Goal: Information Seeking & Learning: Find specific fact

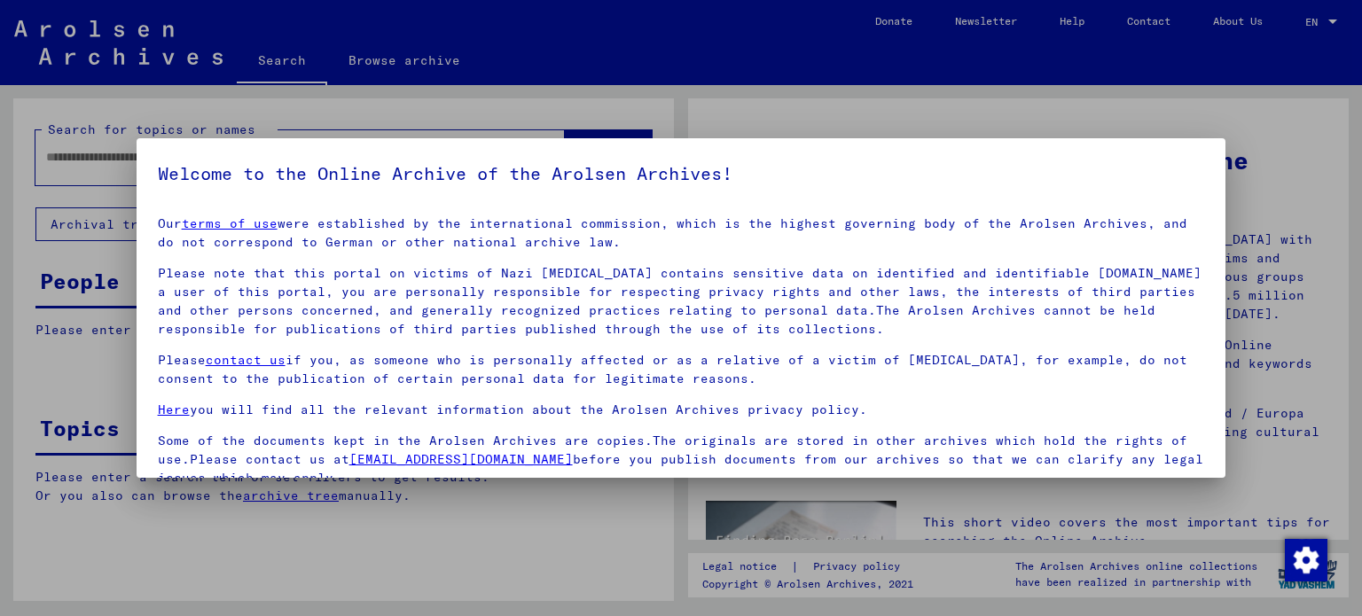
scroll to position [150, 0]
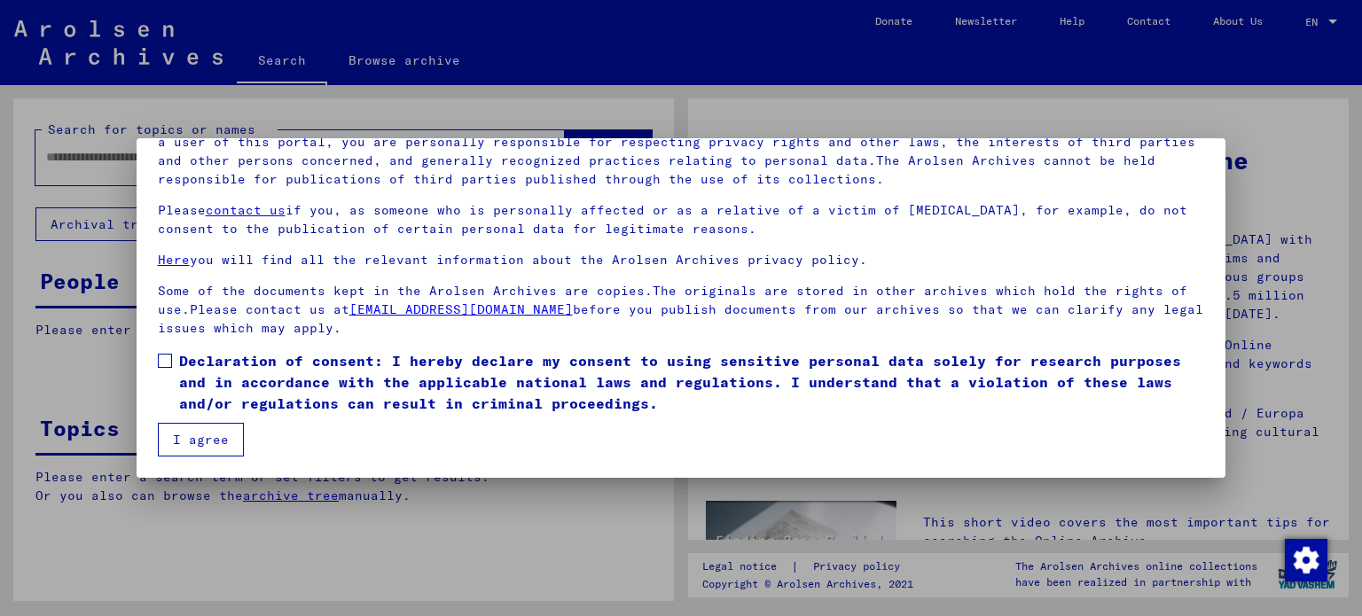
click at [160, 363] on span at bounding box center [165, 361] width 14 height 14
click at [202, 449] on button "I agree" at bounding box center [201, 440] width 86 height 34
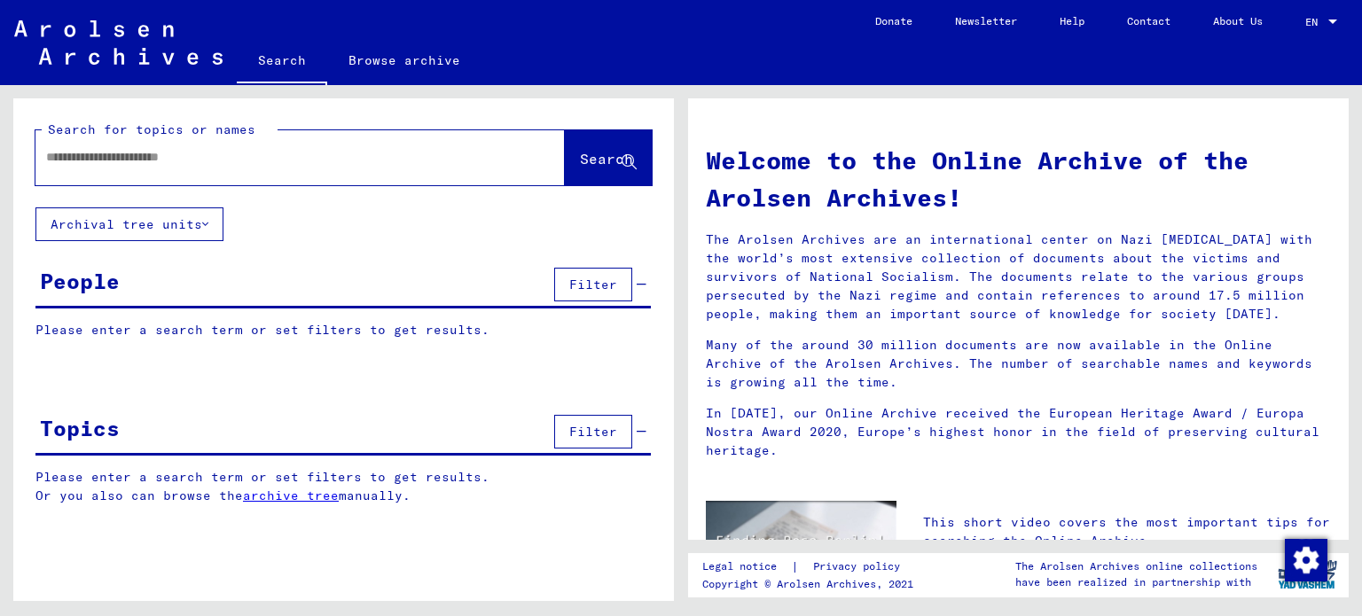
click at [238, 160] on input "text" at bounding box center [278, 157] width 465 height 19
click at [592, 277] on span "Filter" at bounding box center [593, 285] width 48 height 16
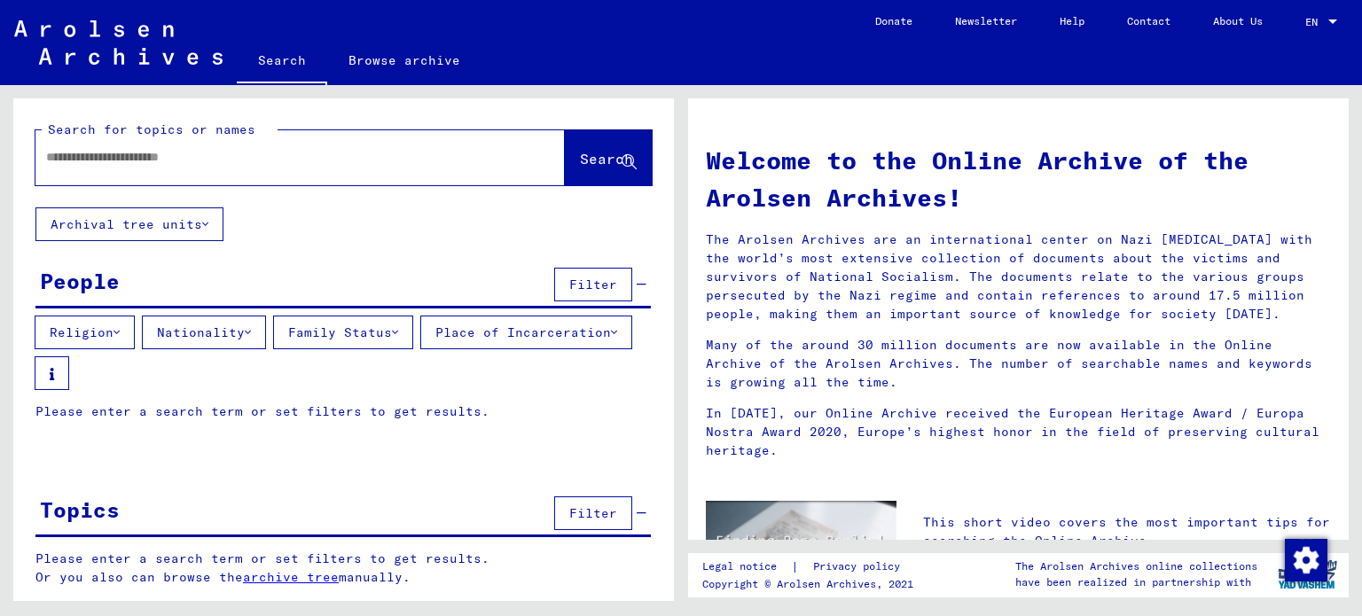
click at [223, 316] on button "Nationality" at bounding box center [204, 333] width 124 height 34
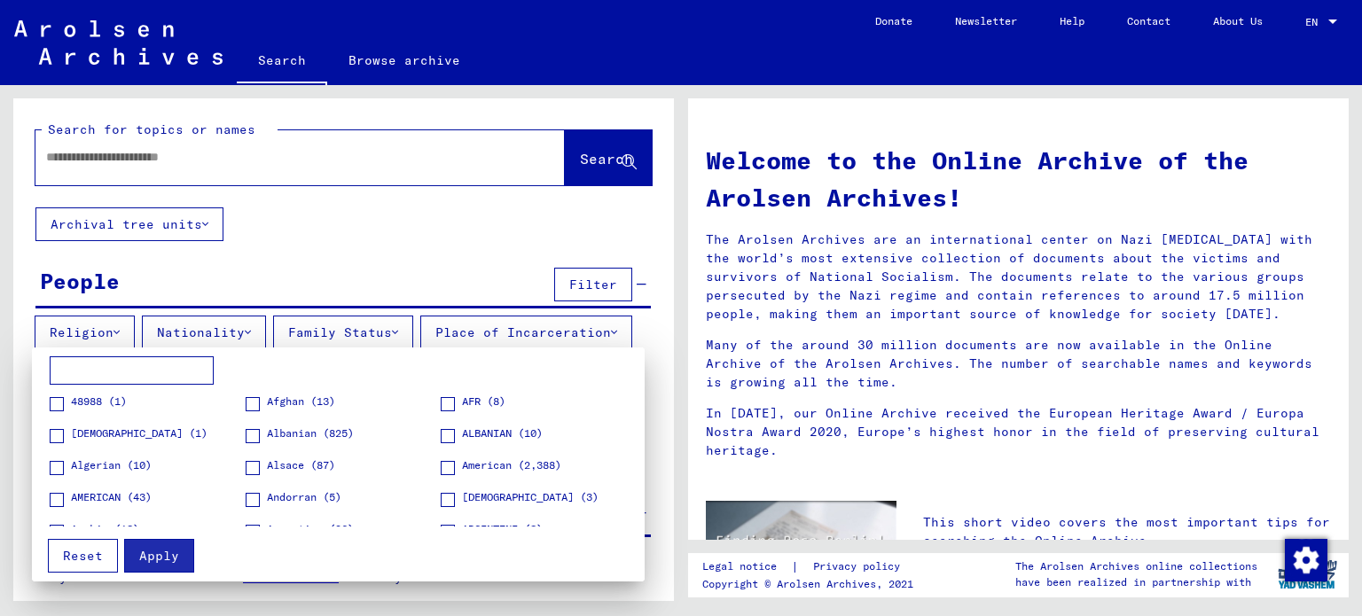
click at [92, 374] on input at bounding box center [132, 370] width 164 height 28
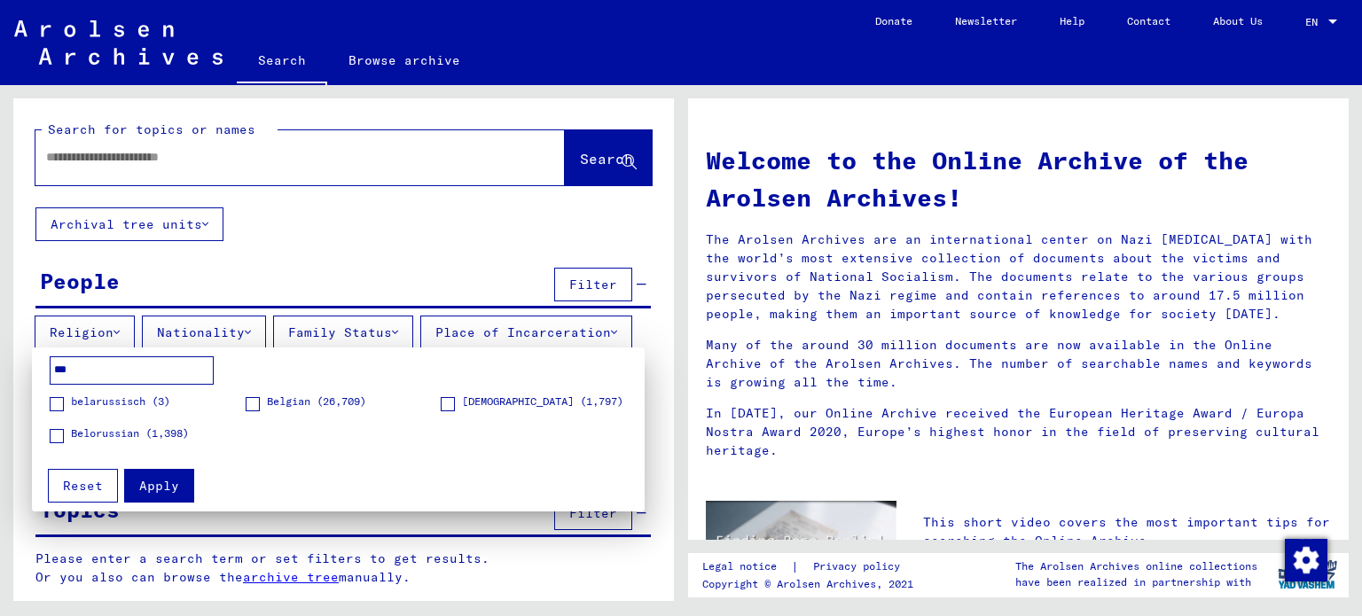
type input "***"
click at [256, 406] on span at bounding box center [253, 404] width 14 height 14
click at [157, 488] on span "Apply" at bounding box center [159, 486] width 40 height 16
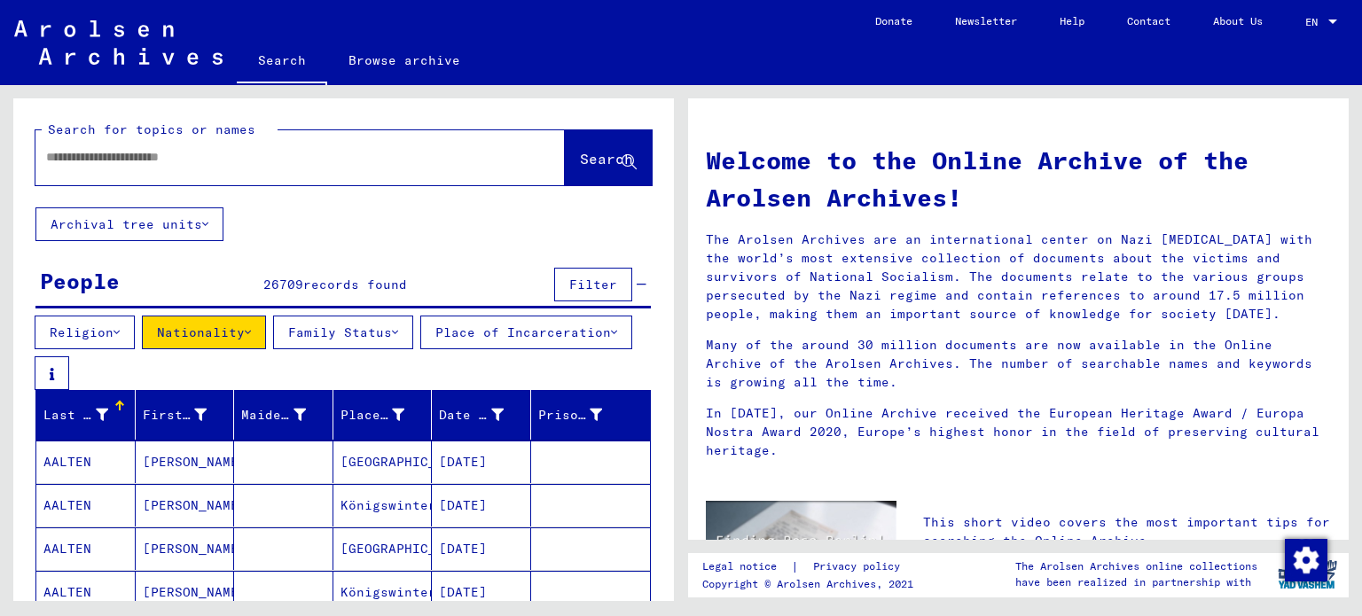
click at [611, 339] on icon at bounding box center [614, 332] width 6 height 12
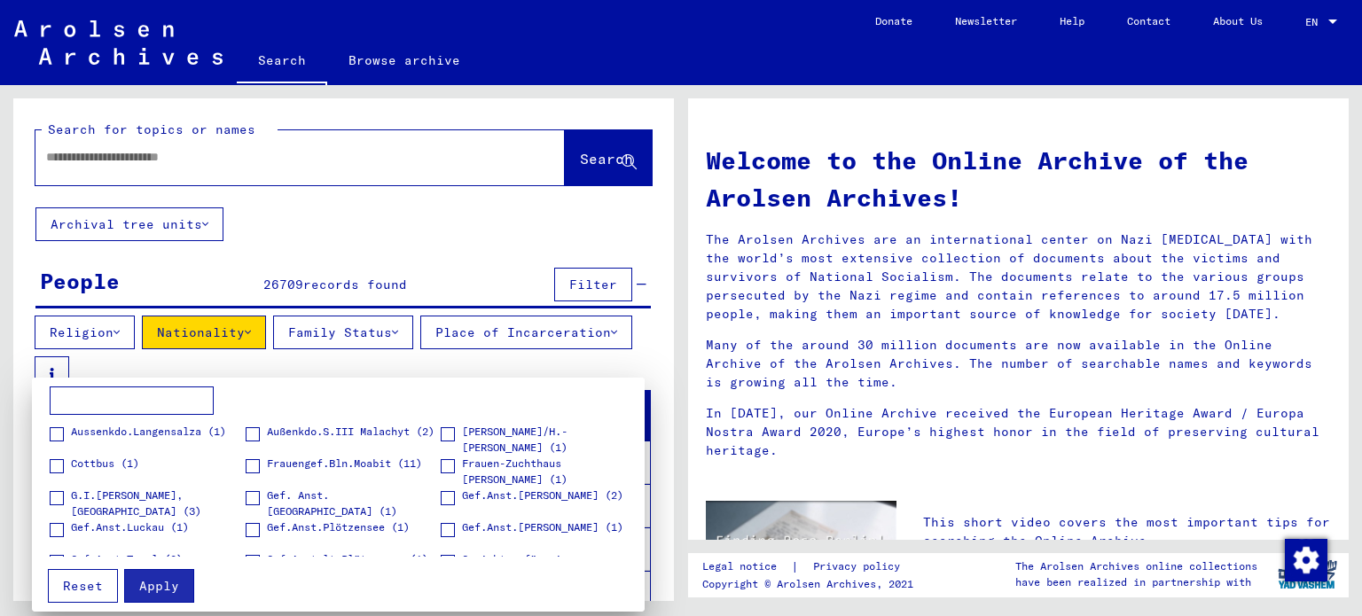
click at [162, 400] on input at bounding box center [132, 401] width 164 height 28
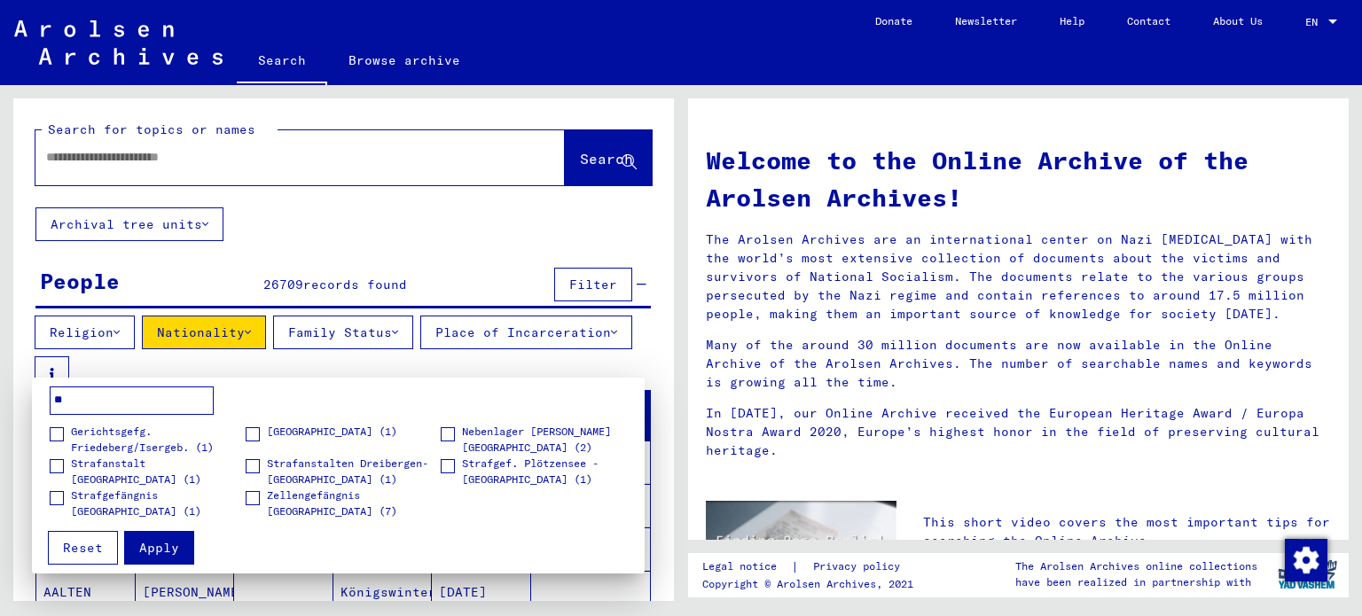
type input "*"
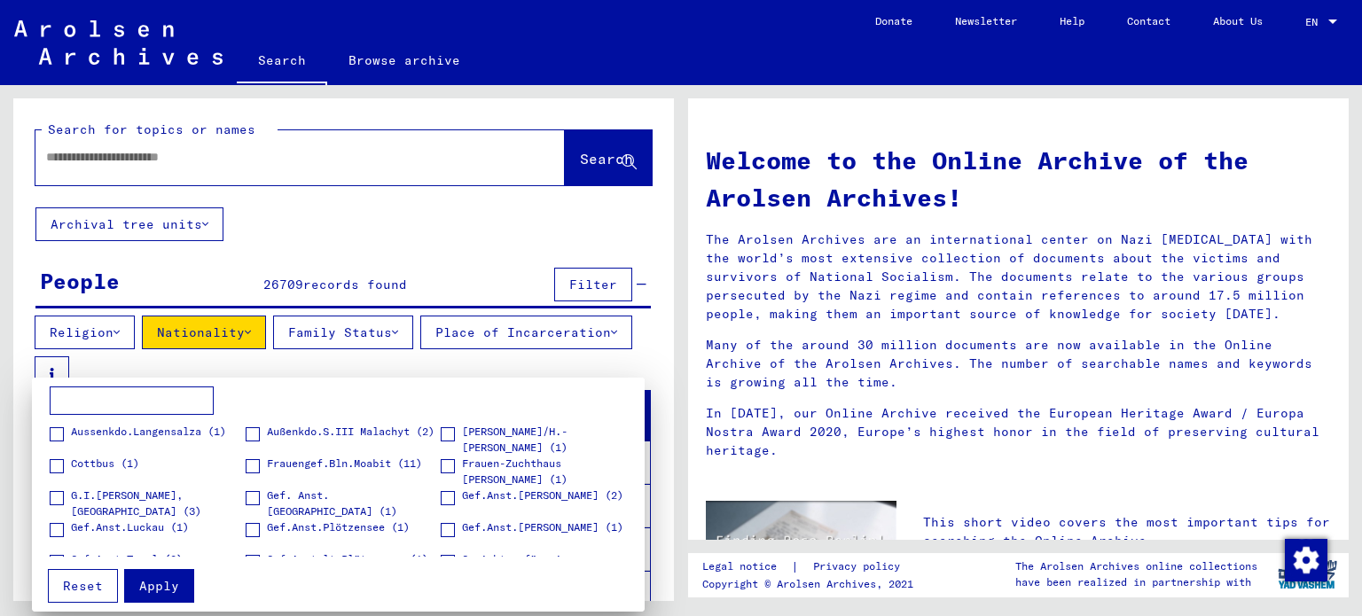
click at [515, 338] on div at bounding box center [681, 308] width 1362 height 616
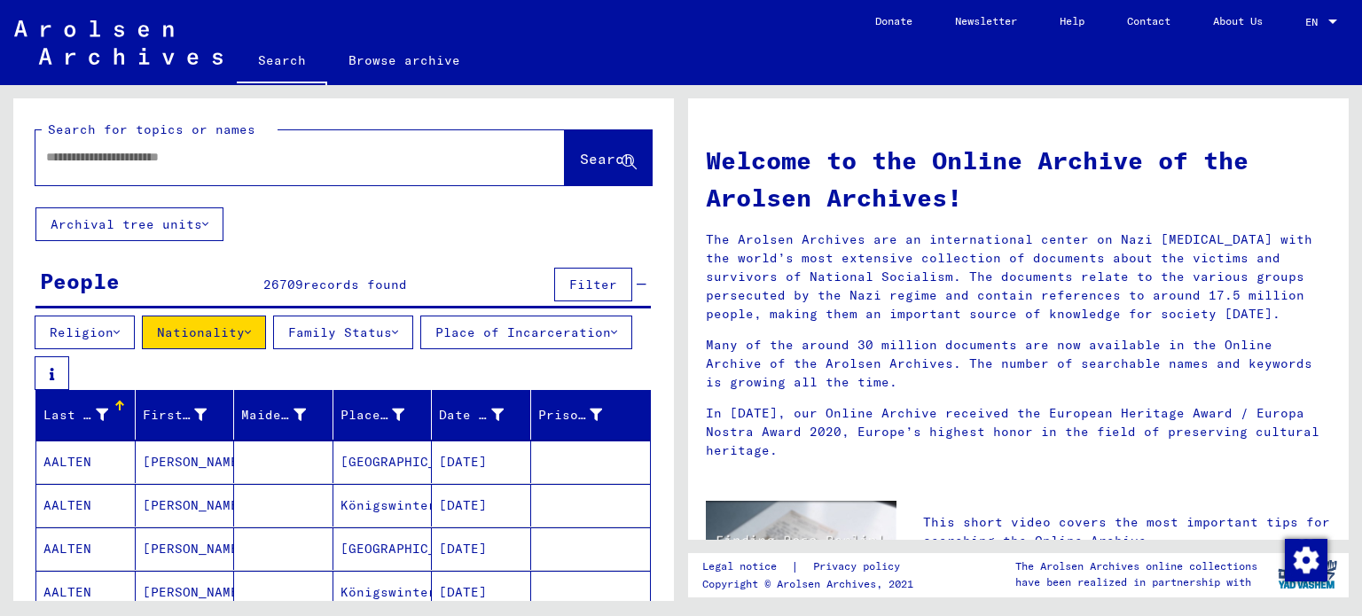
click at [391, 331] on button "Family Status" at bounding box center [343, 333] width 140 height 34
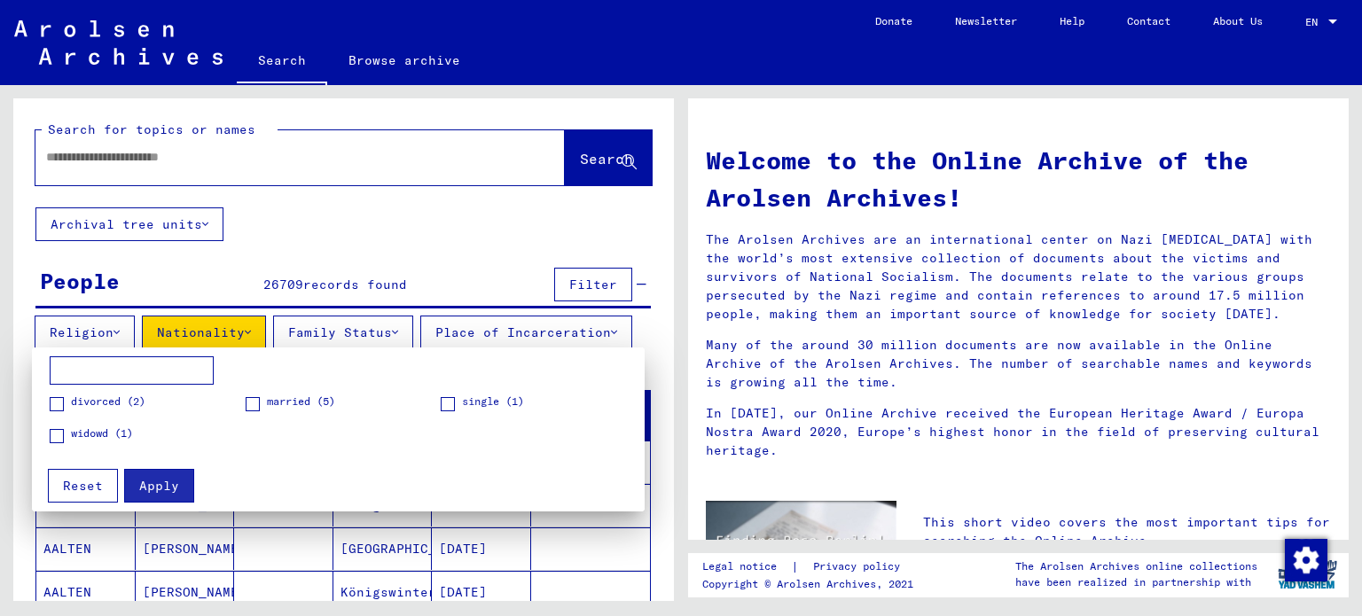
click at [475, 334] on div at bounding box center [681, 308] width 1362 height 616
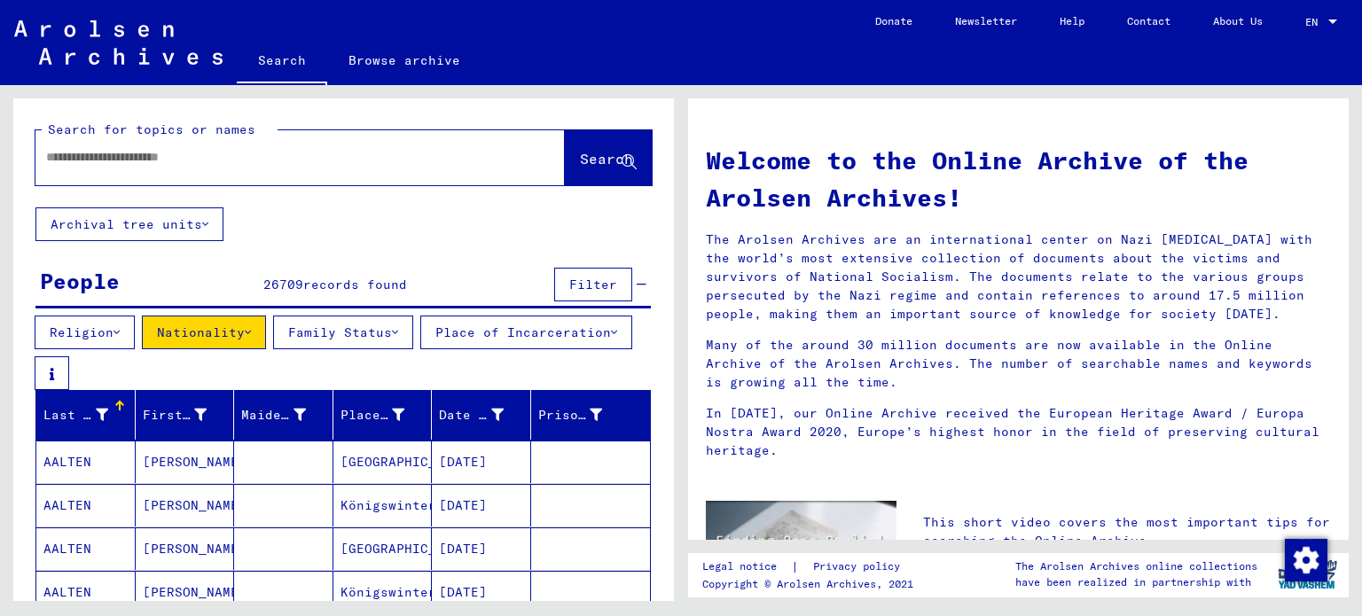
click at [284, 139] on div at bounding box center [273, 157] width 476 height 40
click at [288, 169] on div at bounding box center [273, 157] width 476 height 40
click at [82, 143] on div at bounding box center [273, 157] width 476 height 40
click at [81, 152] on input "text" at bounding box center [278, 157] width 465 height 19
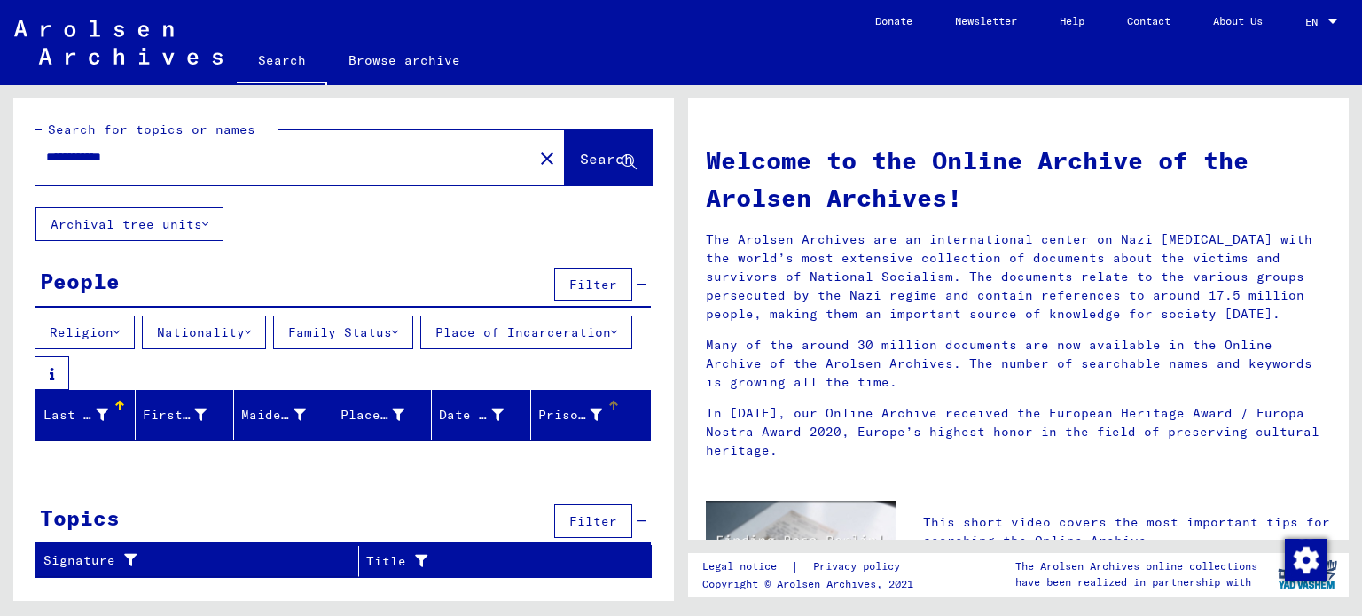
click at [610, 411] on div at bounding box center [613, 406] width 11 height 11
click at [620, 414] on div "Prisoner #" at bounding box center [583, 415] width 91 height 28
click at [165, 158] on input "**********" at bounding box center [278, 157] width 465 height 19
click at [200, 155] on input "**********" at bounding box center [278, 157] width 465 height 19
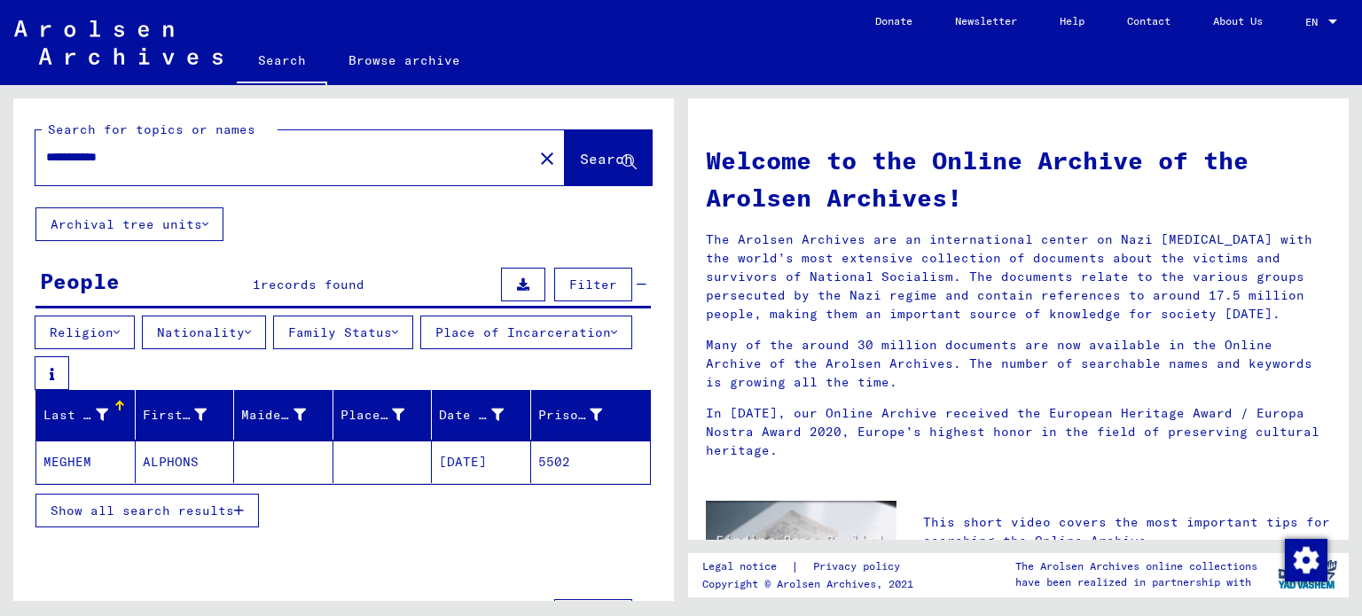
click at [168, 148] on input "**********" at bounding box center [278, 157] width 465 height 19
type input "*"
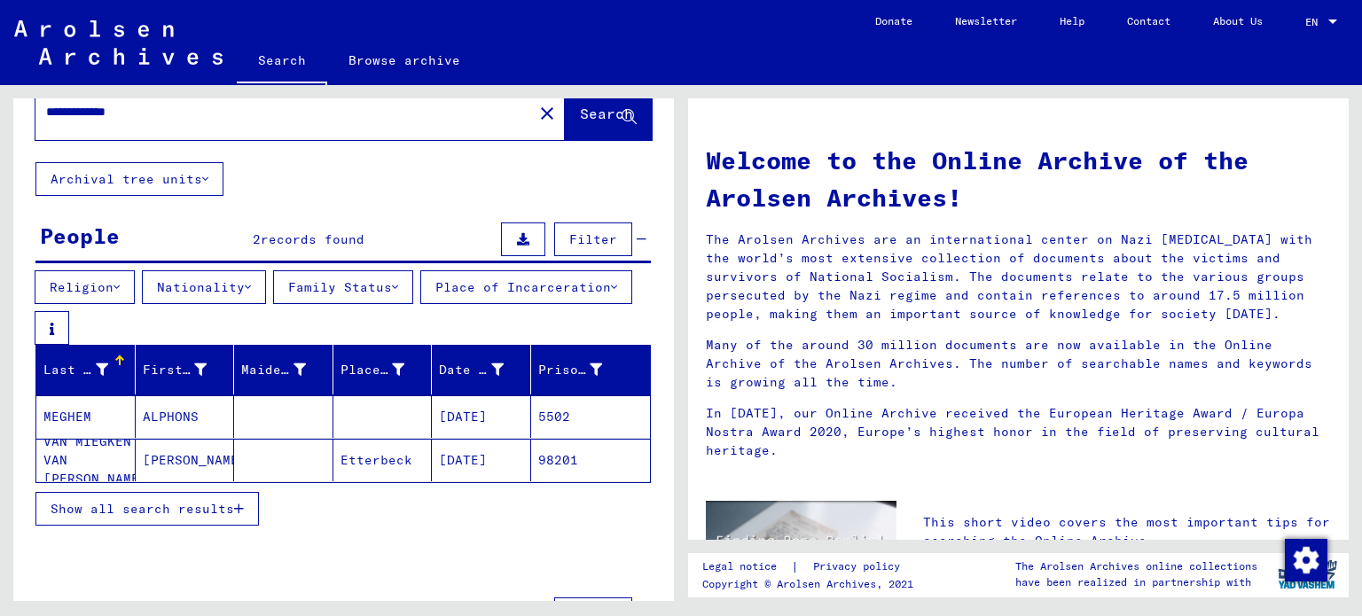
scroll to position [117, 0]
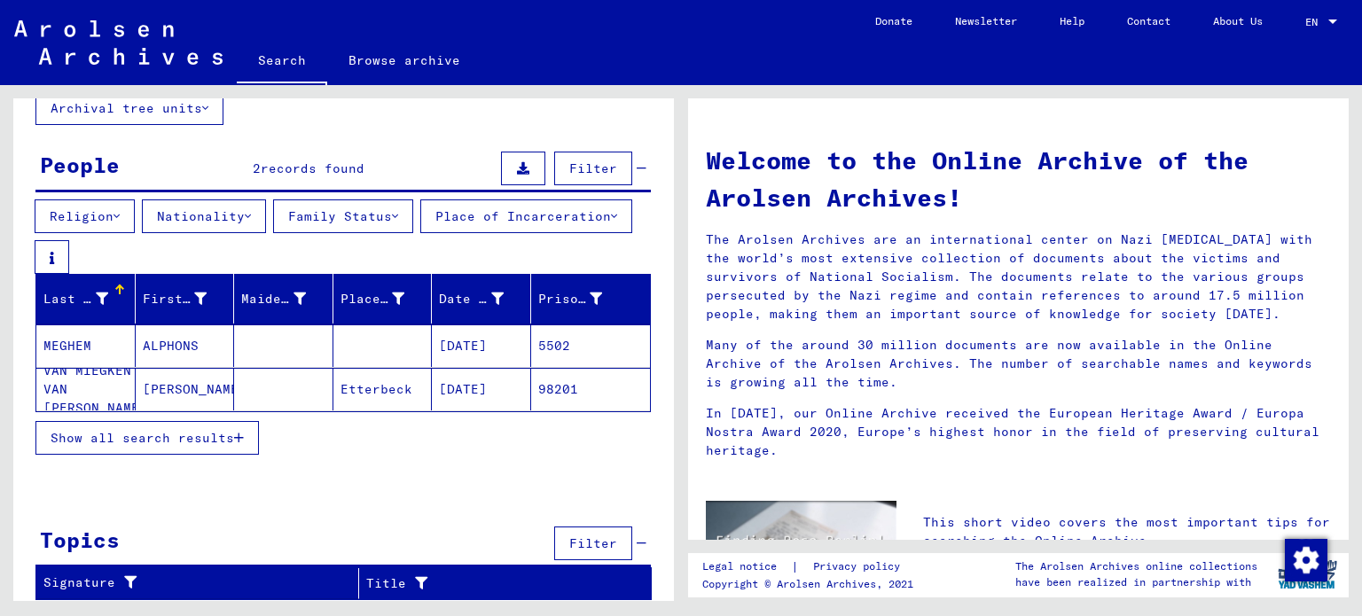
click at [245, 439] on button "Show all search results" at bounding box center [146, 438] width 223 height 34
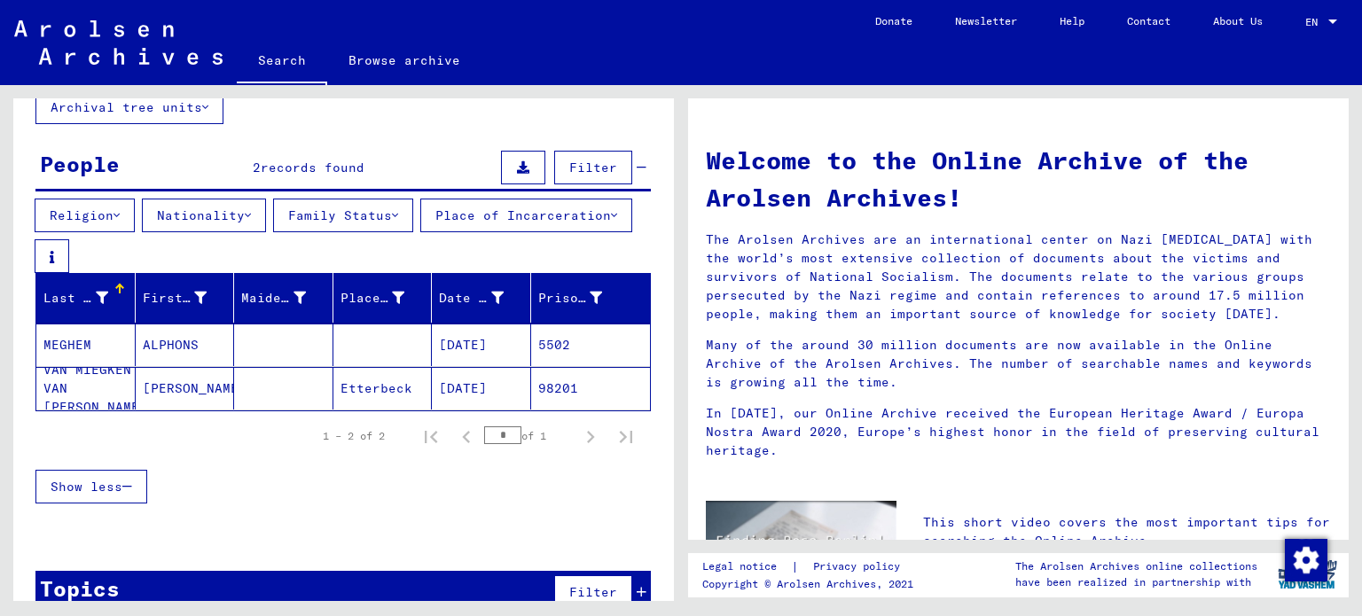
click at [436, 453] on div "1 – 2 of 2 * of 1" at bounding box center [472, 435] width 342 height 35
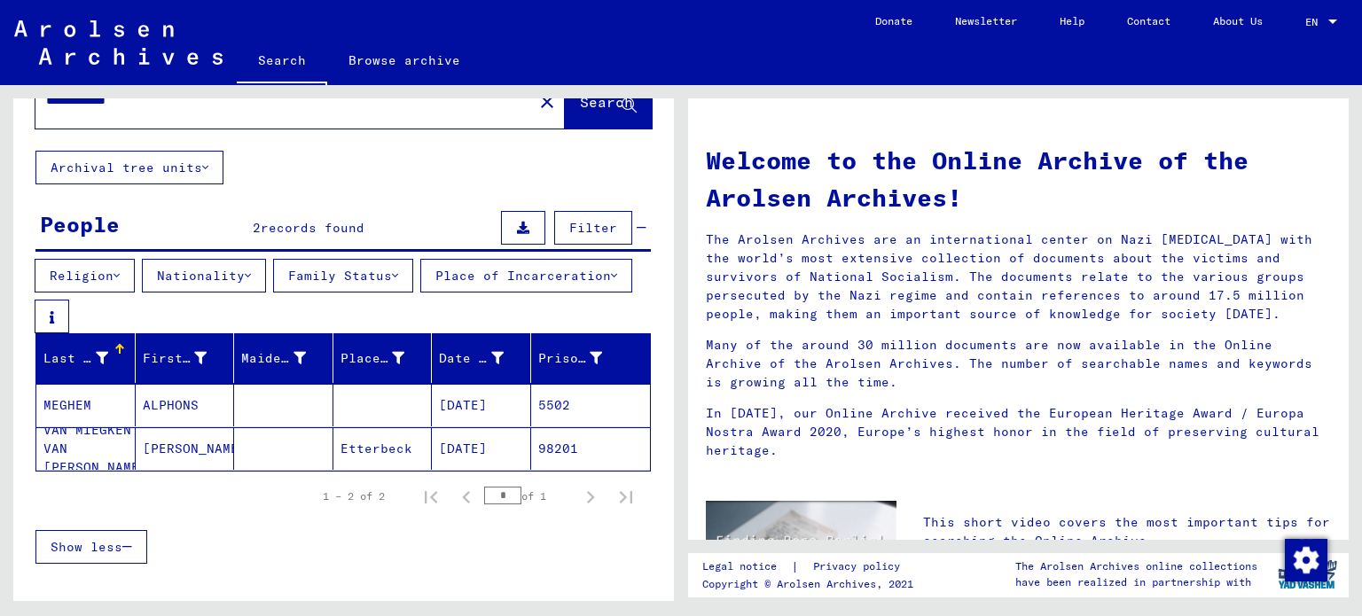
scroll to position [0, 0]
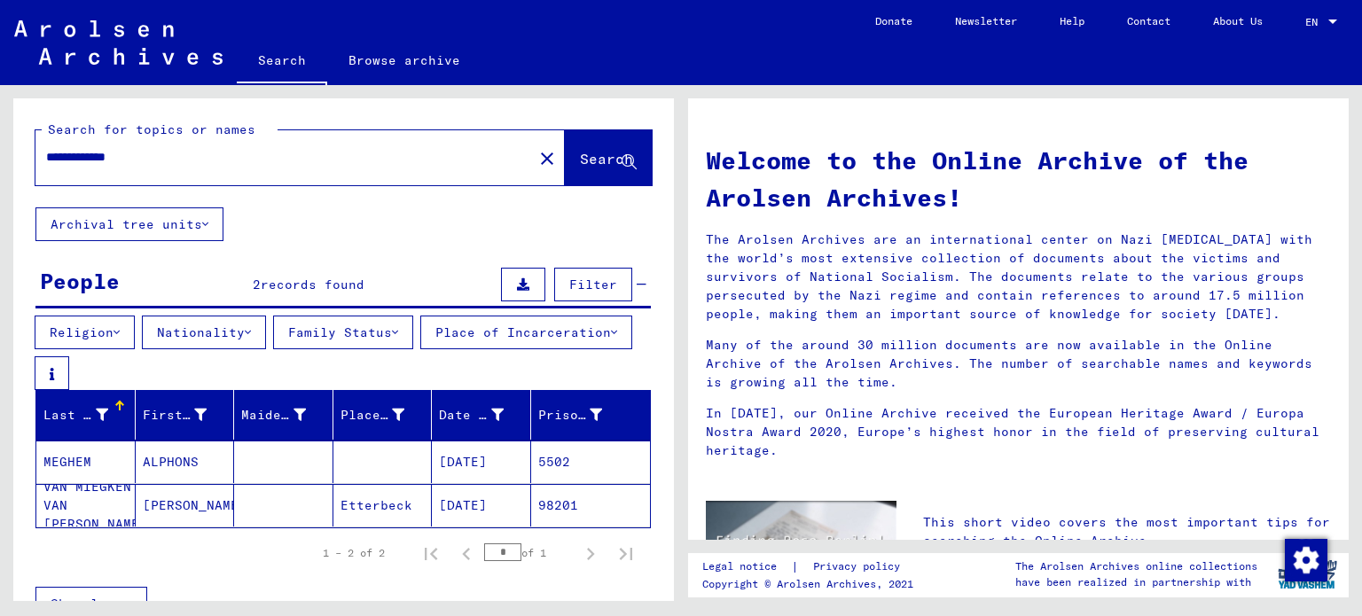
click at [173, 154] on input "**********" at bounding box center [278, 157] width 465 height 19
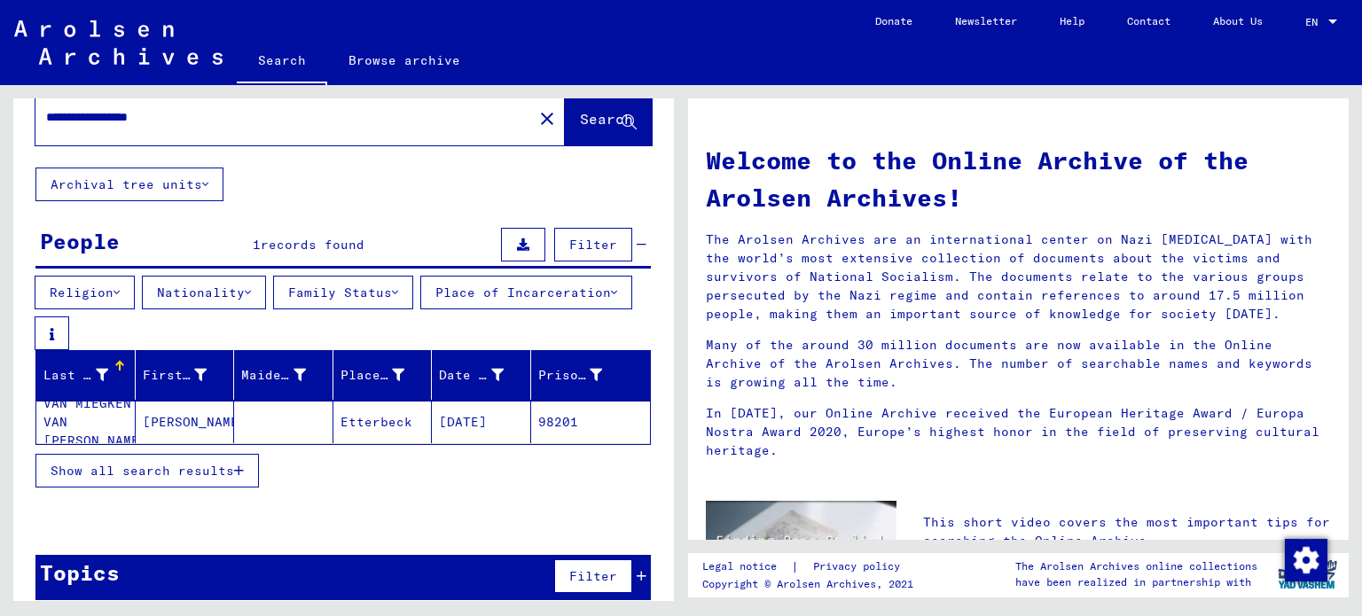
scroll to position [60, 0]
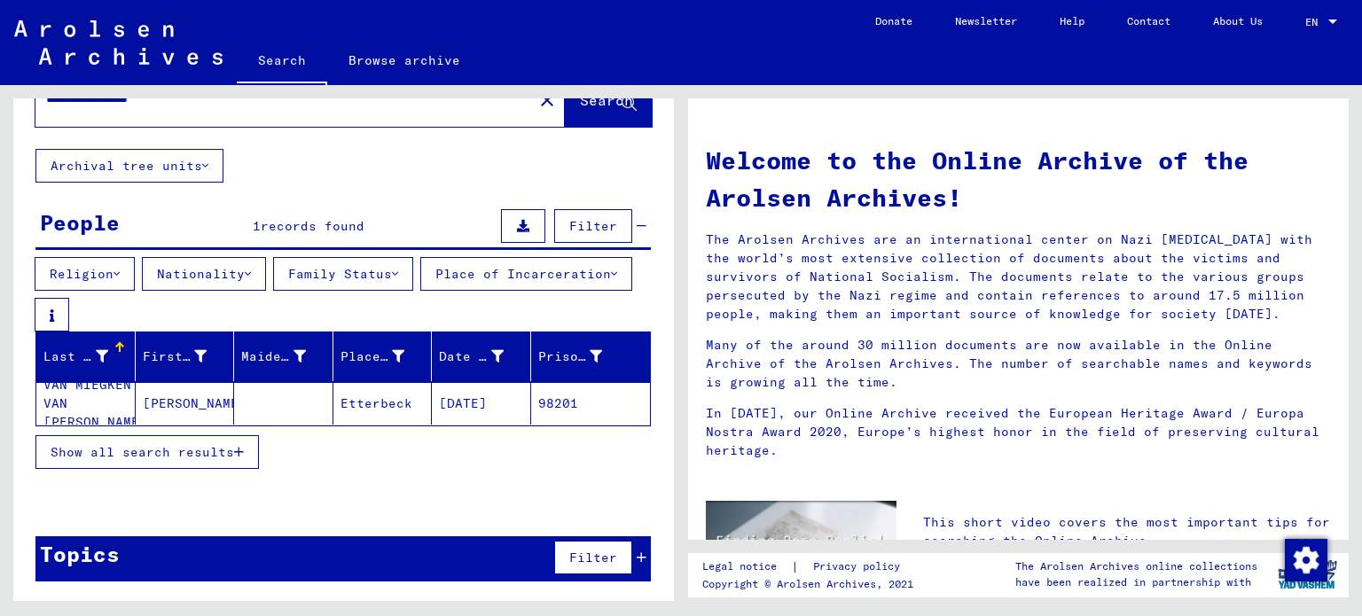
click at [255, 449] on button "Show all search results" at bounding box center [146, 452] width 223 height 34
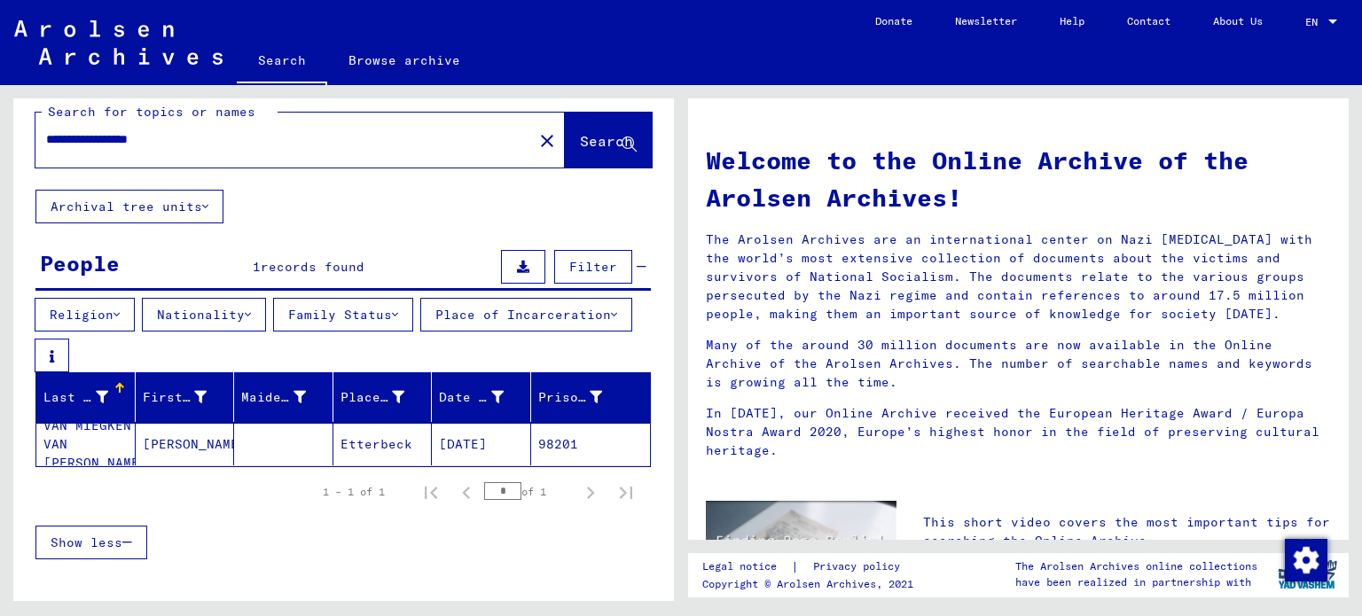
scroll to position [0, 0]
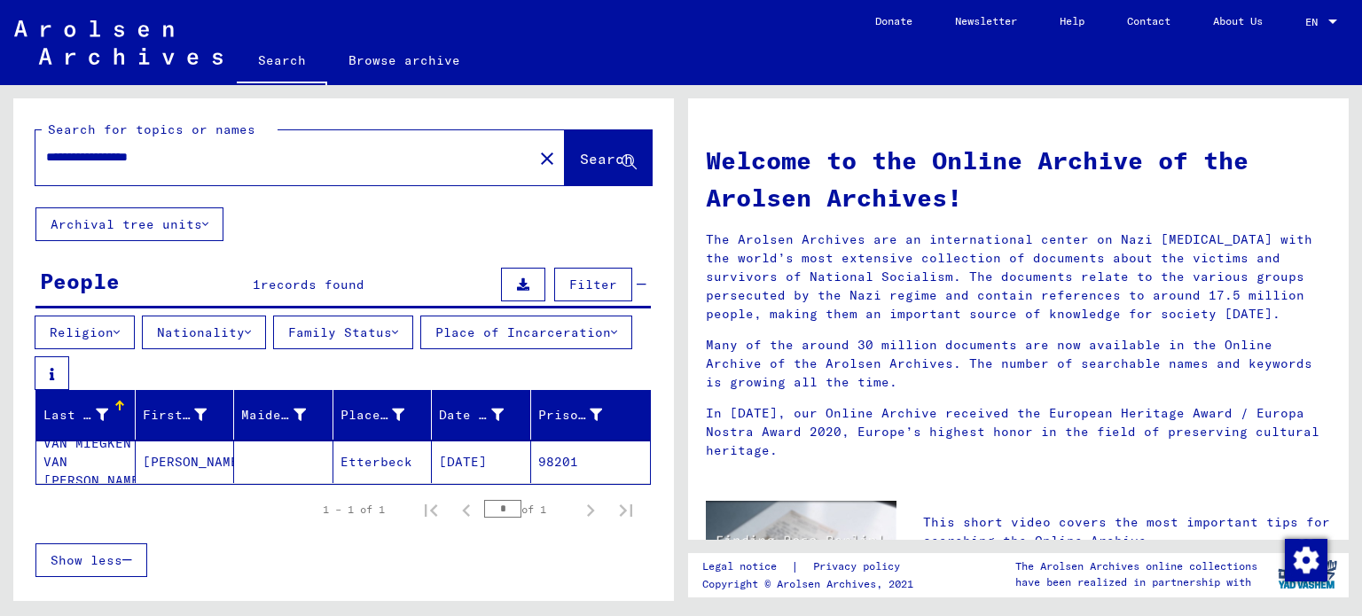
click at [204, 152] on input "**********" at bounding box center [278, 157] width 465 height 19
type input "******"
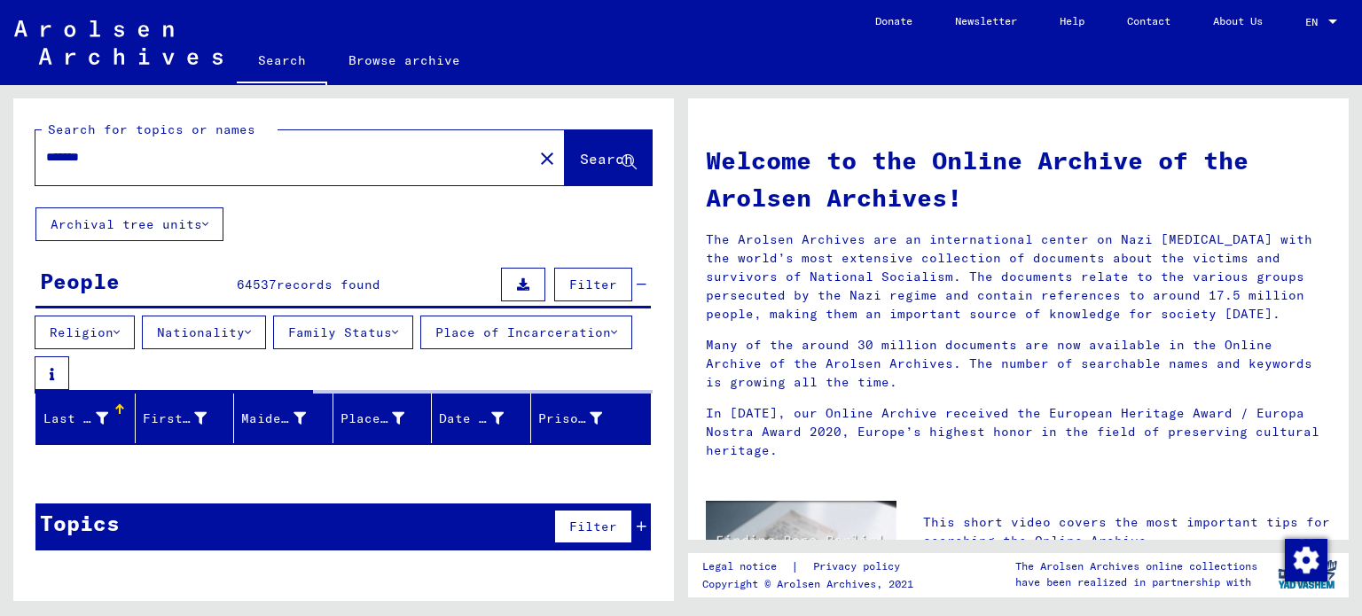
click at [248, 323] on button "Nationality" at bounding box center [204, 333] width 124 height 34
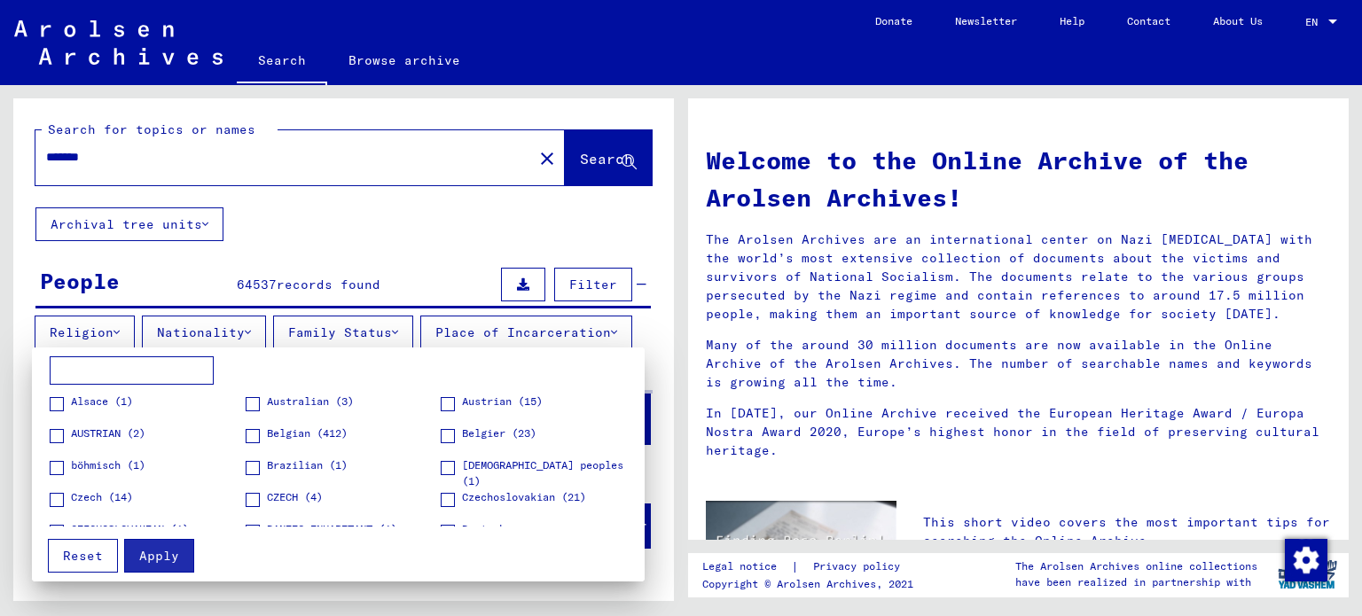
click at [152, 364] on input at bounding box center [132, 370] width 164 height 28
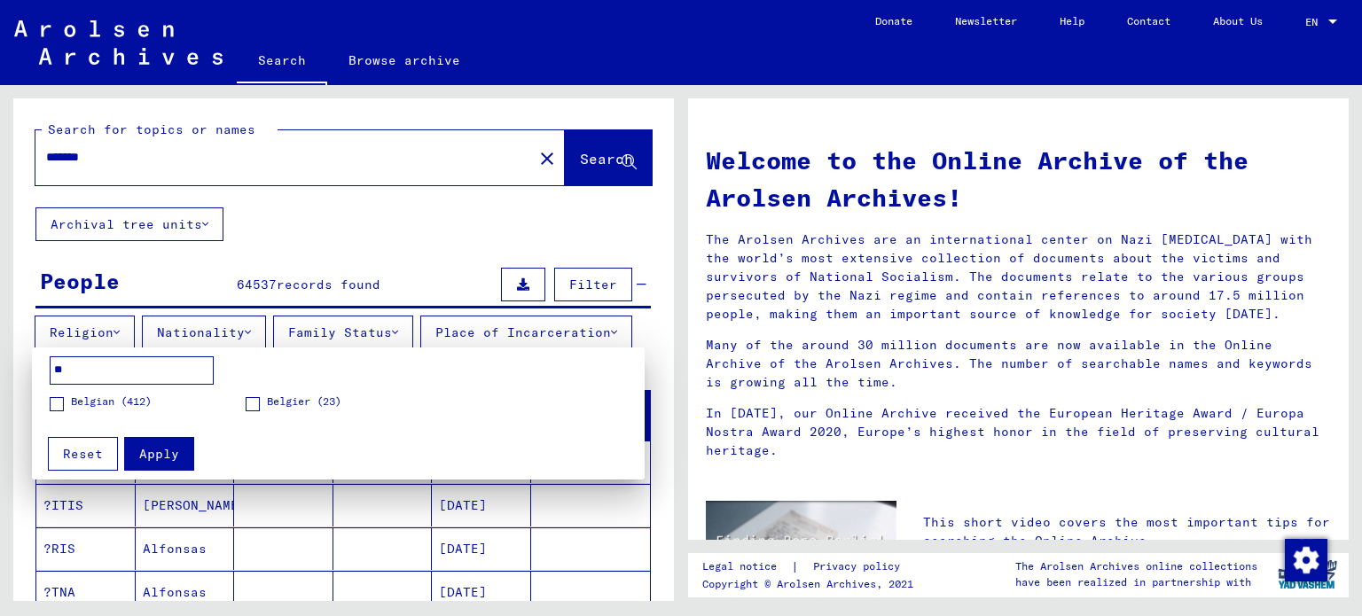
type input "**"
click at [60, 399] on span at bounding box center [57, 404] width 14 height 14
click at [172, 457] on span "Apply" at bounding box center [159, 454] width 40 height 16
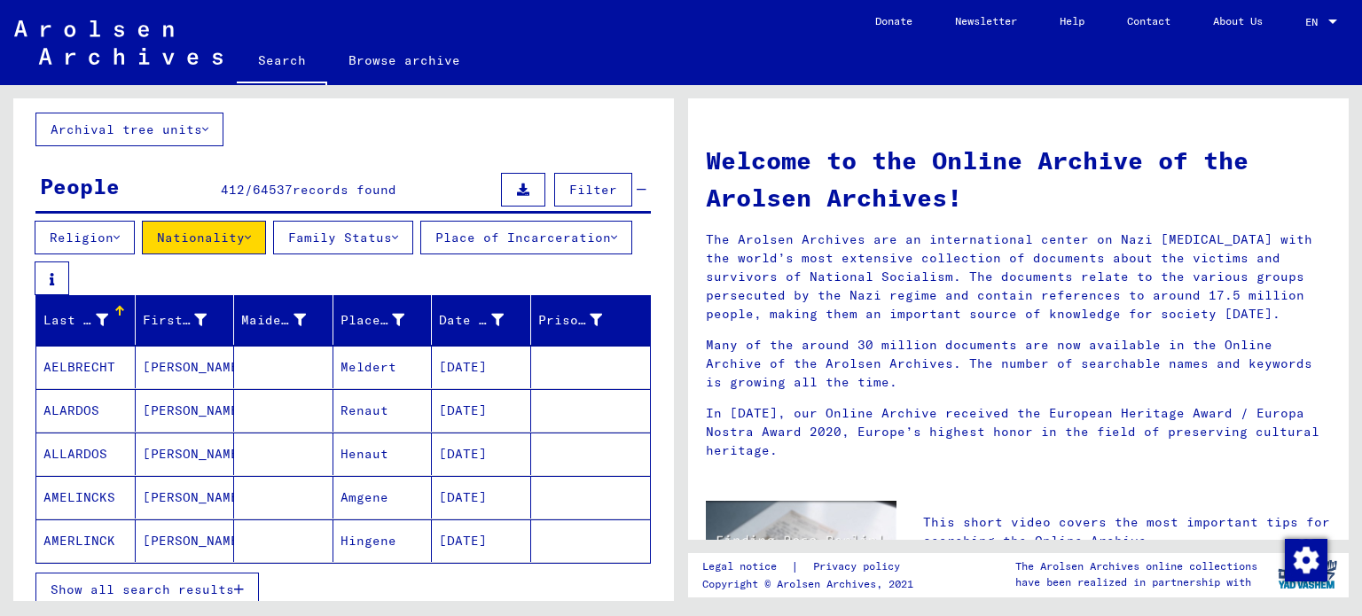
scroll to position [177, 0]
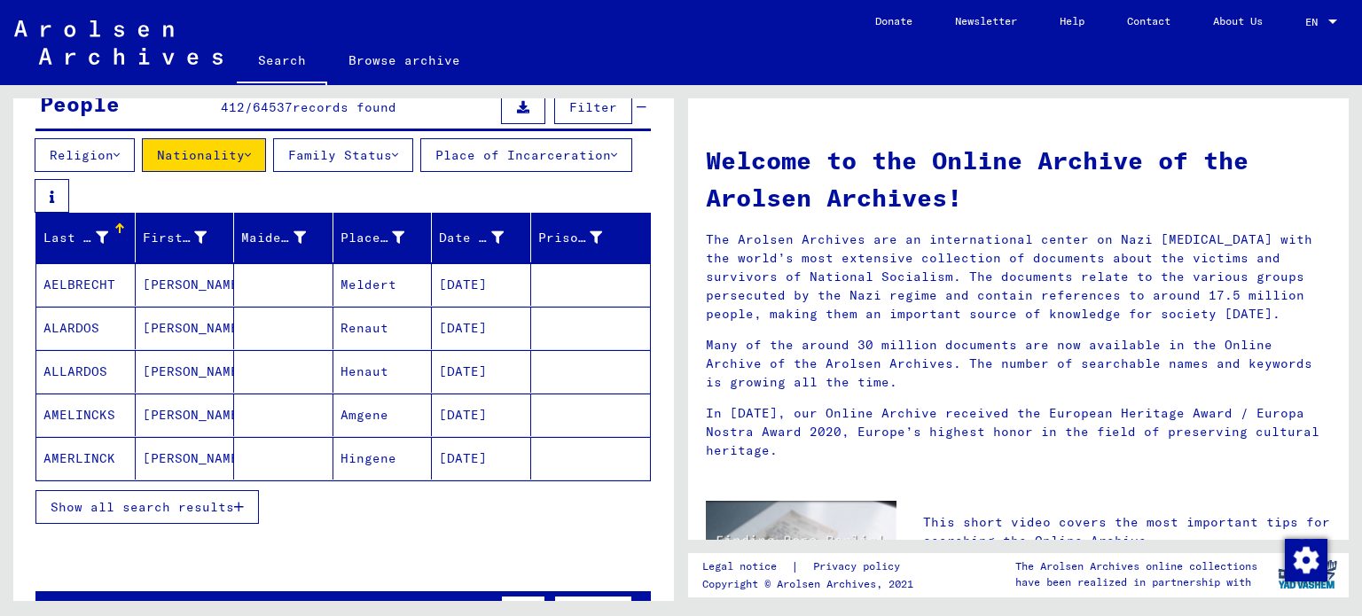
click at [230, 504] on span "Show all search results" at bounding box center [143, 507] width 184 height 16
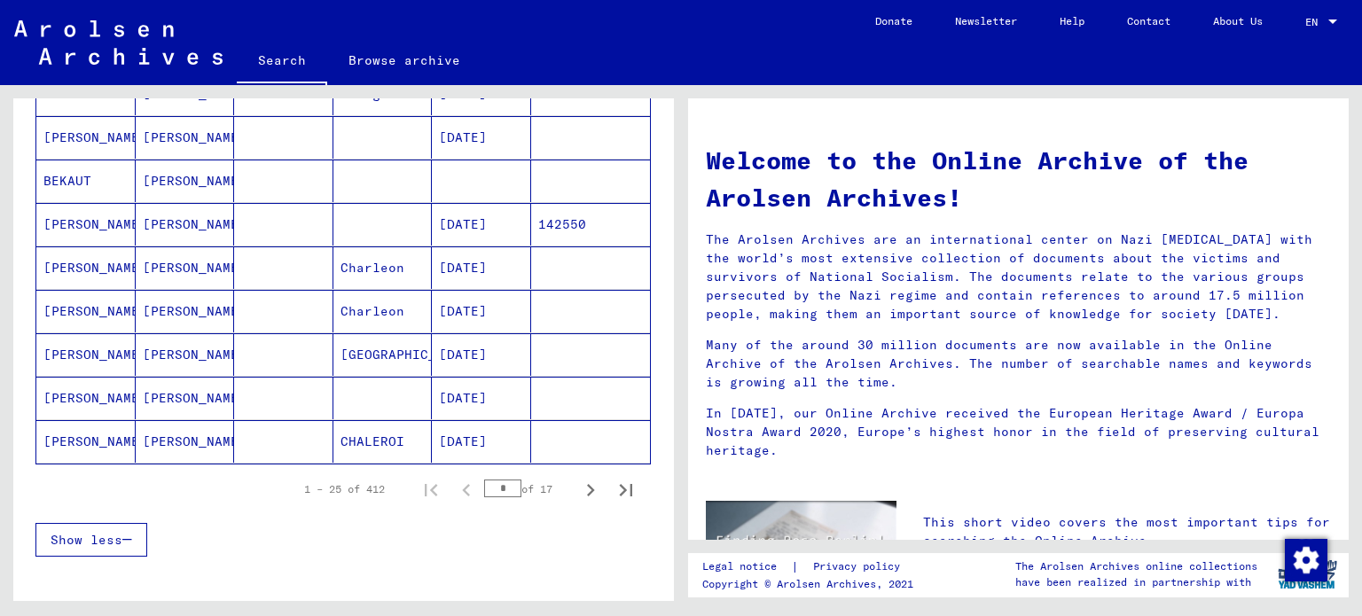
scroll to position [1064, 0]
click at [587, 488] on icon "Next page" at bounding box center [591, 489] width 8 height 12
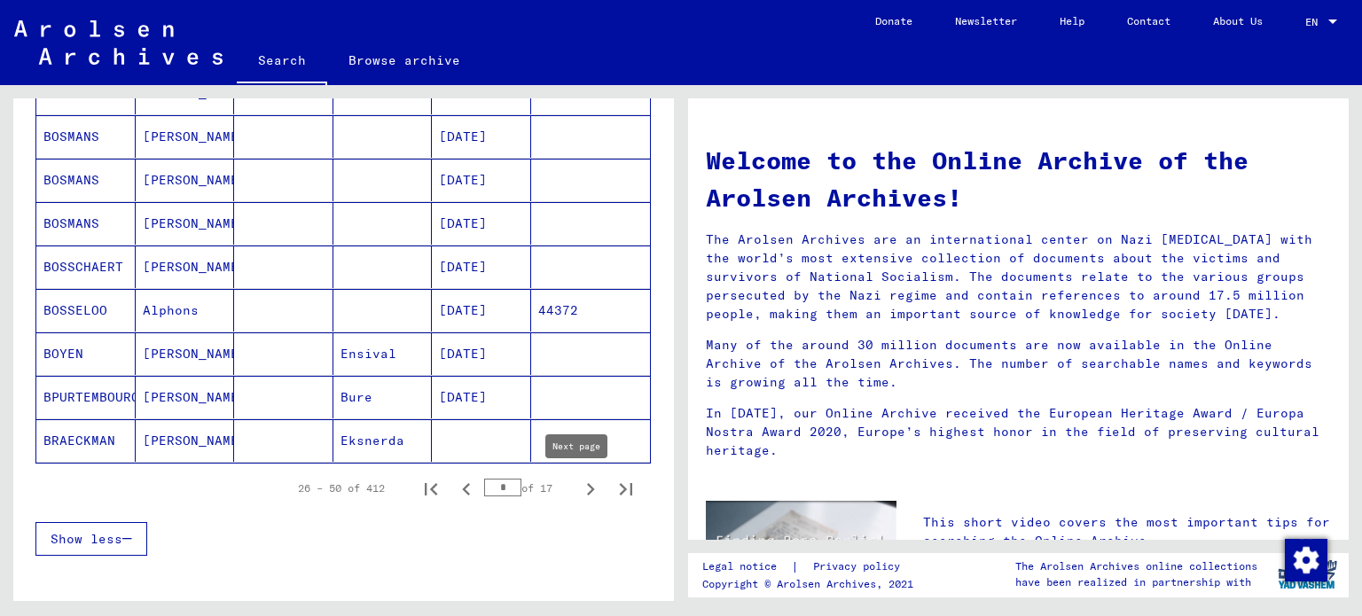
click at [578, 488] on icon "Next page" at bounding box center [590, 489] width 25 height 25
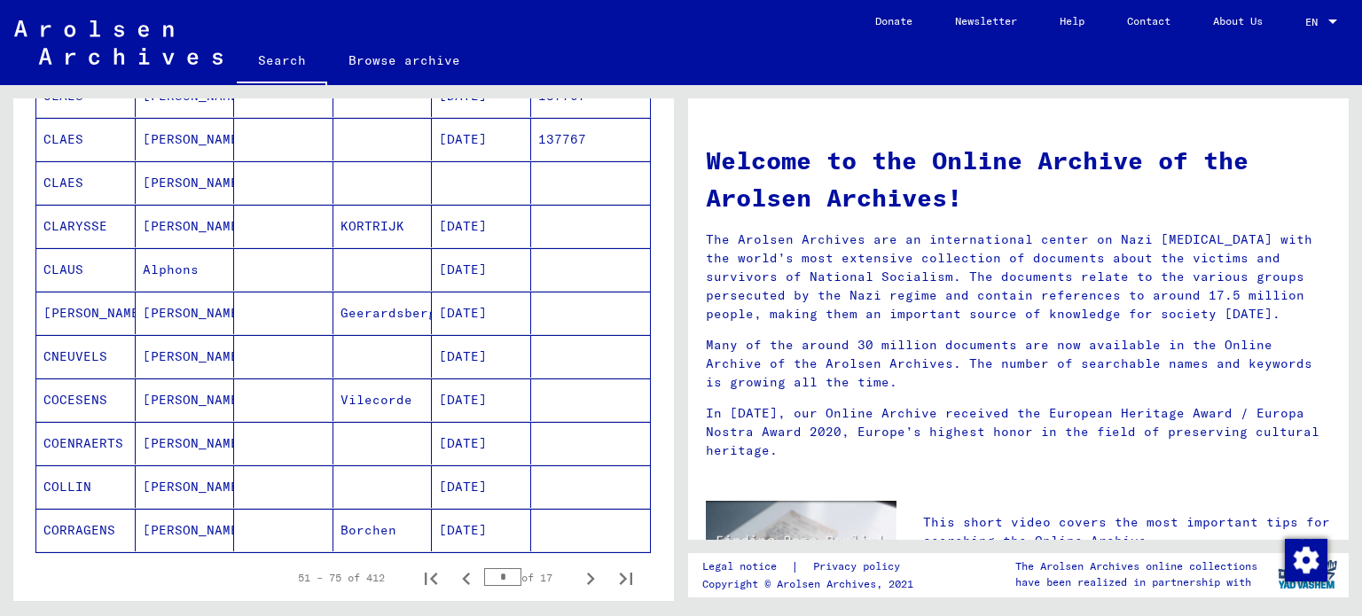
scroll to position [975, 0]
click at [582, 576] on icon "Next page" at bounding box center [590, 578] width 25 height 25
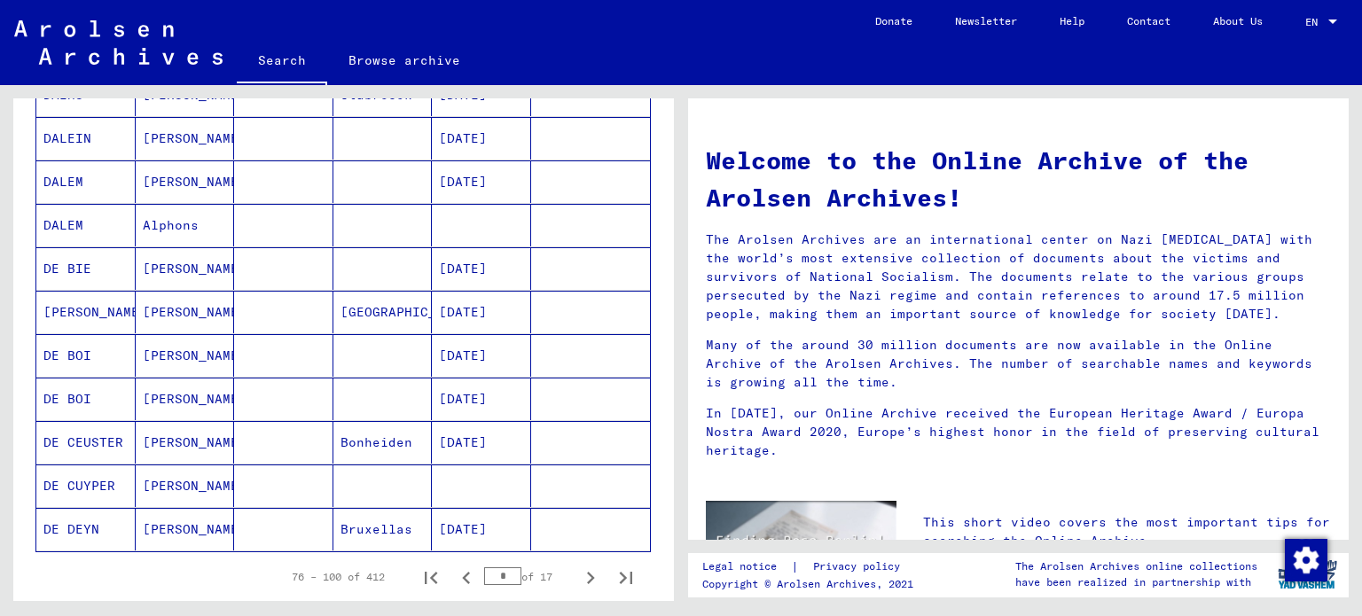
click at [581, 574] on icon "Next page" at bounding box center [590, 578] width 25 height 25
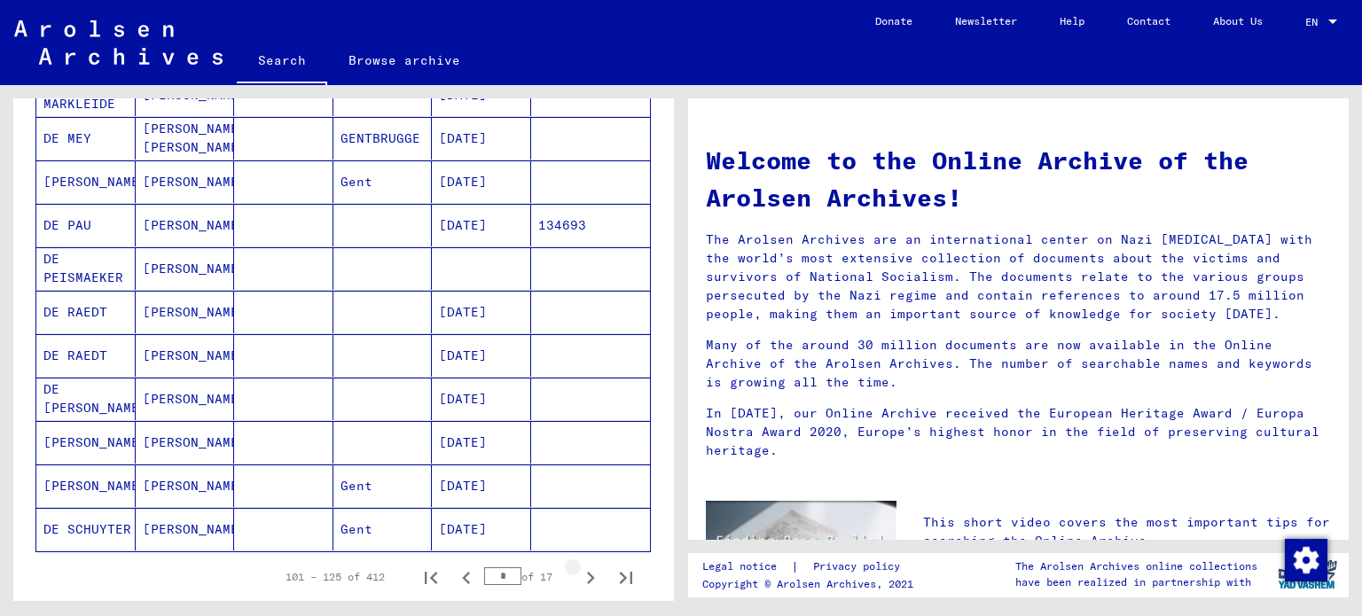
click at [581, 574] on icon "Next page" at bounding box center [590, 578] width 25 height 25
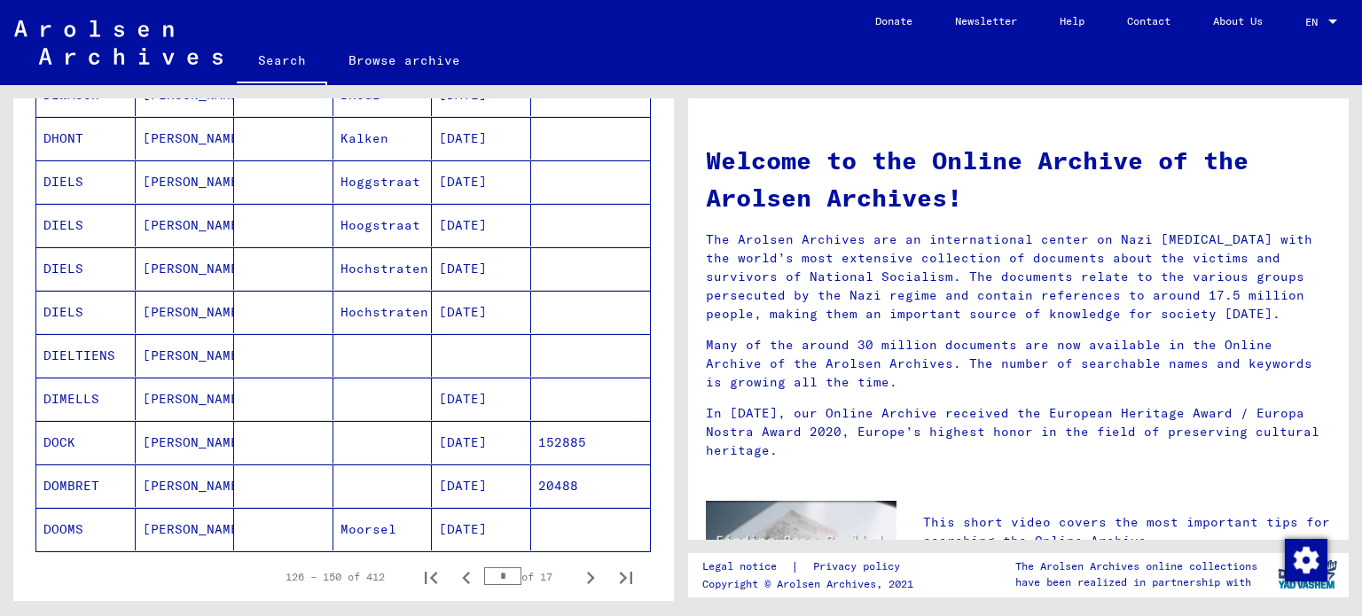
click at [581, 574] on icon "Next page" at bounding box center [590, 578] width 25 height 25
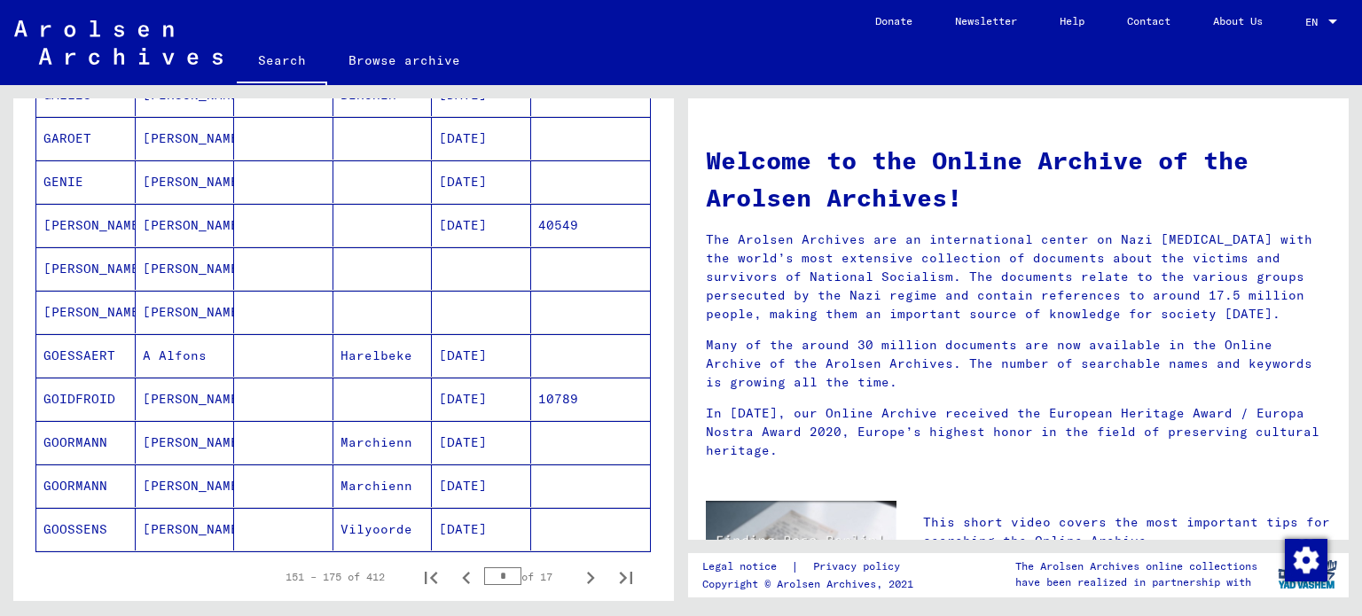
click at [587, 575] on icon "Next page" at bounding box center [591, 578] width 8 height 12
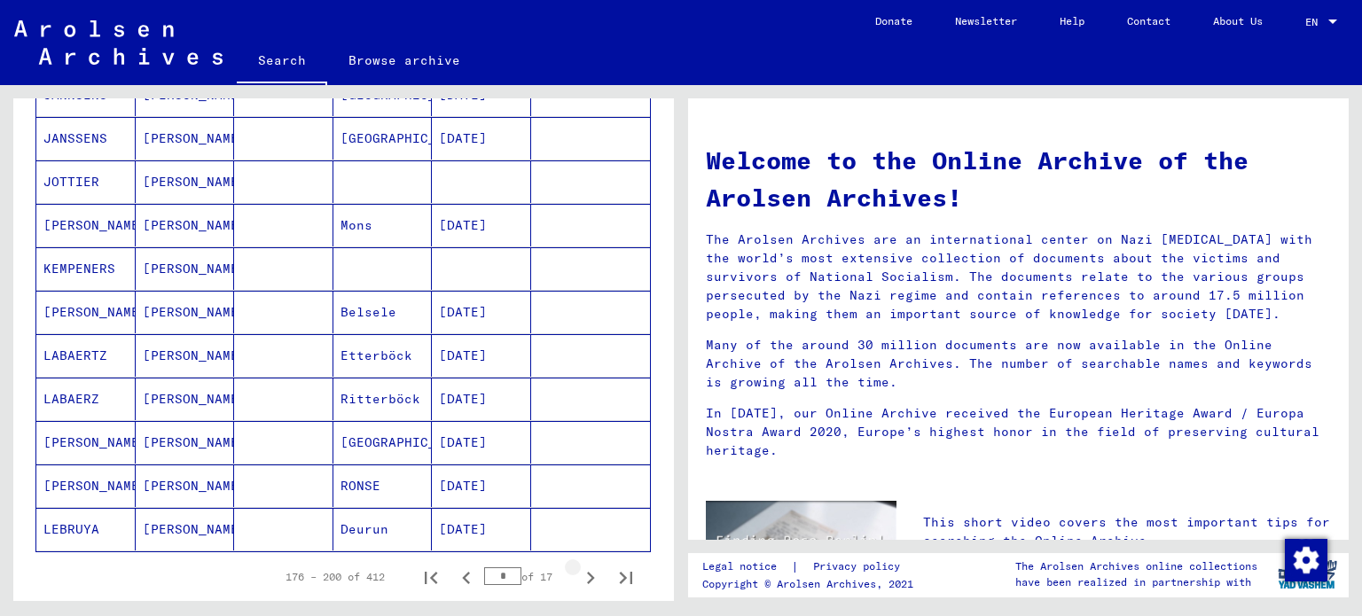
click at [587, 575] on icon "Next page" at bounding box center [591, 578] width 8 height 12
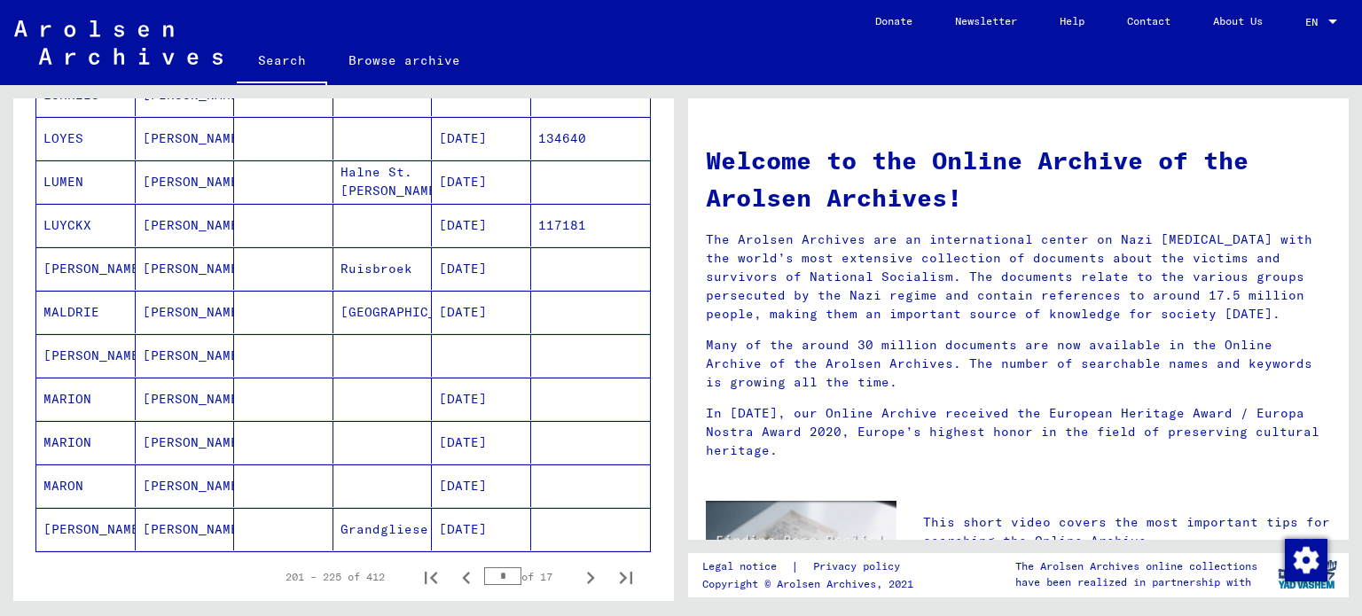
click at [587, 575] on icon "Next page" at bounding box center [591, 578] width 8 height 12
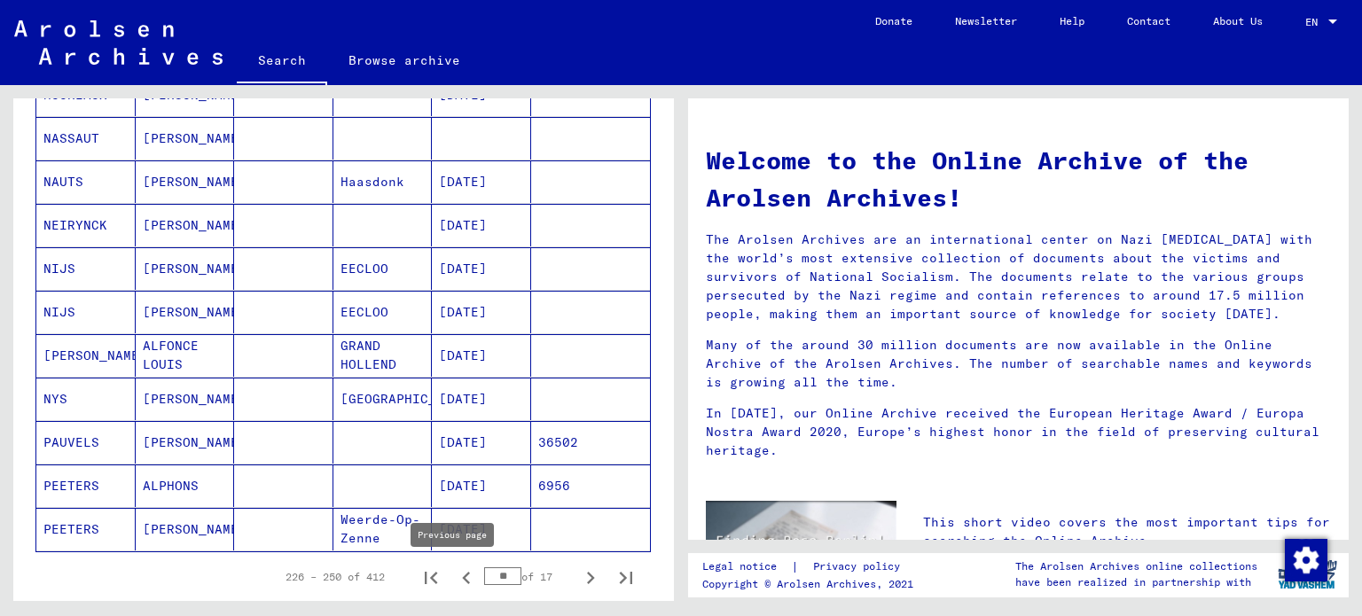
click at [457, 578] on icon "Previous page" at bounding box center [466, 578] width 25 height 25
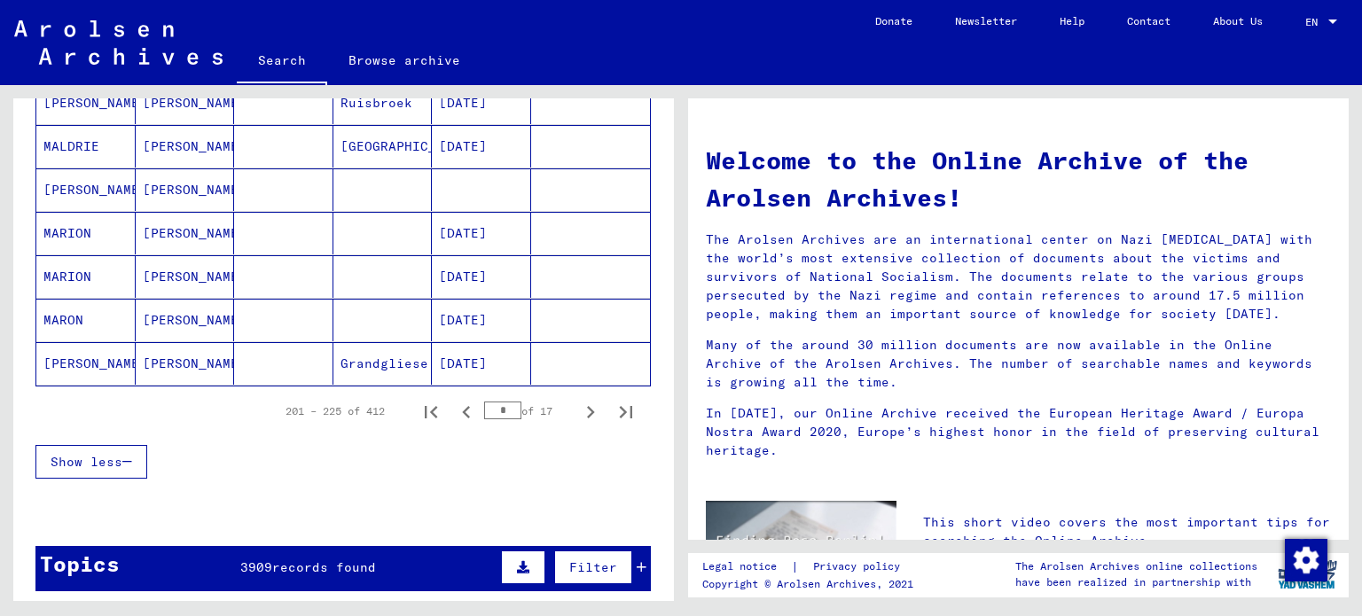
scroll to position [1152, 0]
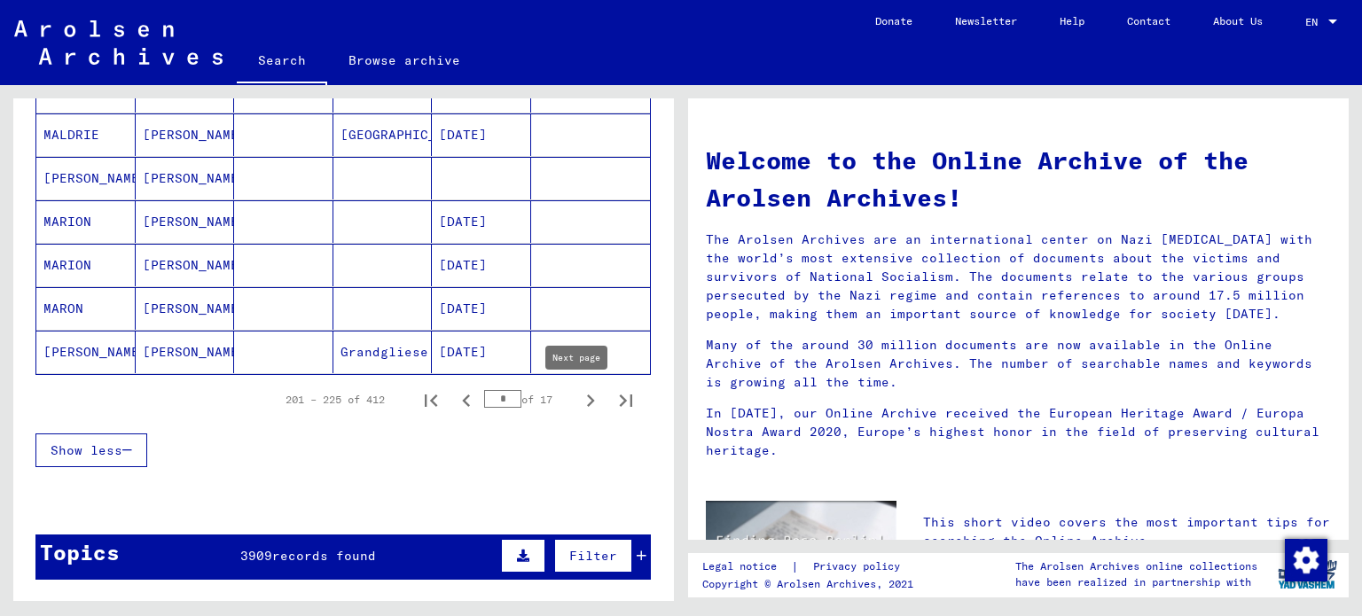
click at [587, 395] on icon "Next page" at bounding box center [590, 400] width 25 height 25
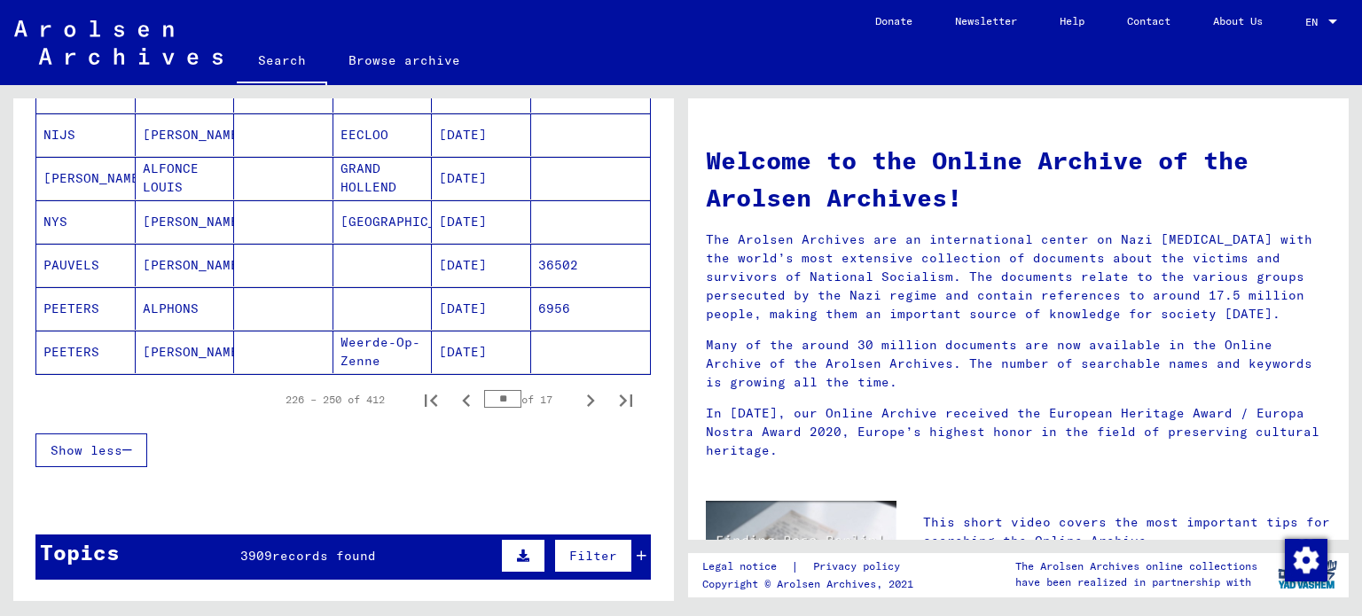
click at [587, 395] on icon "Next page" at bounding box center [590, 400] width 25 height 25
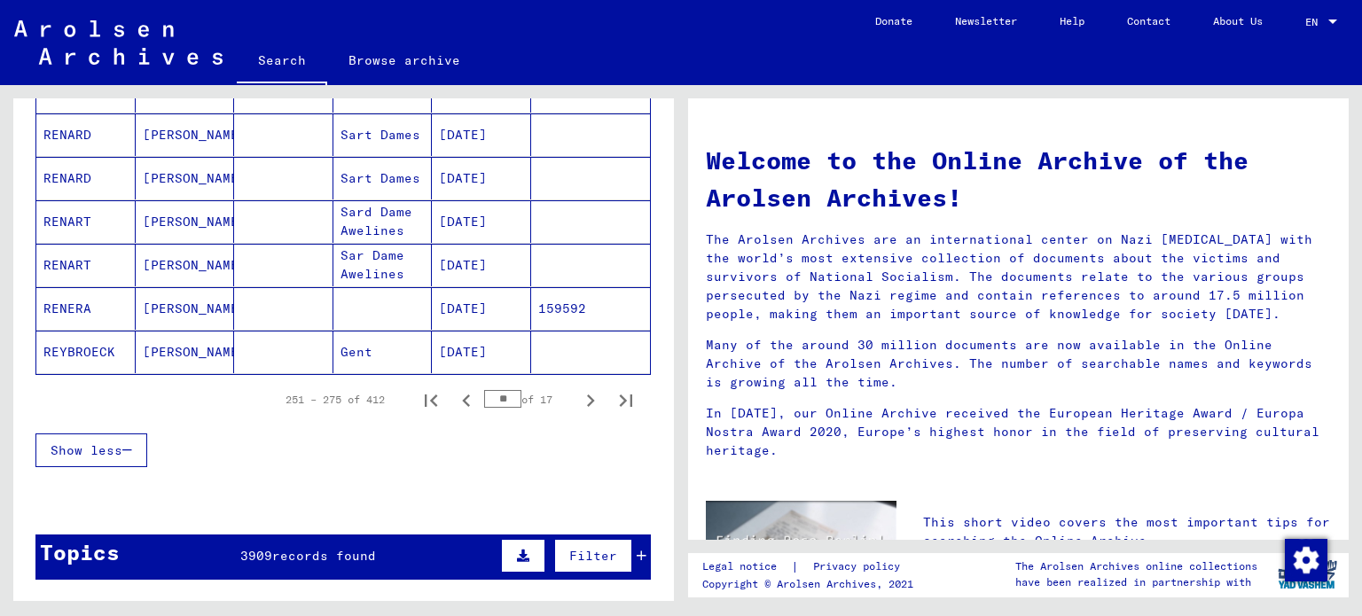
click at [578, 400] on icon "Next page" at bounding box center [590, 400] width 25 height 25
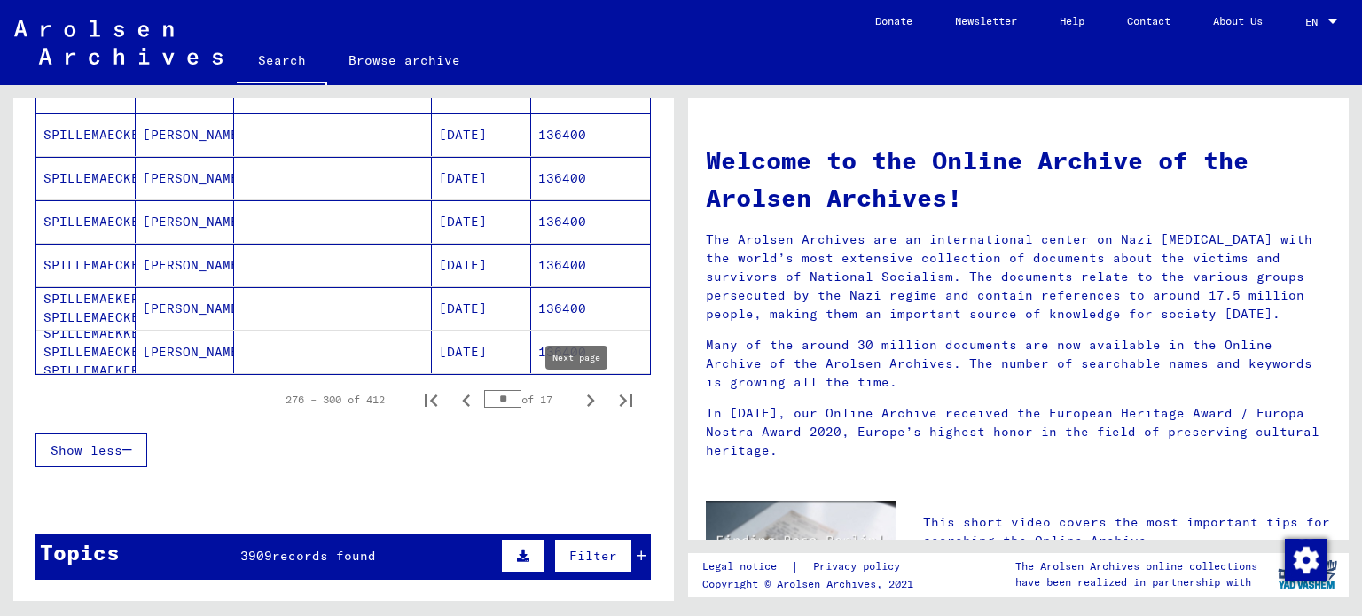
click at [581, 400] on icon "Next page" at bounding box center [590, 400] width 25 height 25
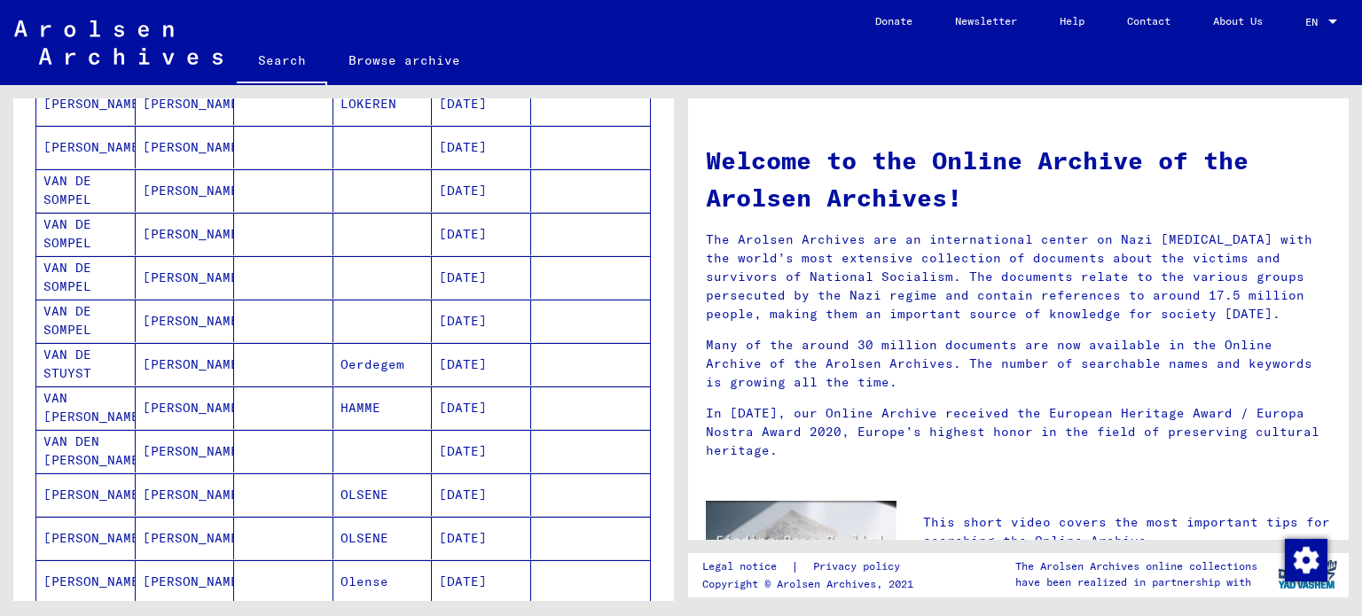
scroll to position [1064, 0]
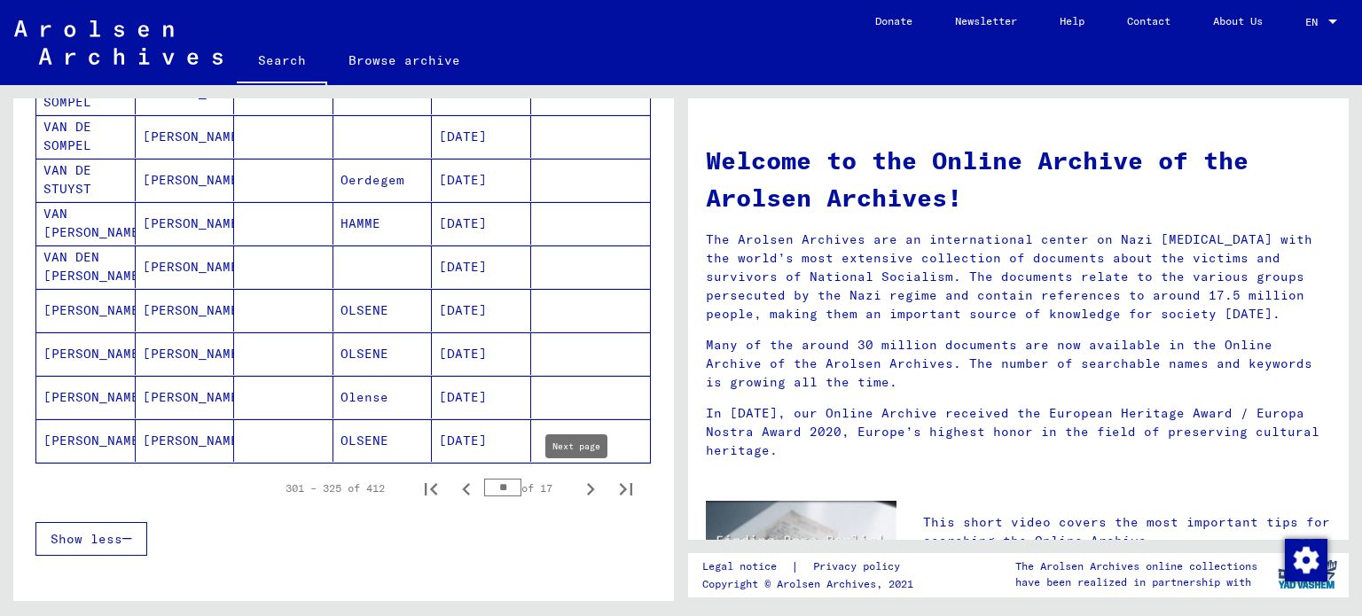
click at [587, 488] on icon "Next page" at bounding box center [591, 489] width 8 height 12
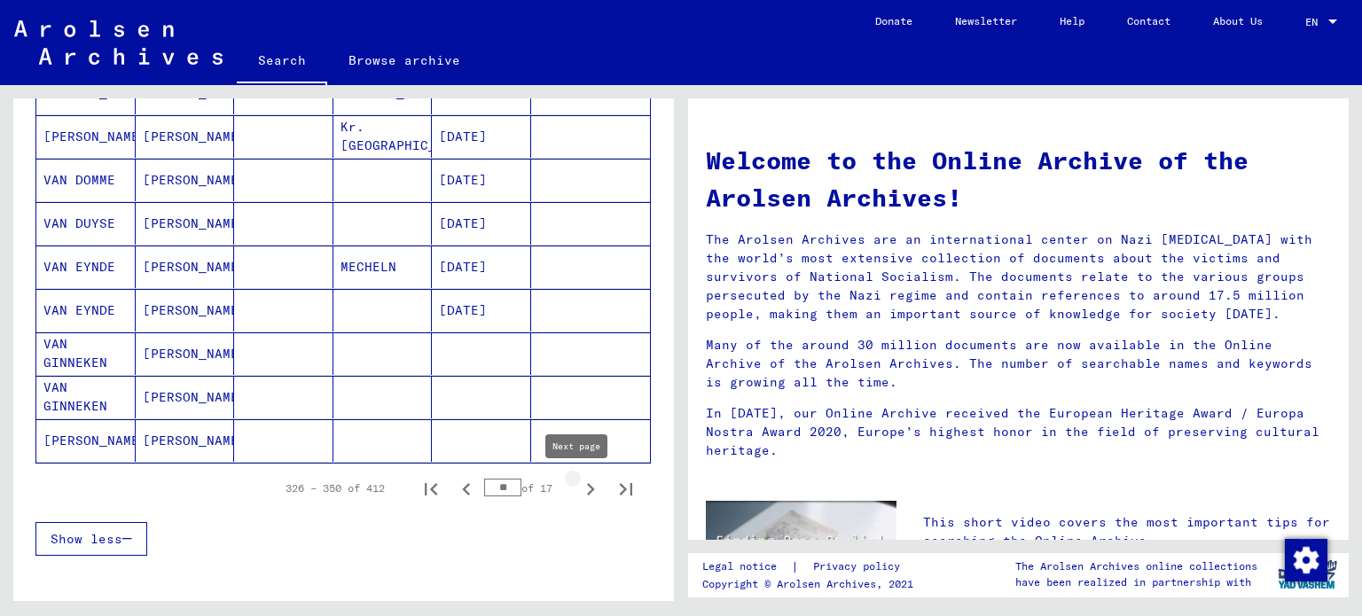
click at [585, 492] on icon "Next page" at bounding box center [590, 489] width 25 height 25
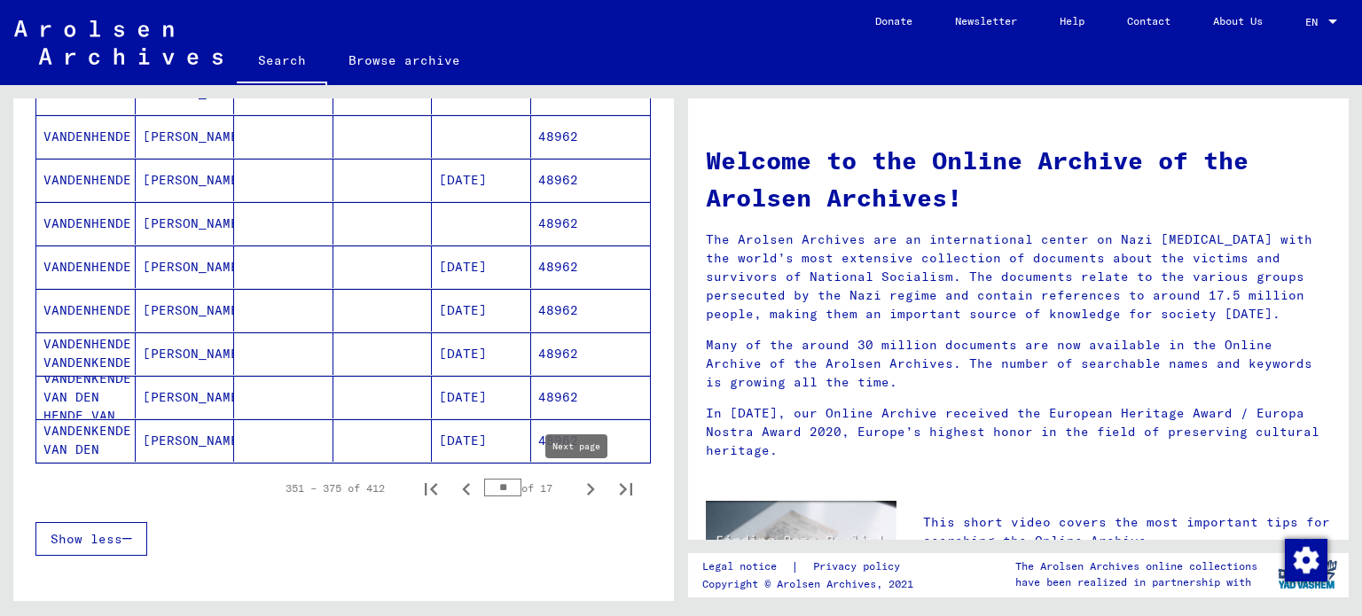
click at [578, 490] on icon "Next page" at bounding box center [590, 489] width 25 height 25
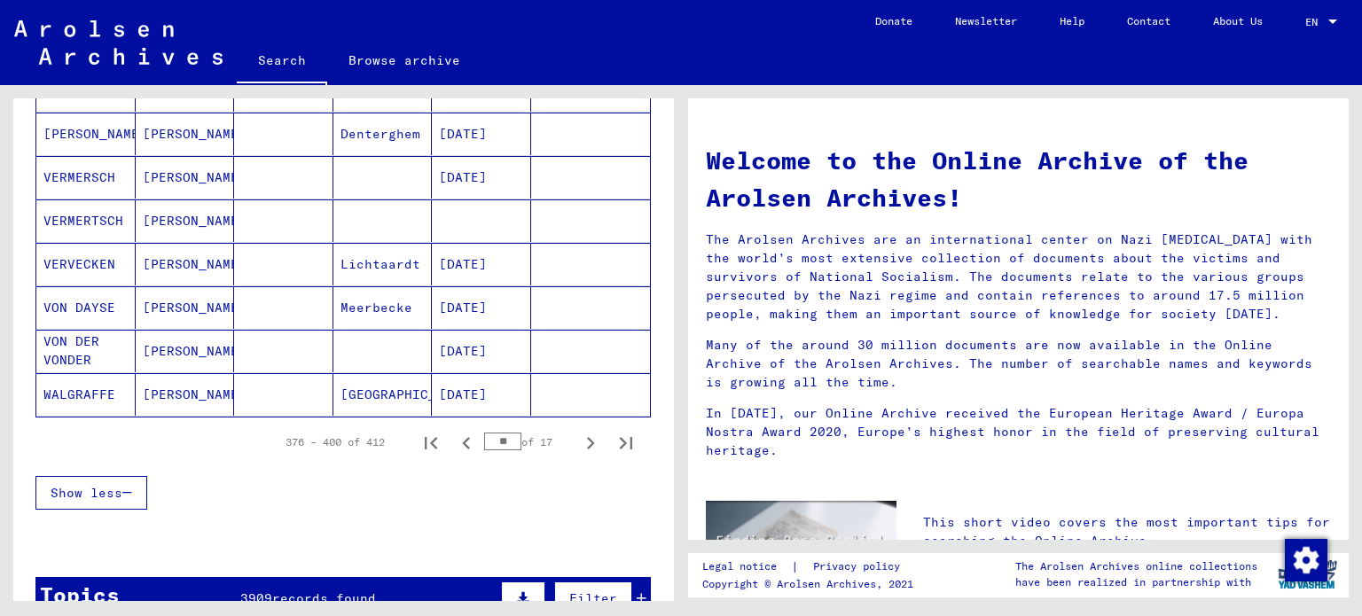
scroll to position [1152, 0]
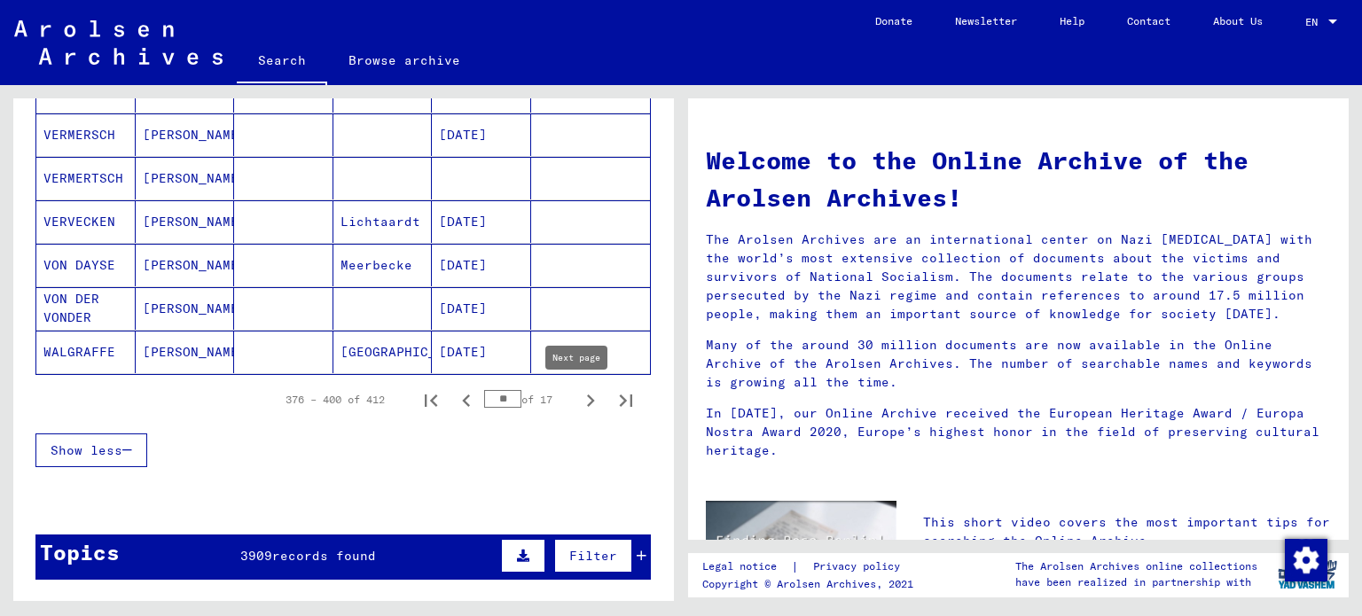
click at [581, 400] on icon "Next page" at bounding box center [590, 400] width 25 height 25
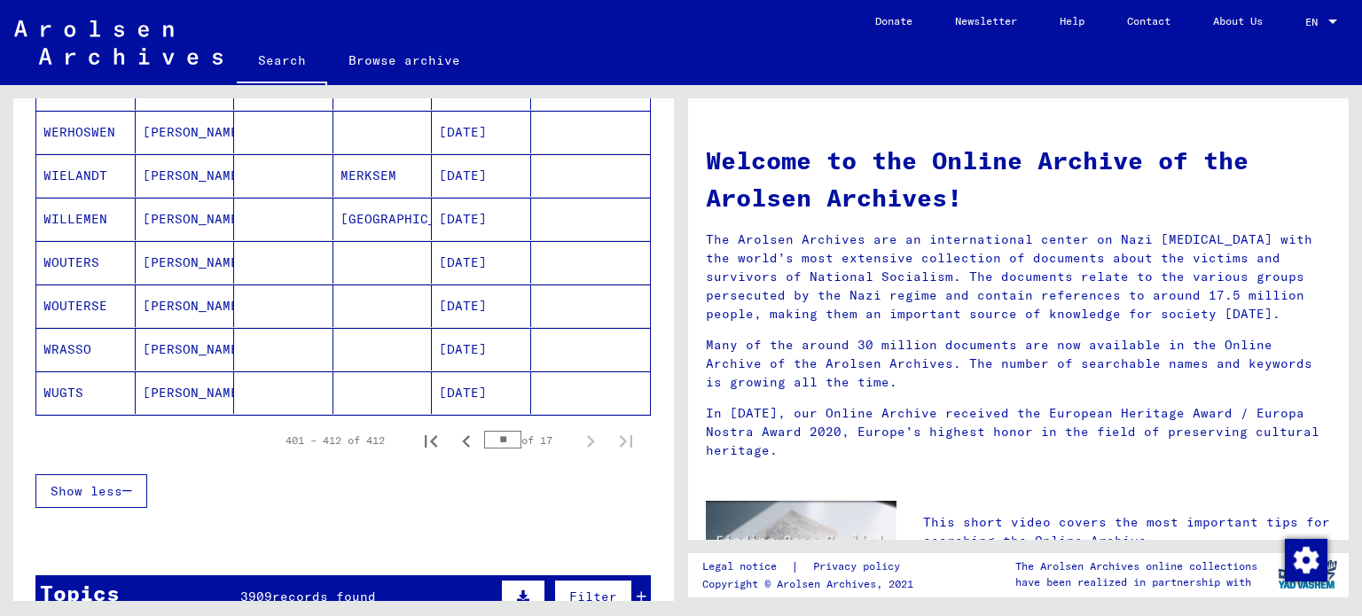
scroll to position [512, 0]
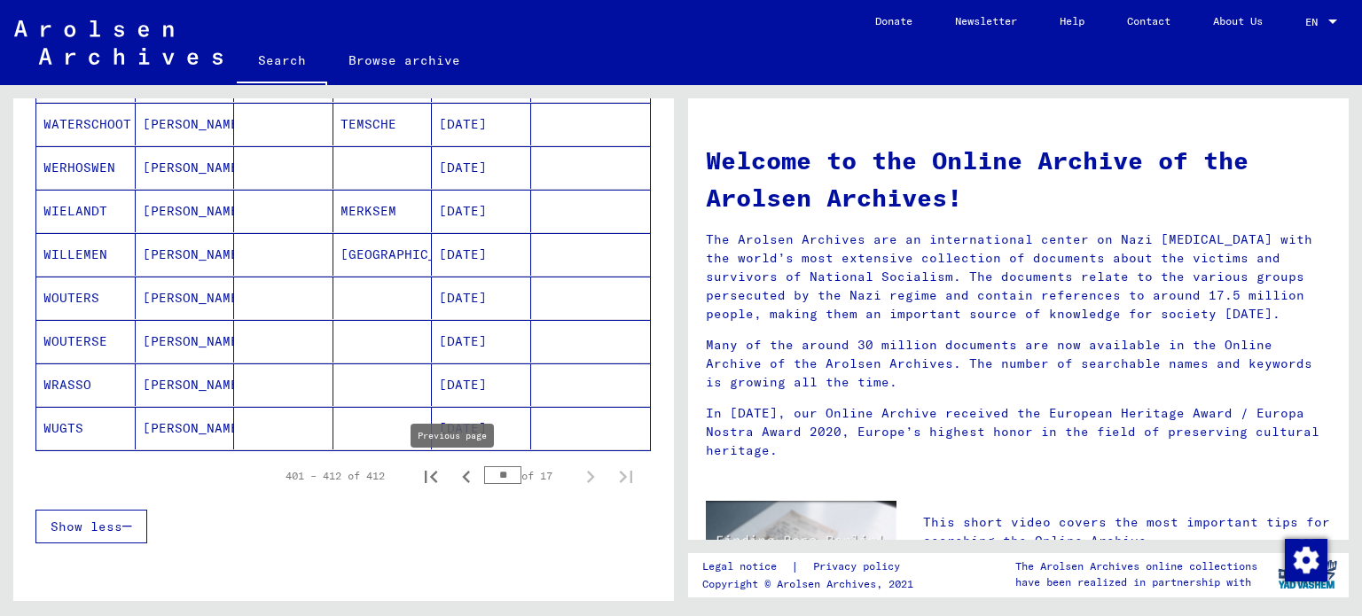
click at [457, 478] on icon "Previous page" at bounding box center [466, 477] width 25 height 25
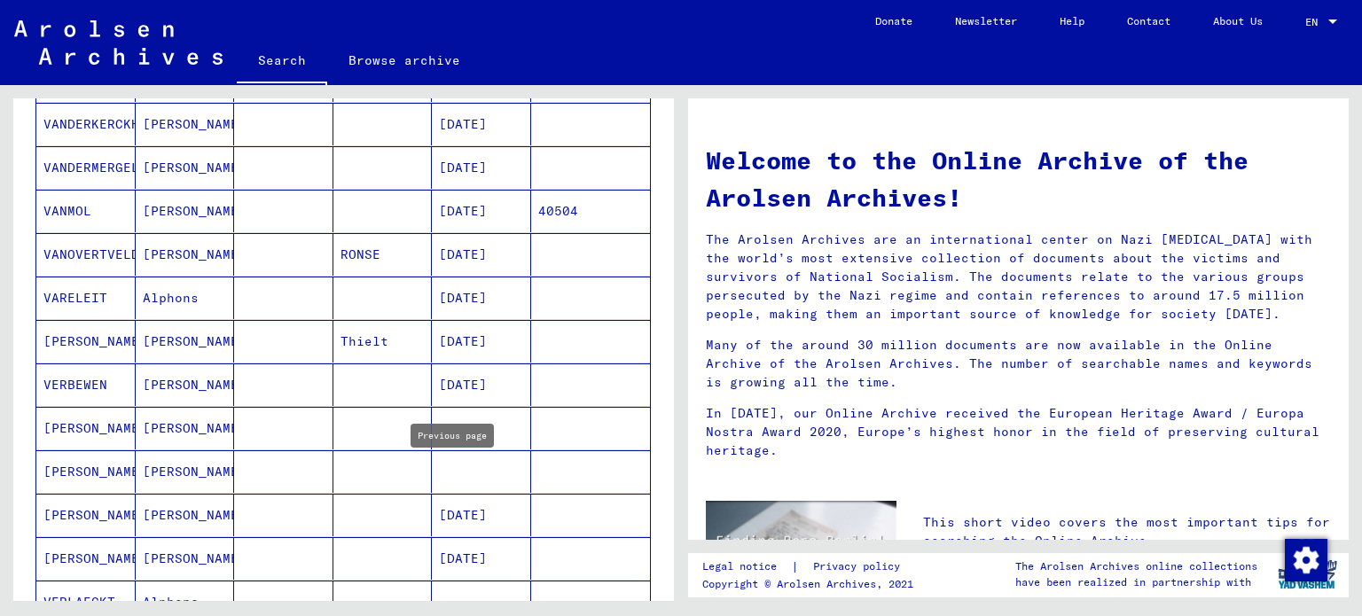
click at [457, 478] on mat-cell at bounding box center [481, 471] width 99 height 43
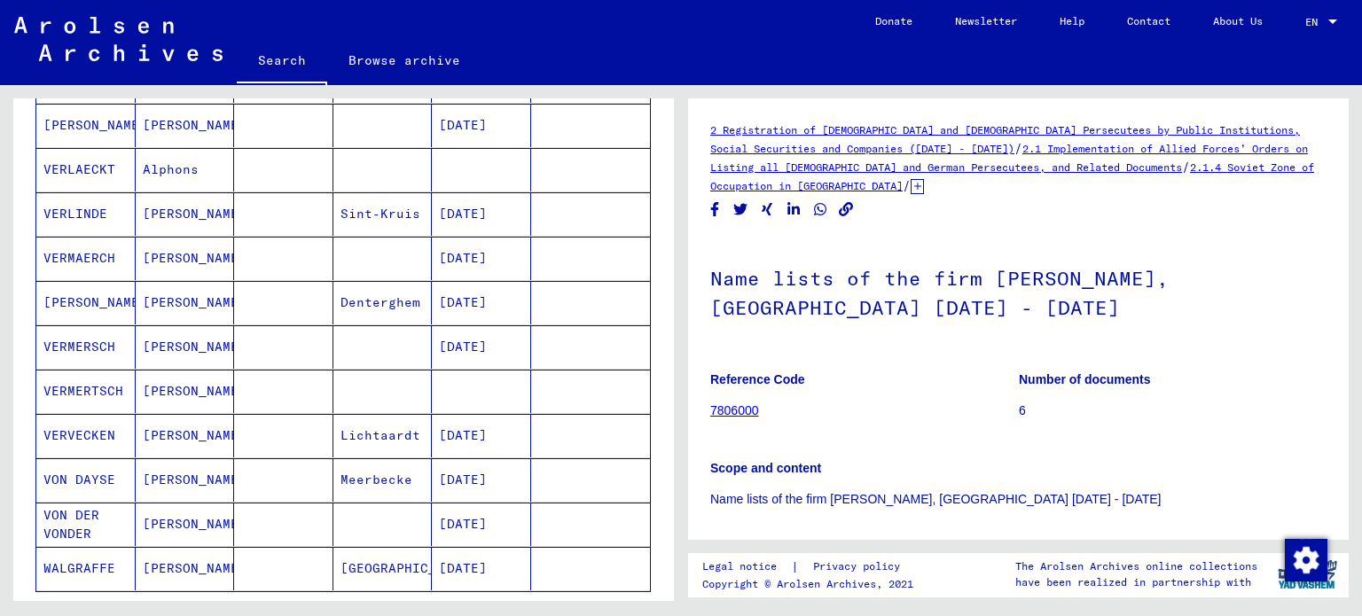
scroll to position [1135, 0]
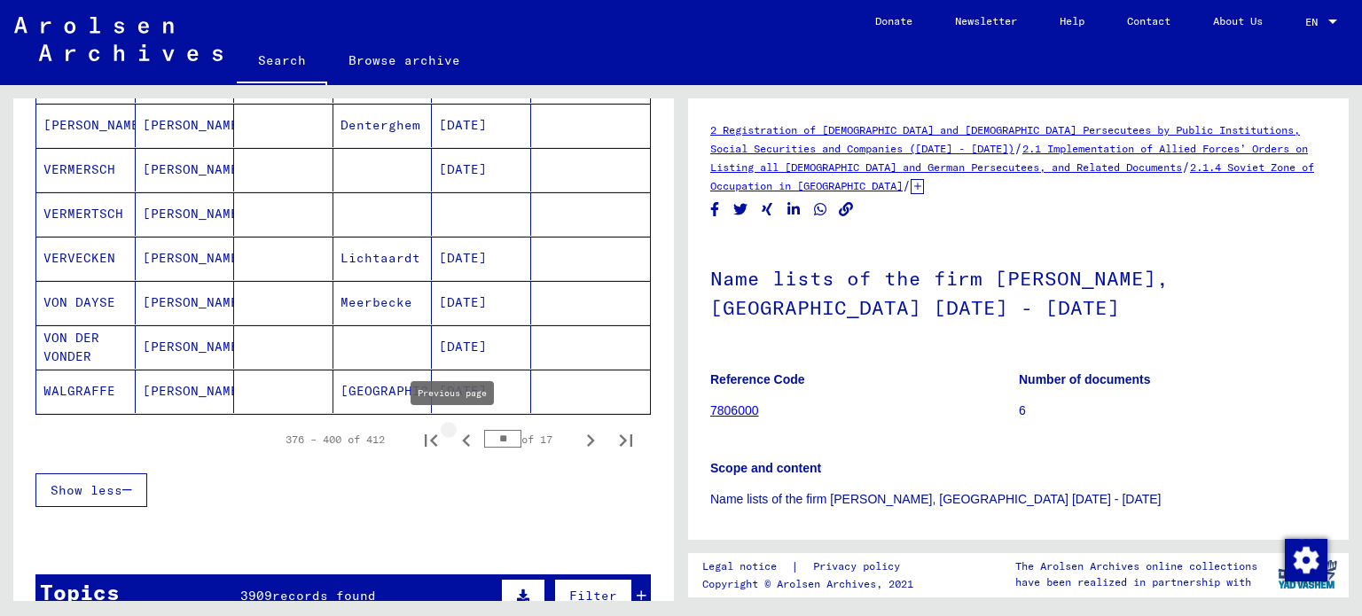
click at [454, 428] on icon "Previous page" at bounding box center [466, 440] width 25 height 25
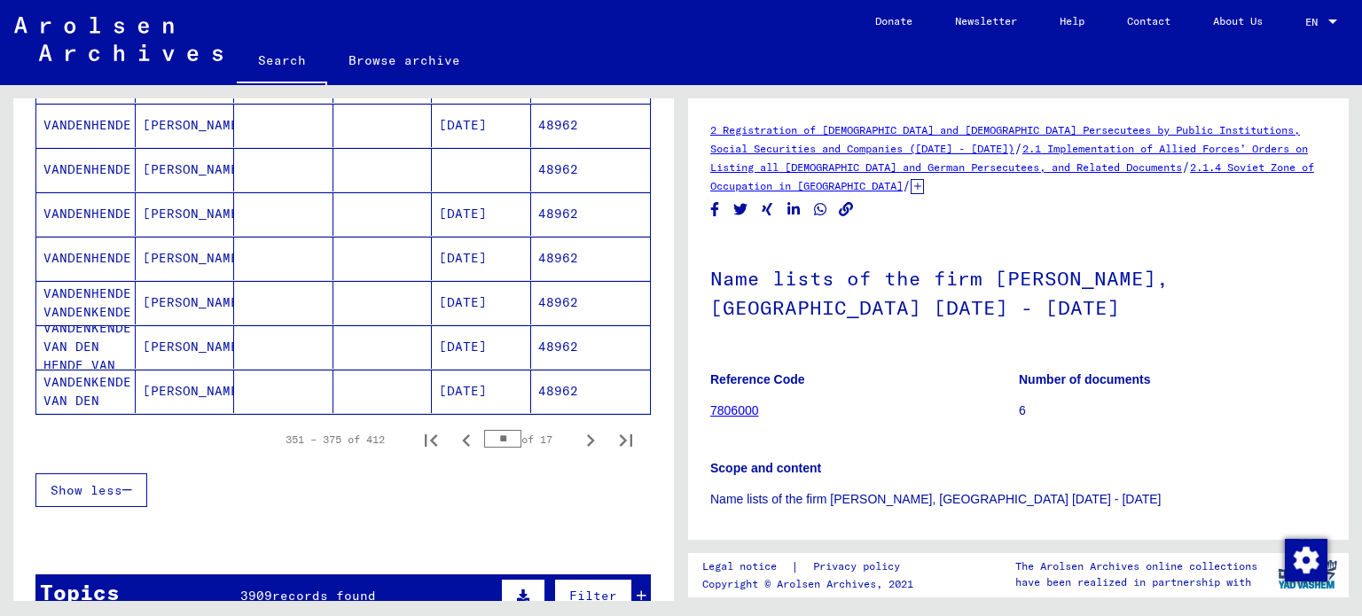
click at [454, 432] on icon "Previous page" at bounding box center [466, 440] width 25 height 25
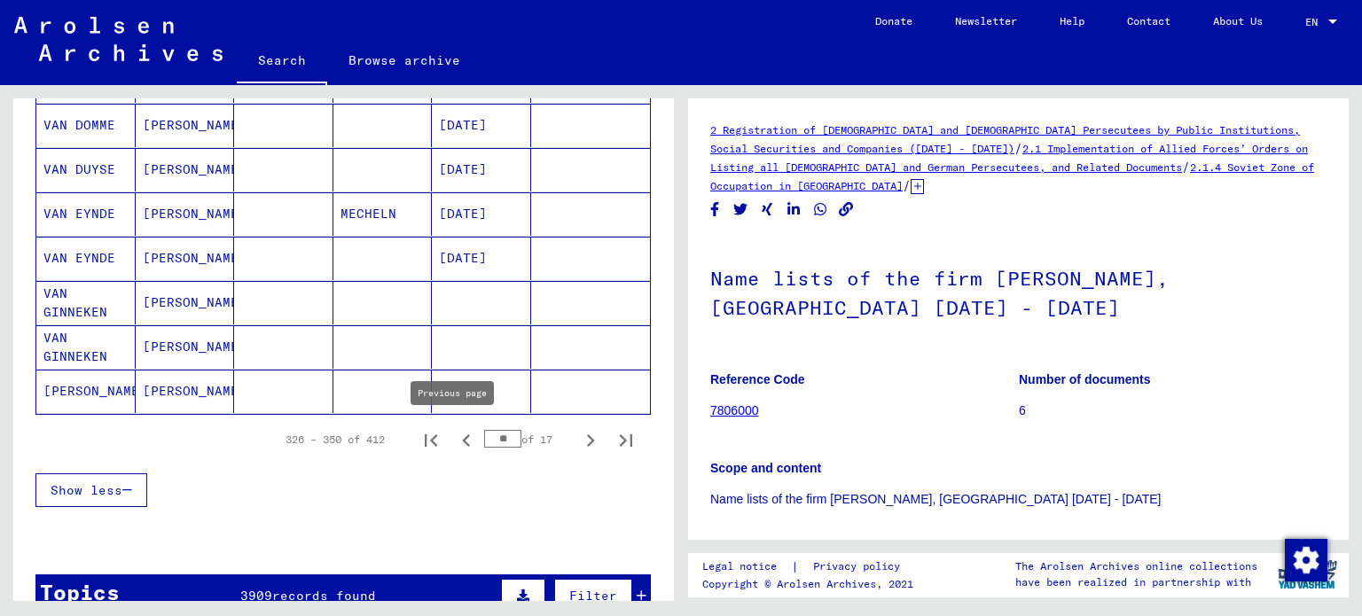
click at [454, 431] on icon "Previous page" at bounding box center [466, 440] width 25 height 25
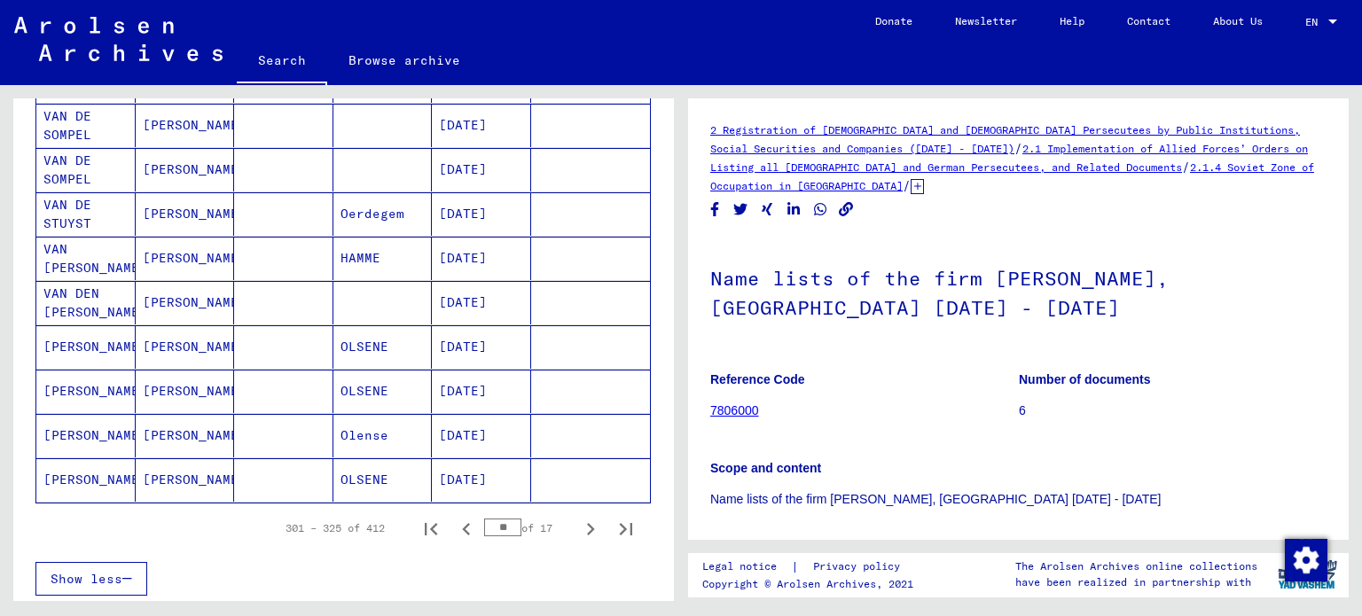
scroll to position [1223, 0]
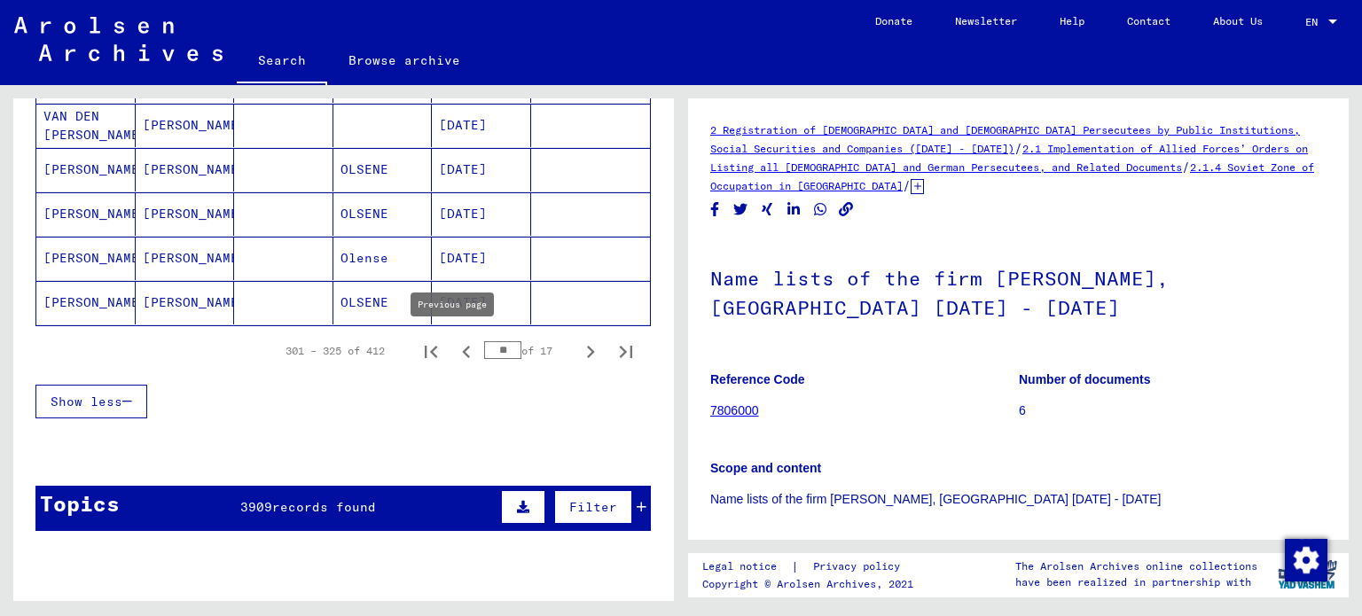
click at [459, 354] on icon "Previous page" at bounding box center [466, 352] width 25 height 25
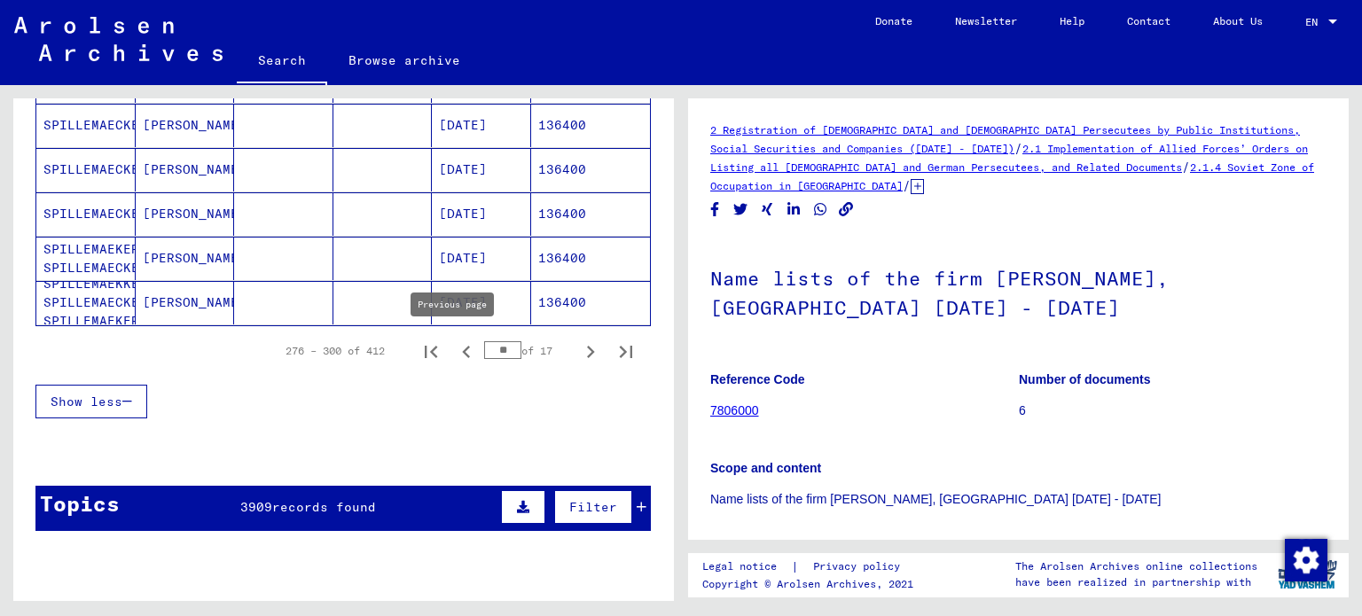
click at [454, 340] on icon "Previous page" at bounding box center [466, 352] width 25 height 25
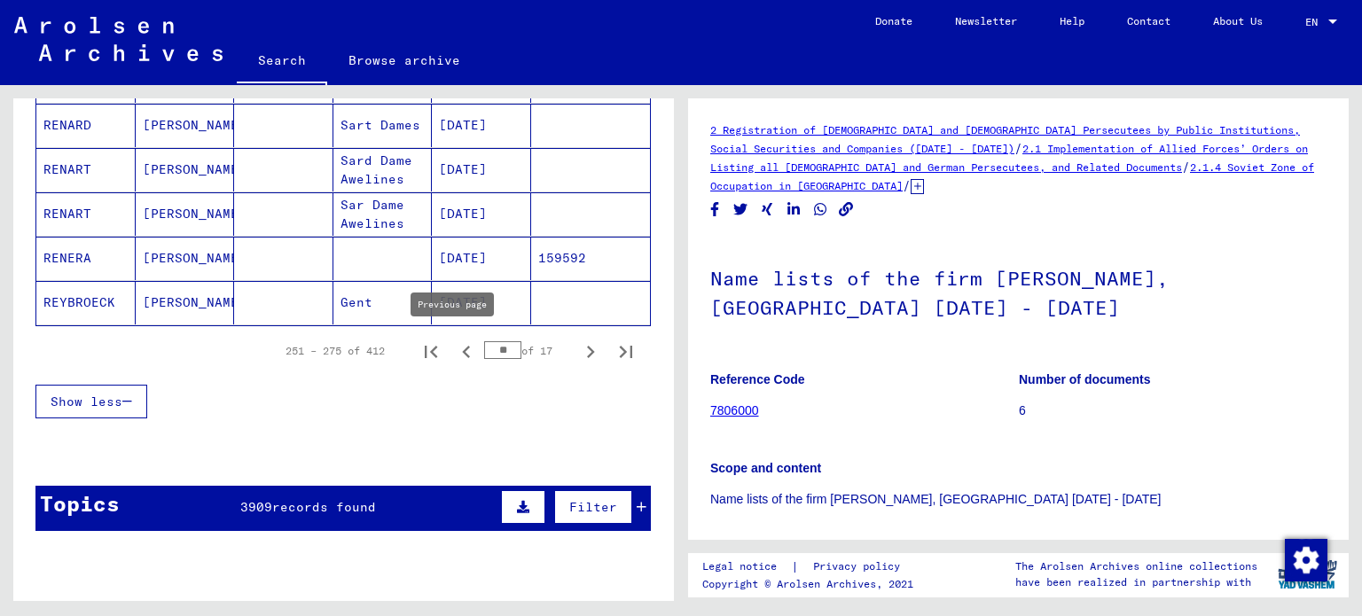
click at [454, 345] on icon "Previous page" at bounding box center [466, 352] width 25 height 25
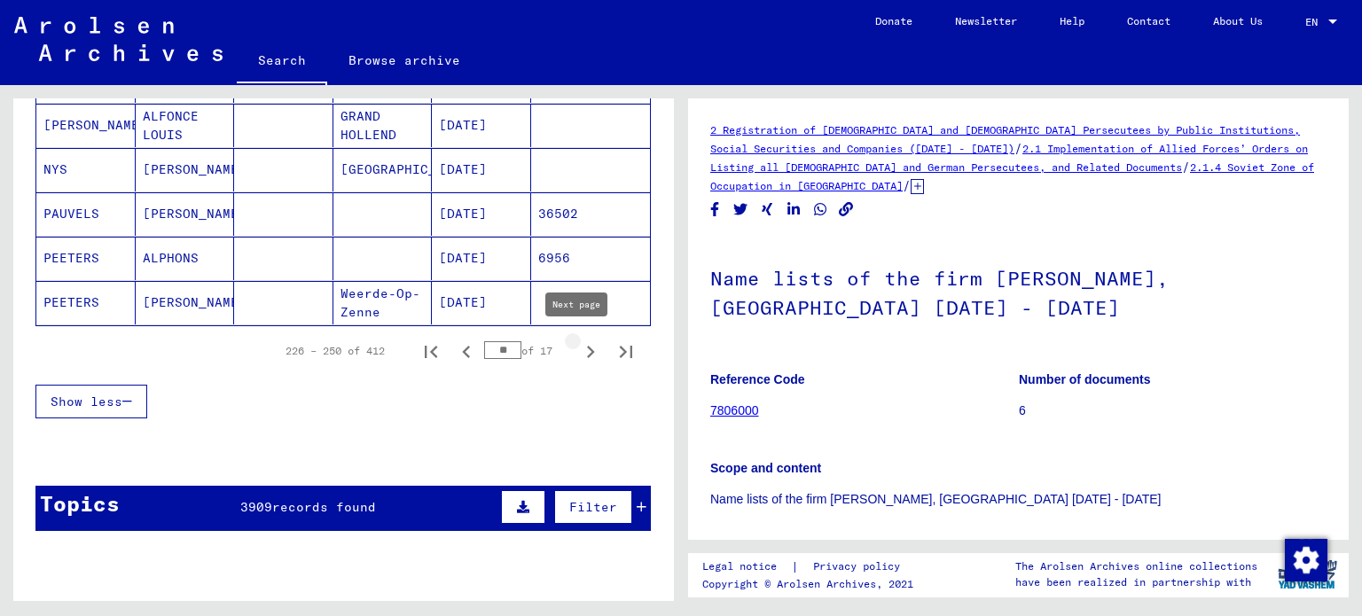
click at [578, 350] on icon "Next page" at bounding box center [590, 352] width 25 height 25
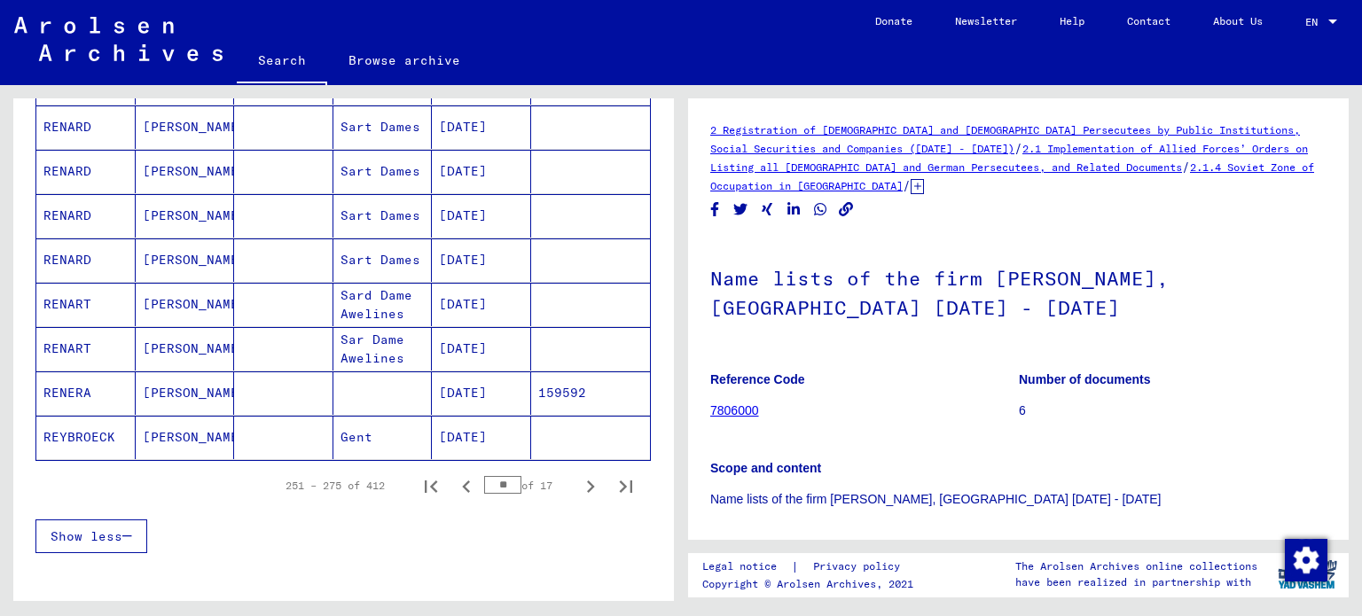
scroll to position [1135, 0]
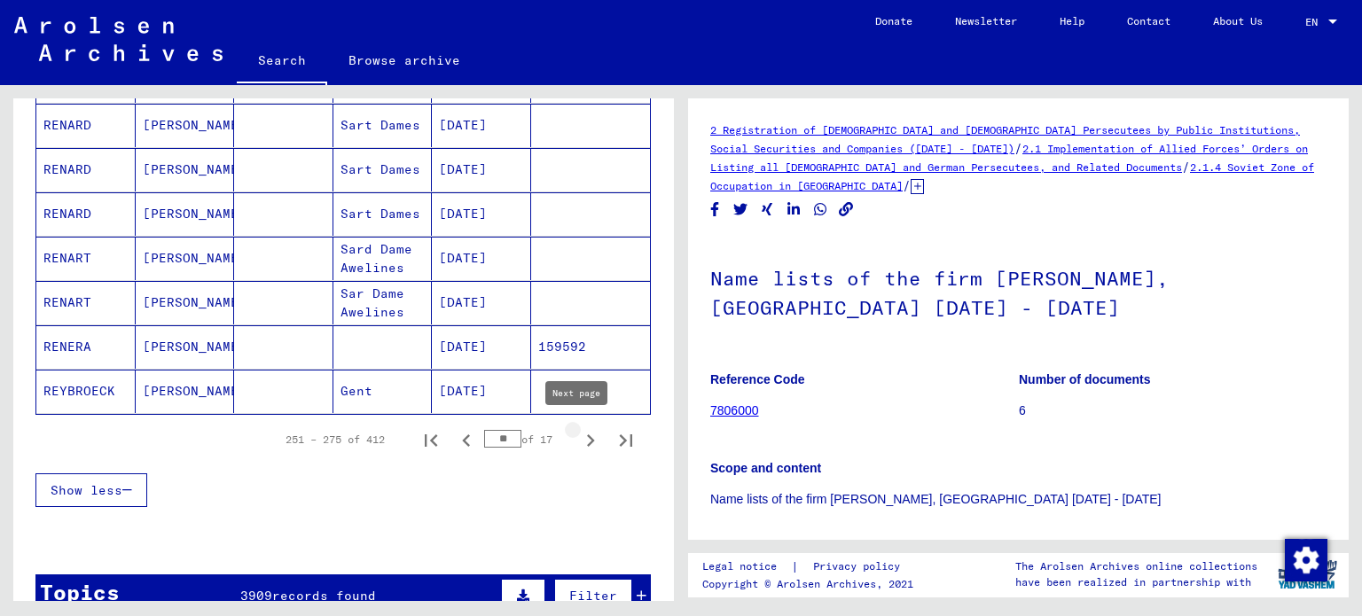
click at [582, 437] on icon "Next page" at bounding box center [590, 440] width 25 height 25
type input "**"
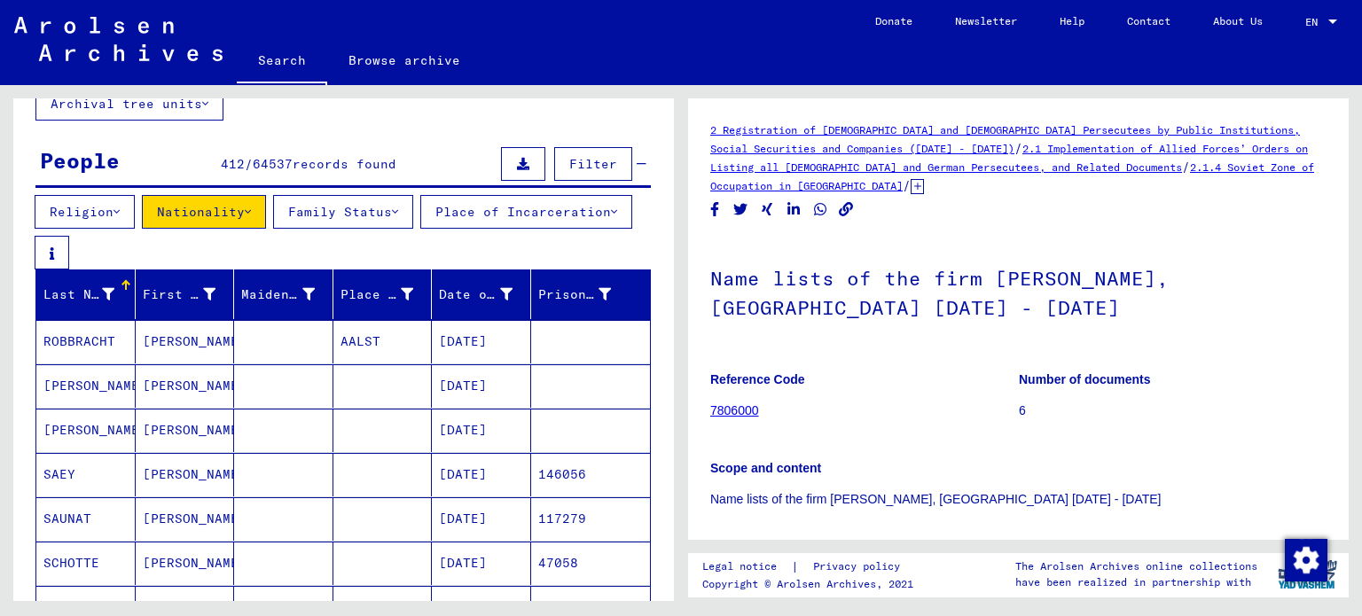
scroll to position [0, 0]
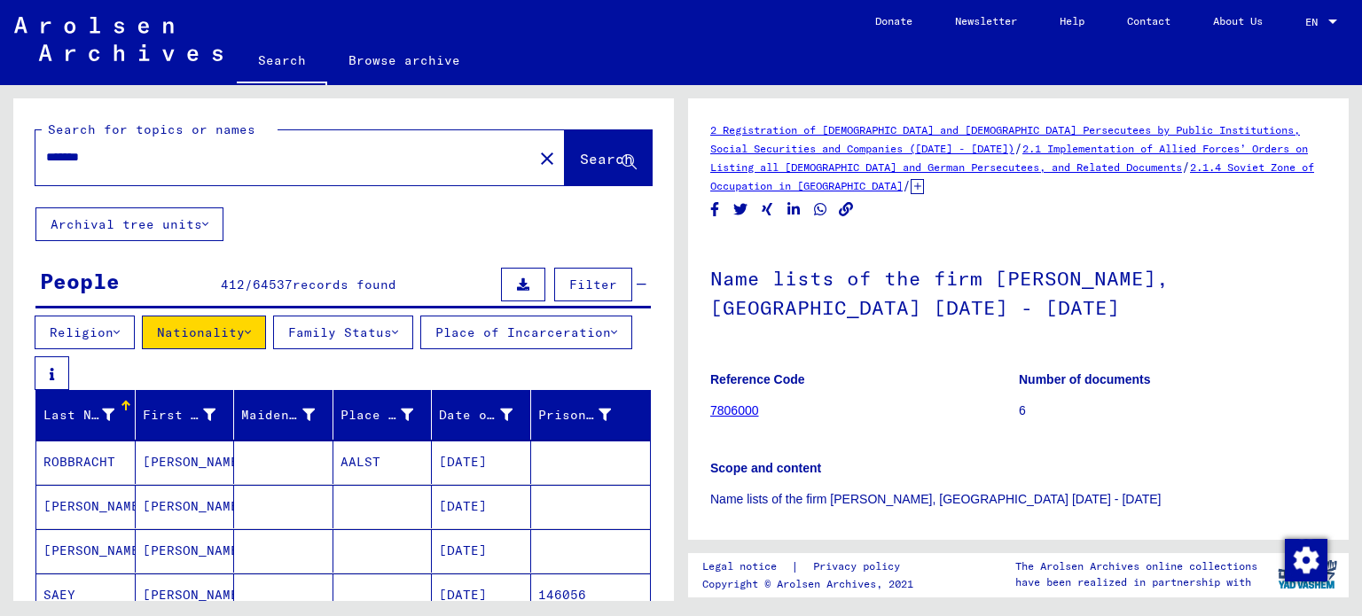
click at [264, 321] on button "Nationality" at bounding box center [204, 333] width 124 height 34
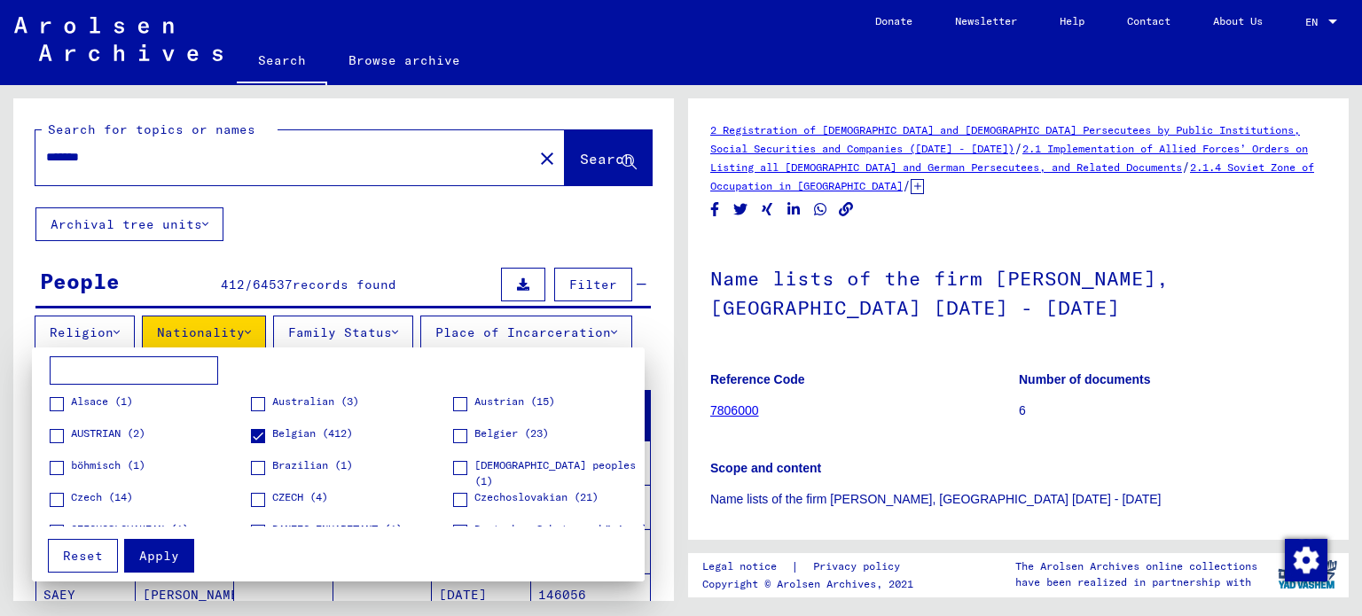
click at [444, 253] on div at bounding box center [681, 308] width 1362 height 616
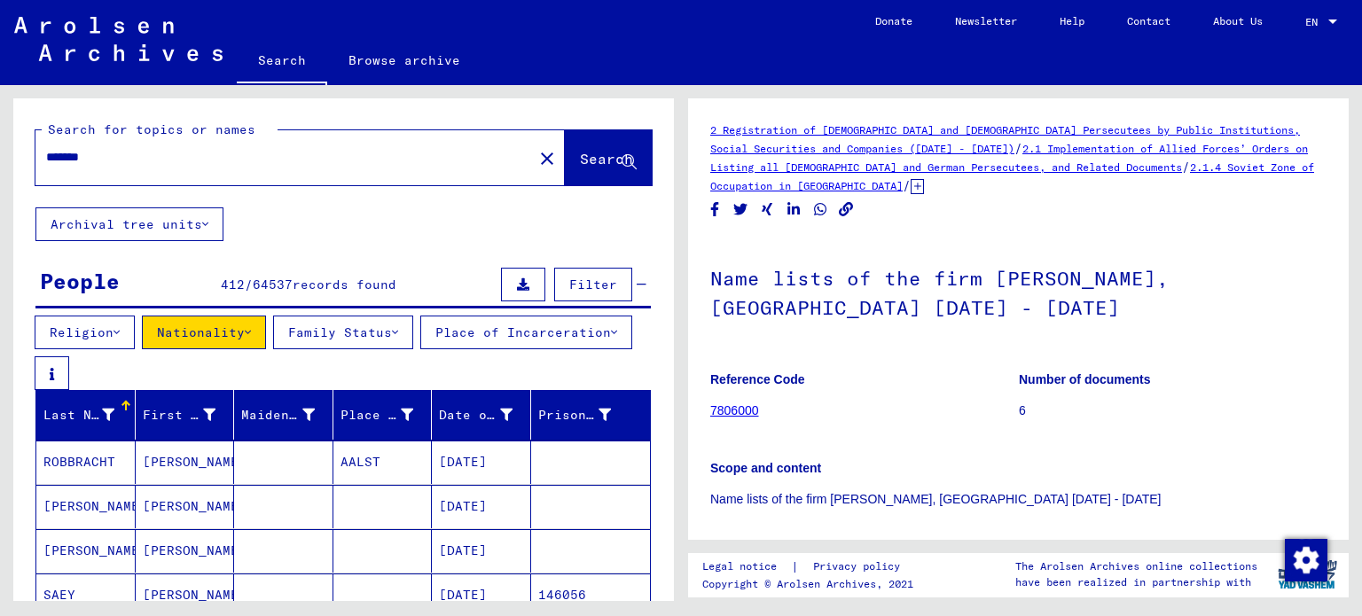
click at [420, 349] on button "Place of Incarceration" at bounding box center [526, 333] width 212 height 34
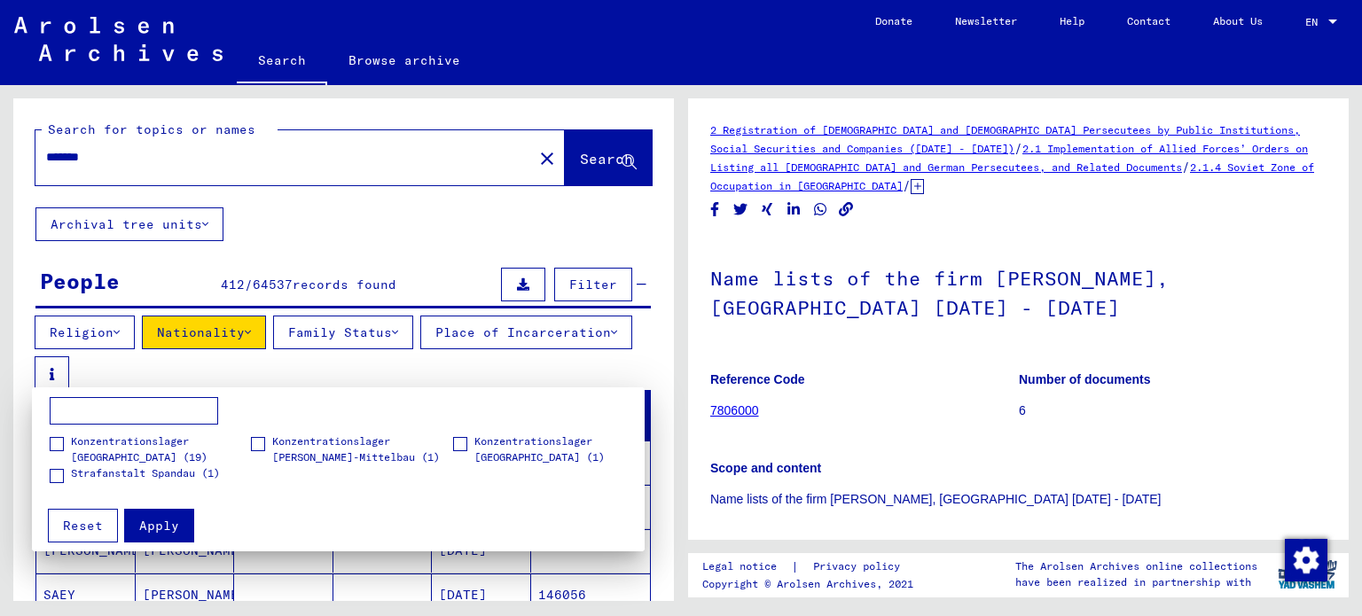
click at [113, 418] on input at bounding box center [134, 411] width 168 height 28
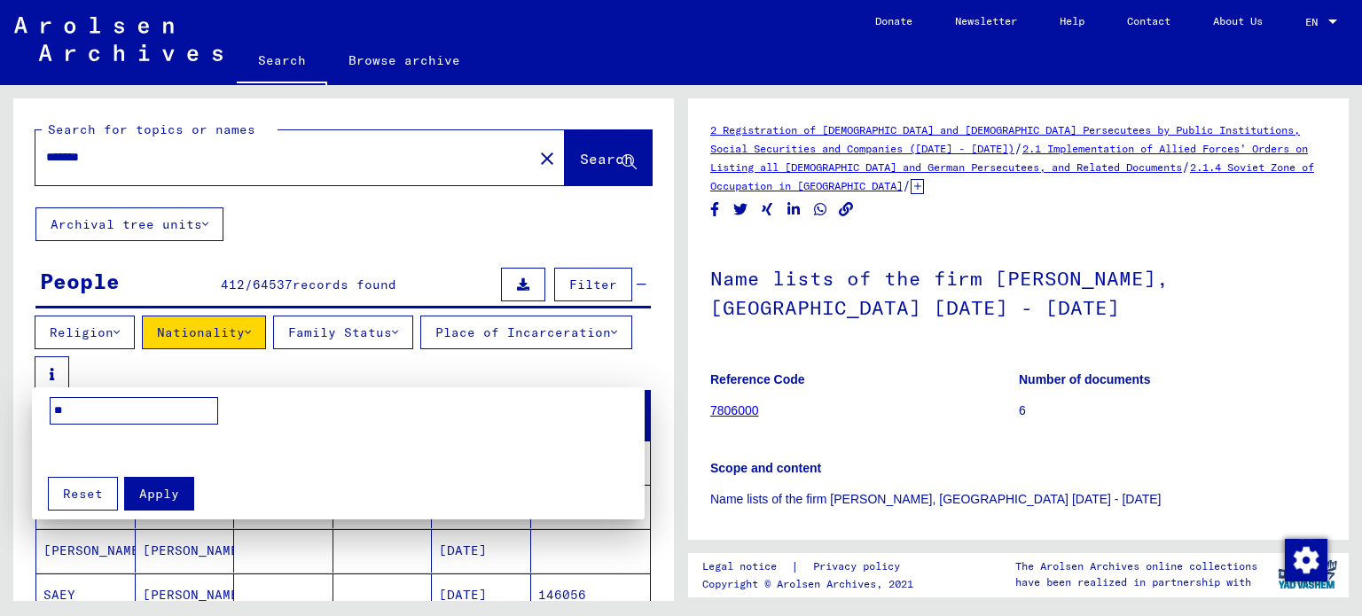
type input "*"
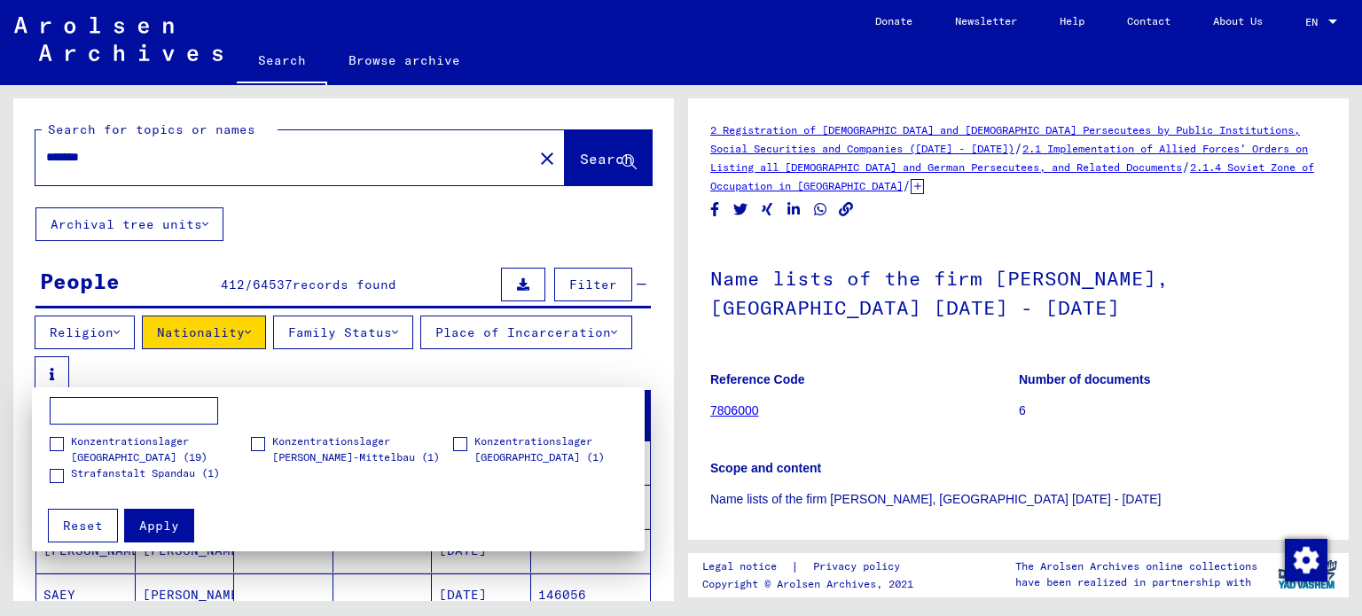
click at [51, 443] on span at bounding box center [57, 444] width 14 height 14
click at [153, 524] on span "Apply" at bounding box center [159, 526] width 40 height 16
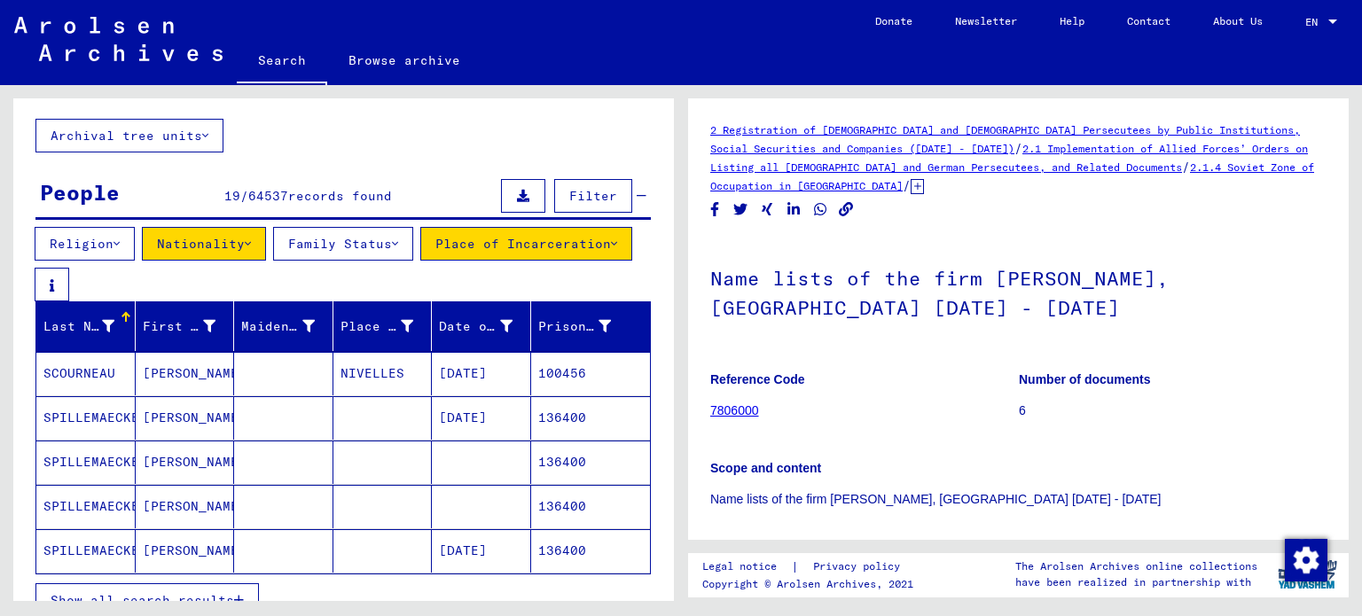
scroll to position [177, 0]
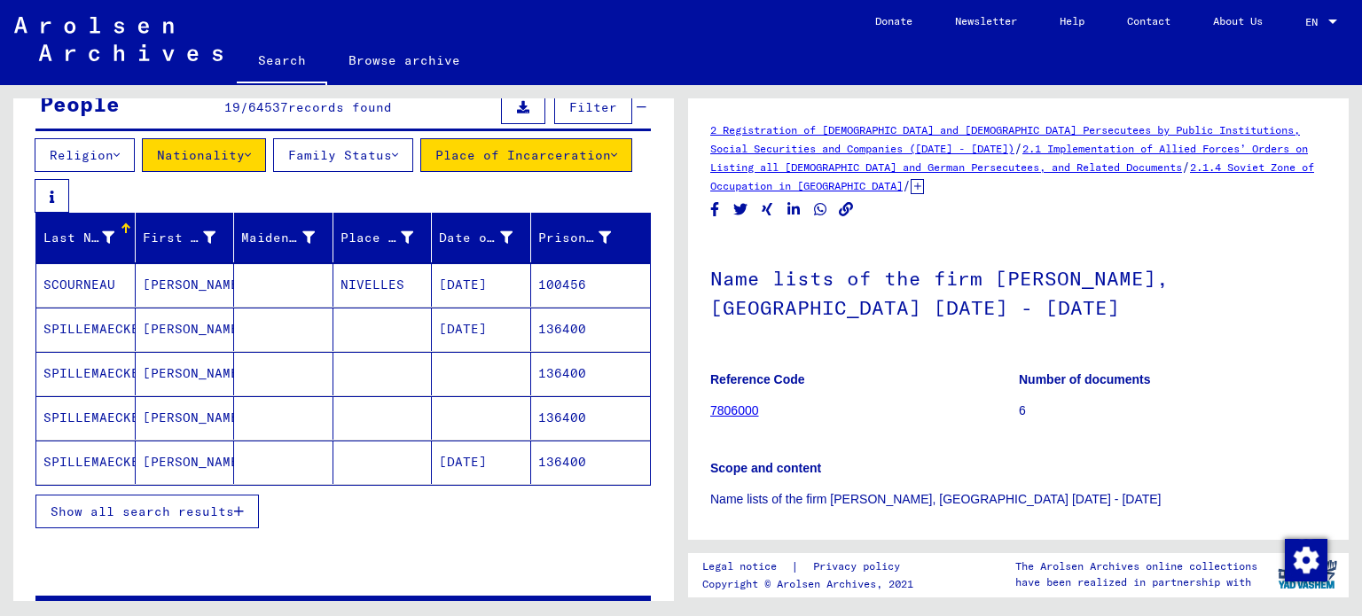
click at [246, 506] on button "Show all search results" at bounding box center [146, 512] width 223 height 34
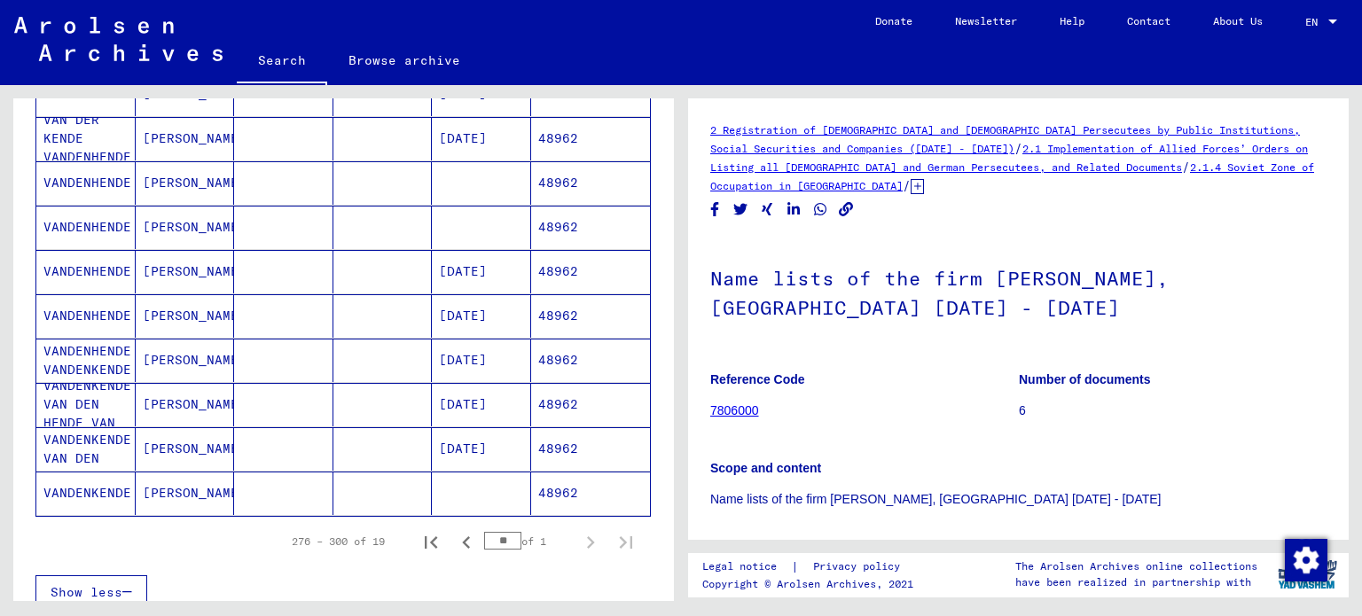
scroll to position [798, 0]
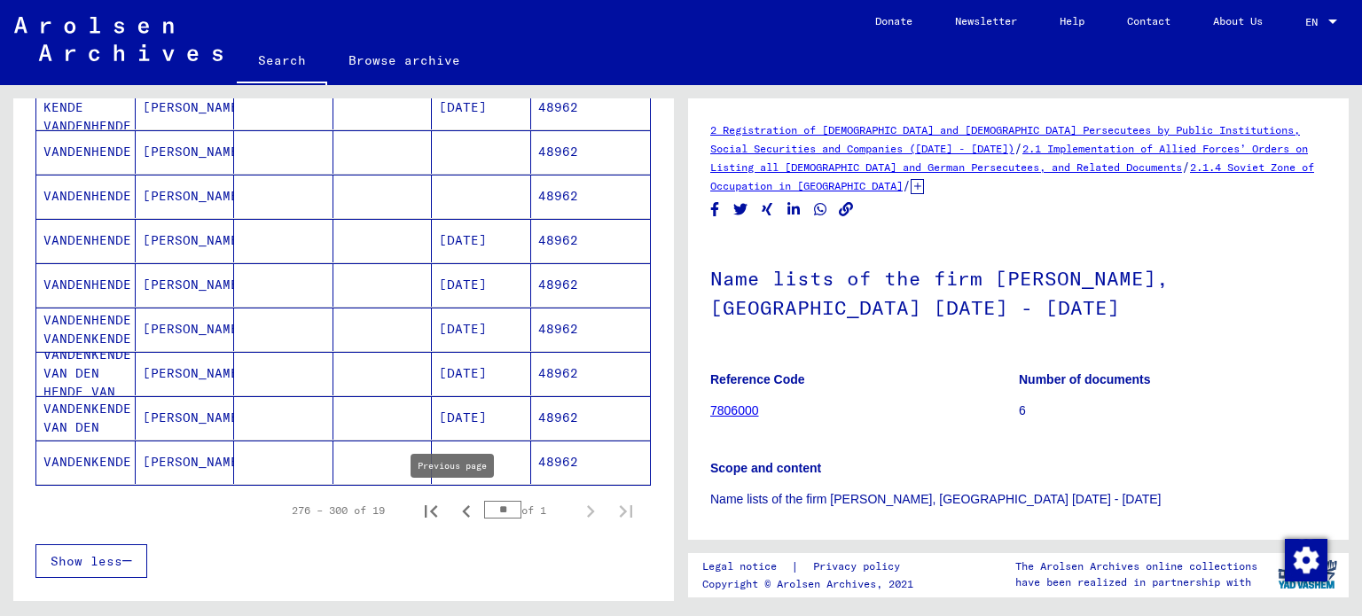
click at [454, 503] on icon "Previous page" at bounding box center [466, 511] width 25 height 25
type input "**"
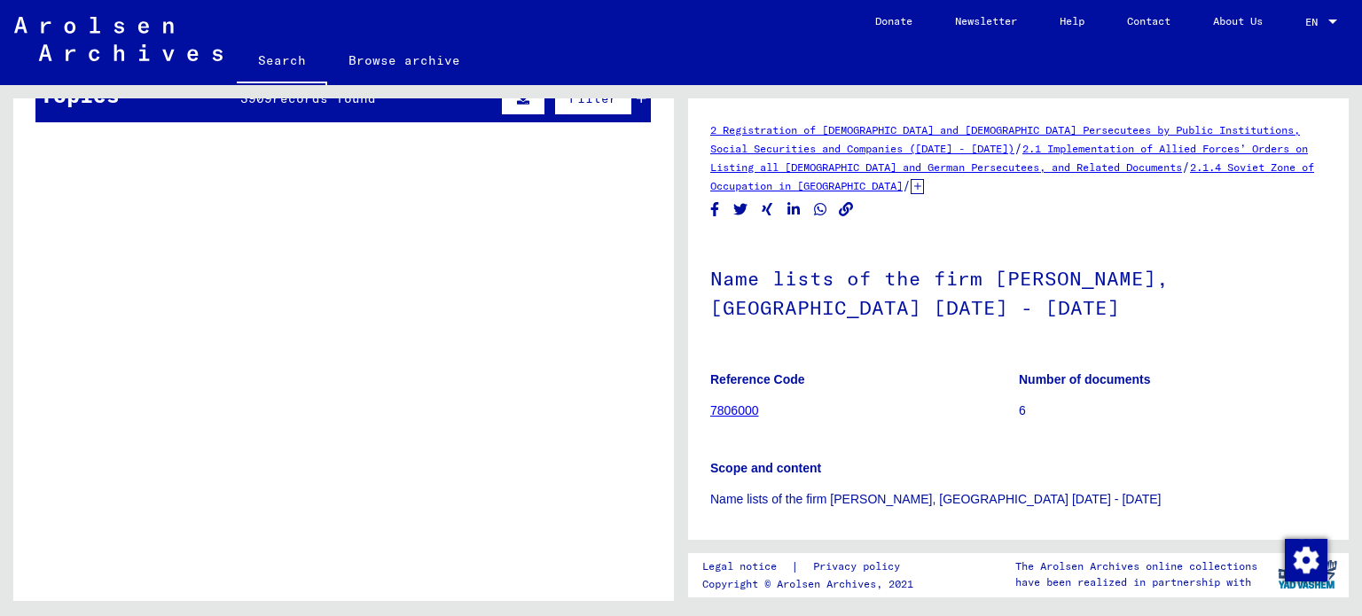
scroll to position [30, 0]
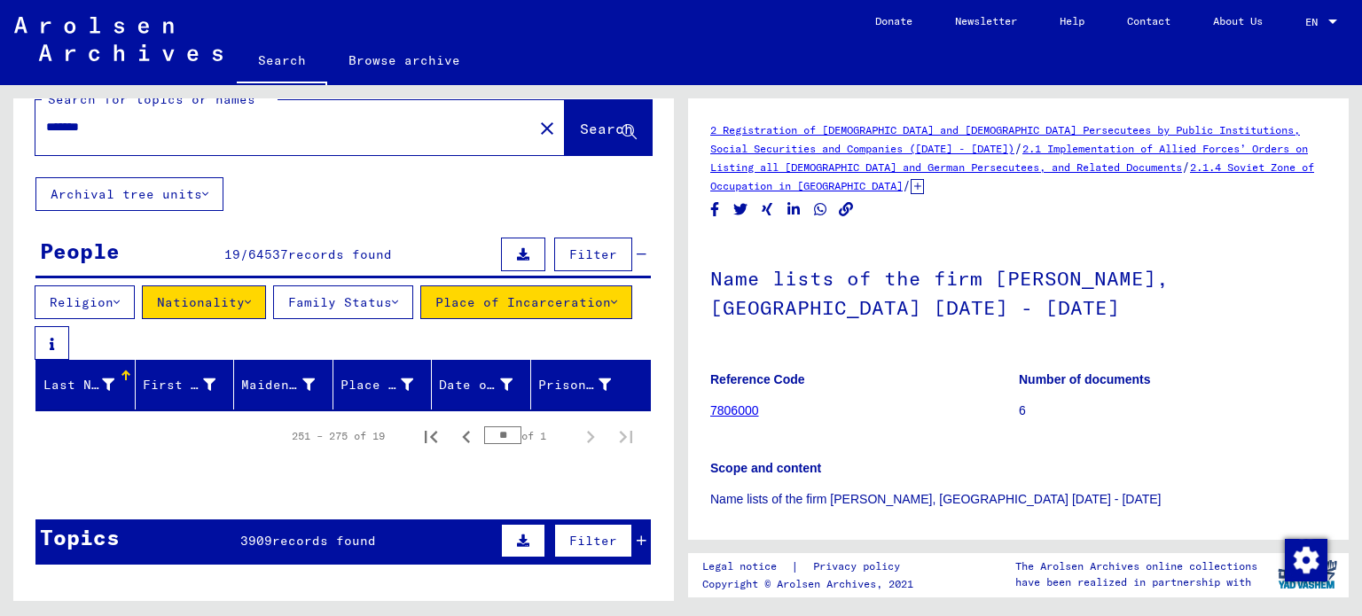
click at [420, 319] on button "Place of Incarceration" at bounding box center [526, 302] width 212 height 34
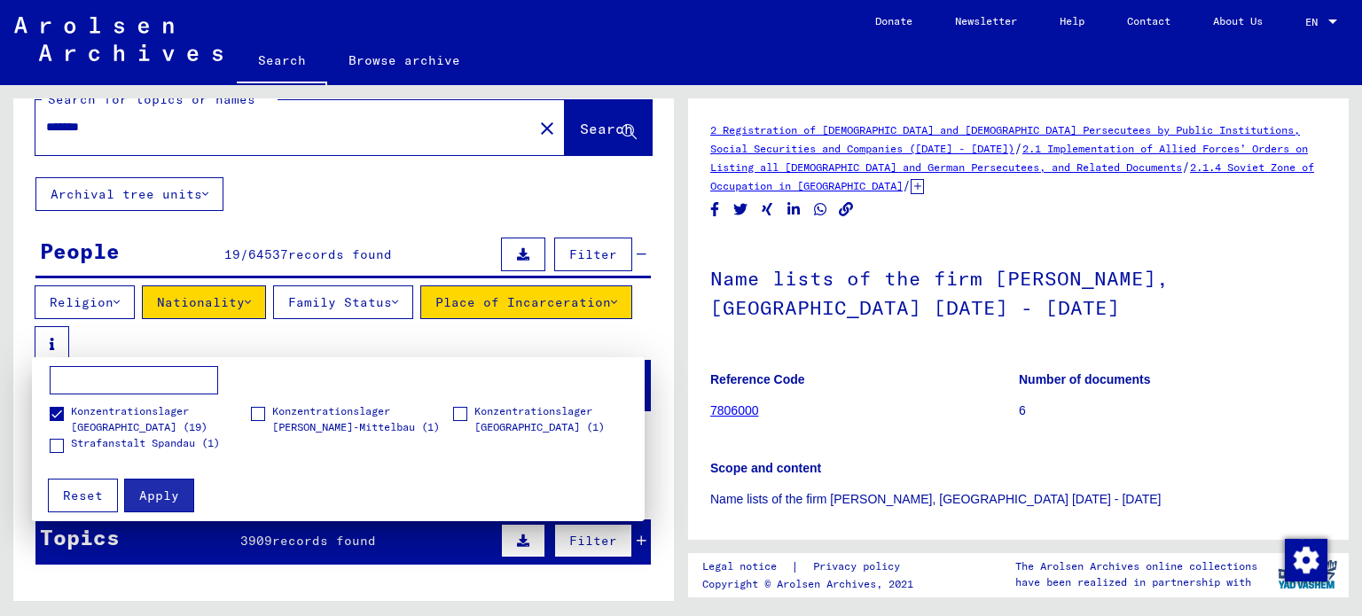
click at [61, 435] on label "Strafanstalt Spandau (1)" at bounding box center [135, 444] width 170 height 18
click at [258, 411] on span at bounding box center [258, 414] width 14 height 14
click at [464, 409] on span at bounding box center [460, 414] width 14 height 14
click at [156, 496] on span "Apply" at bounding box center [159, 496] width 40 height 16
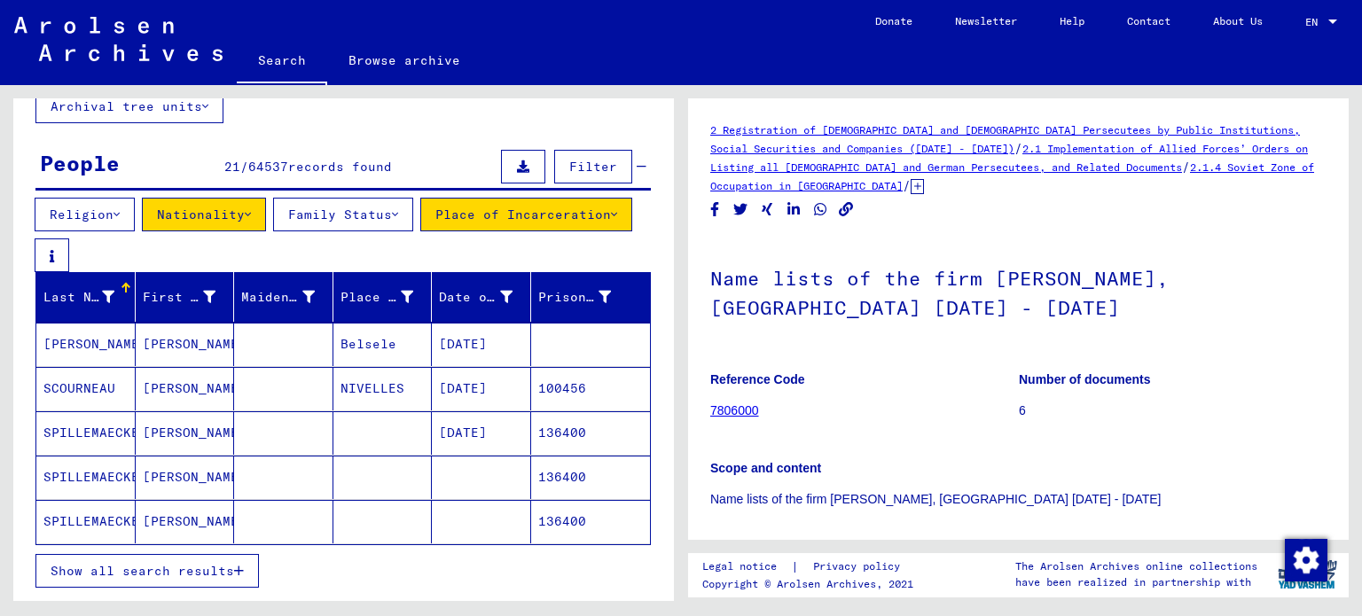
scroll to position [119, 0]
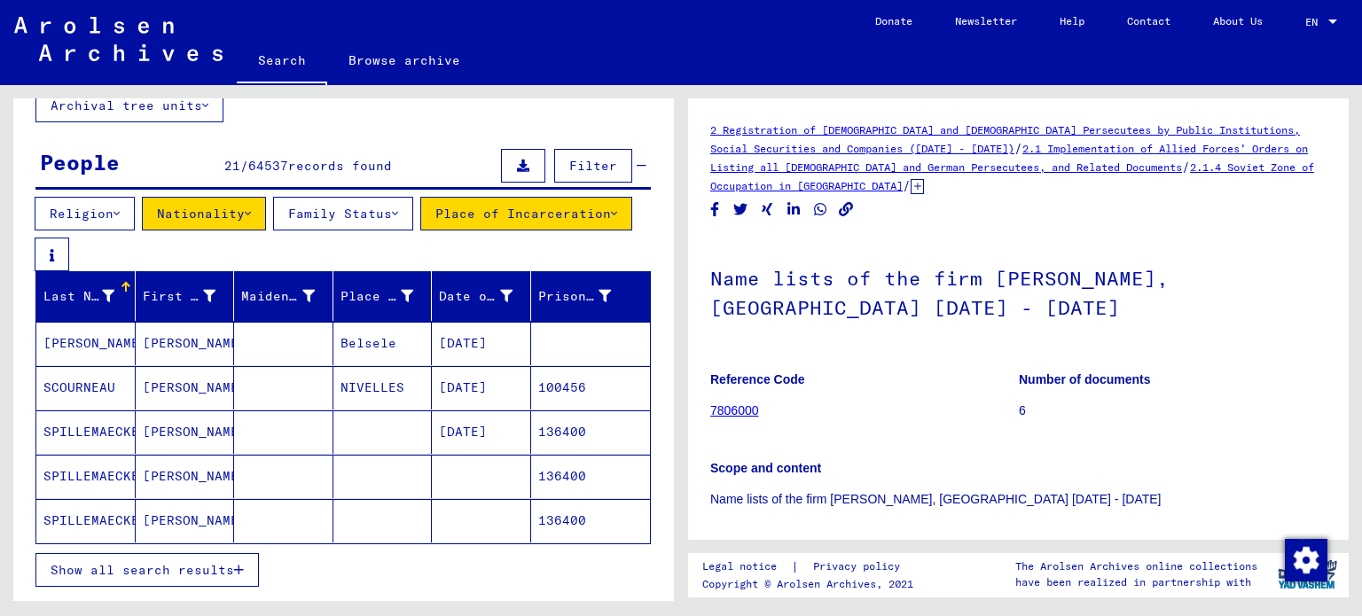
click at [234, 568] on icon "button" at bounding box center [239, 570] width 10 height 12
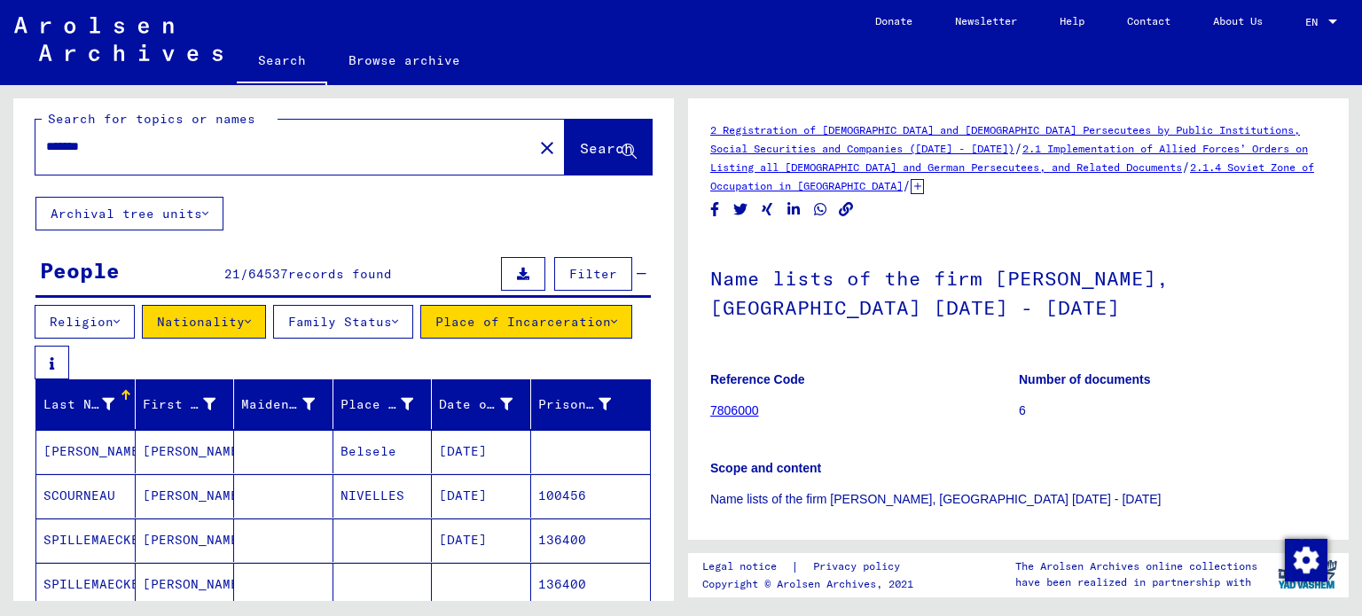
scroll to position [0, 0]
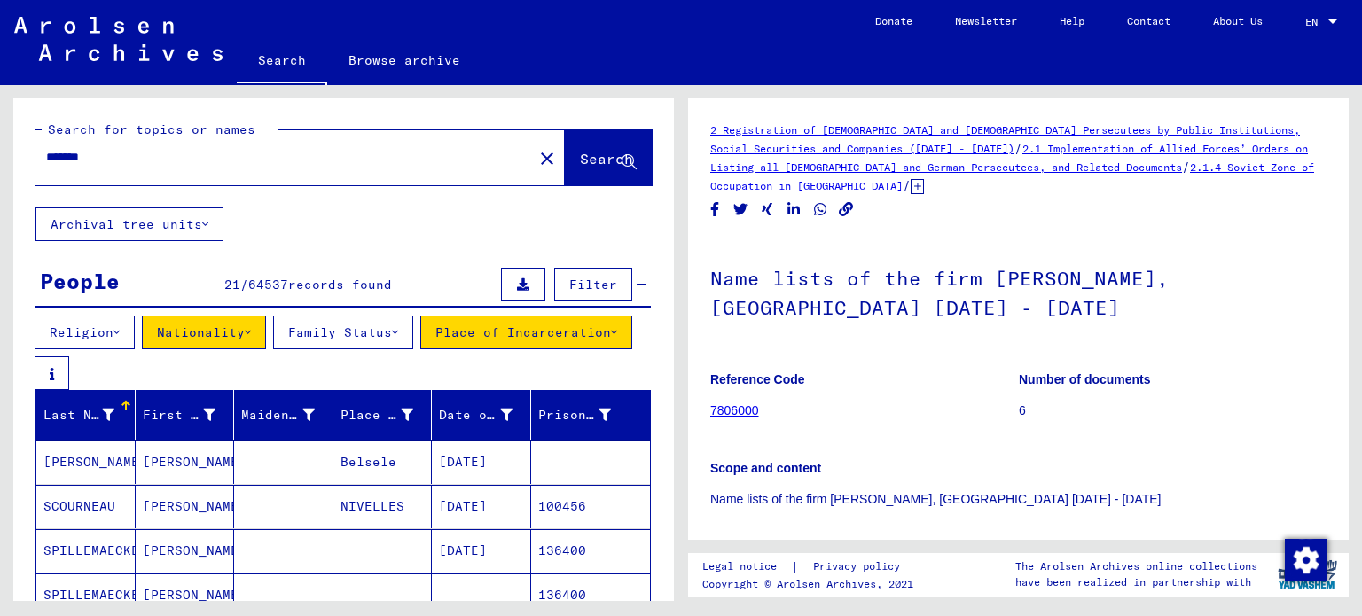
click at [241, 172] on div "******" at bounding box center [278, 157] width 487 height 40
click at [238, 155] on input "******" at bounding box center [284, 157] width 476 height 19
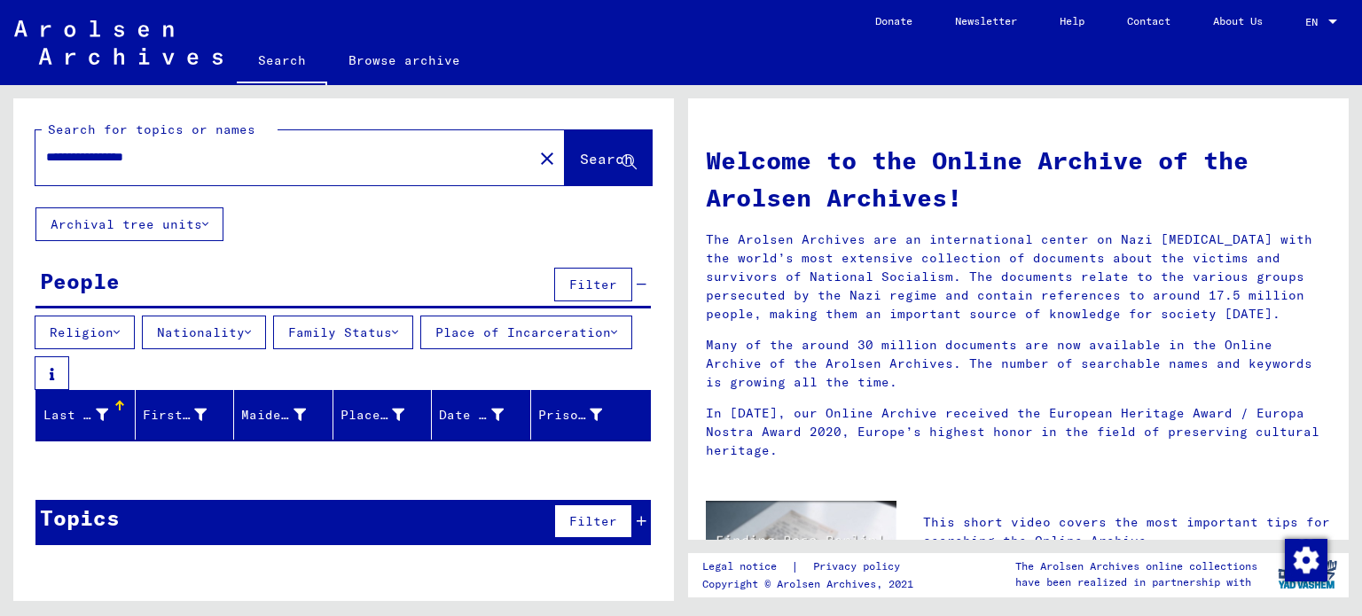
click at [256, 322] on button "Nationality" at bounding box center [204, 333] width 124 height 34
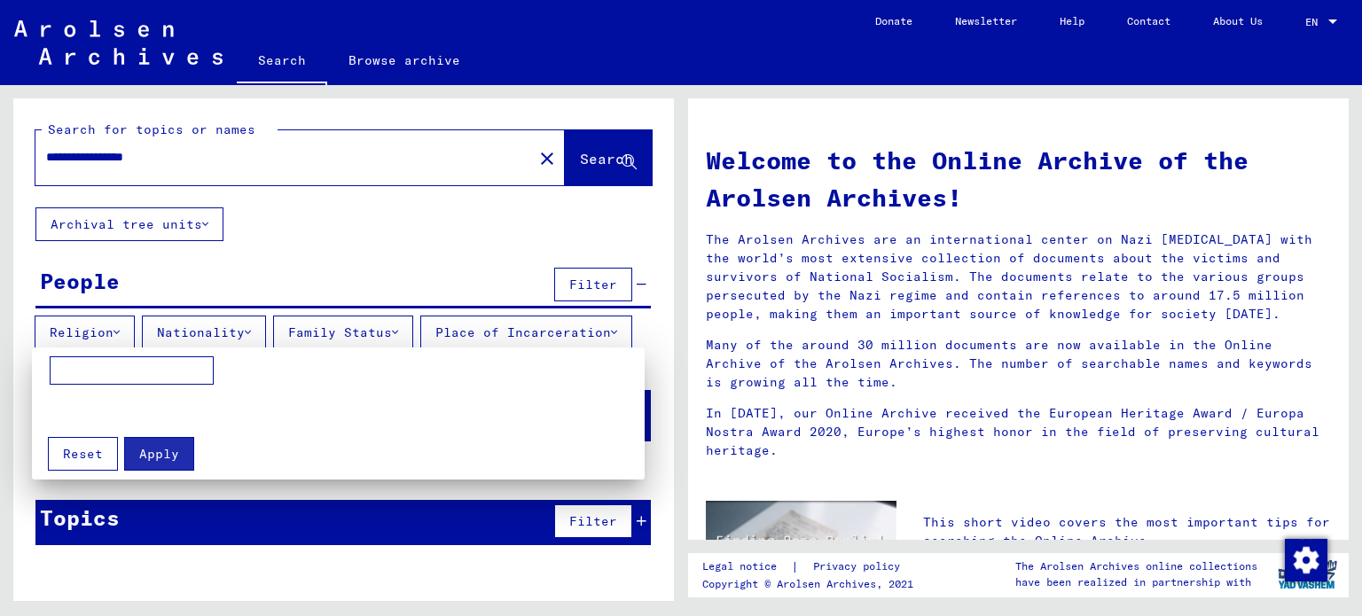
click at [73, 453] on span "Reset" at bounding box center [83, 454] width 40 height 16
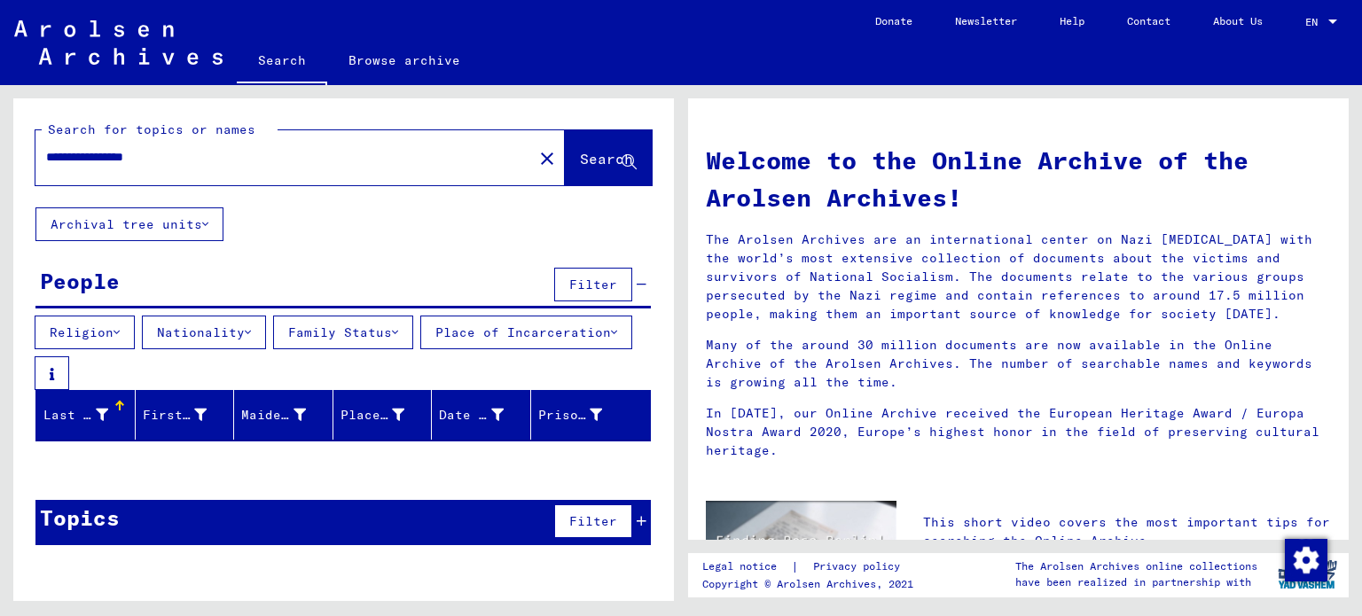
click at [261, 320] on button "Nationality" at bounding box center [204, 333] width 124 height 34
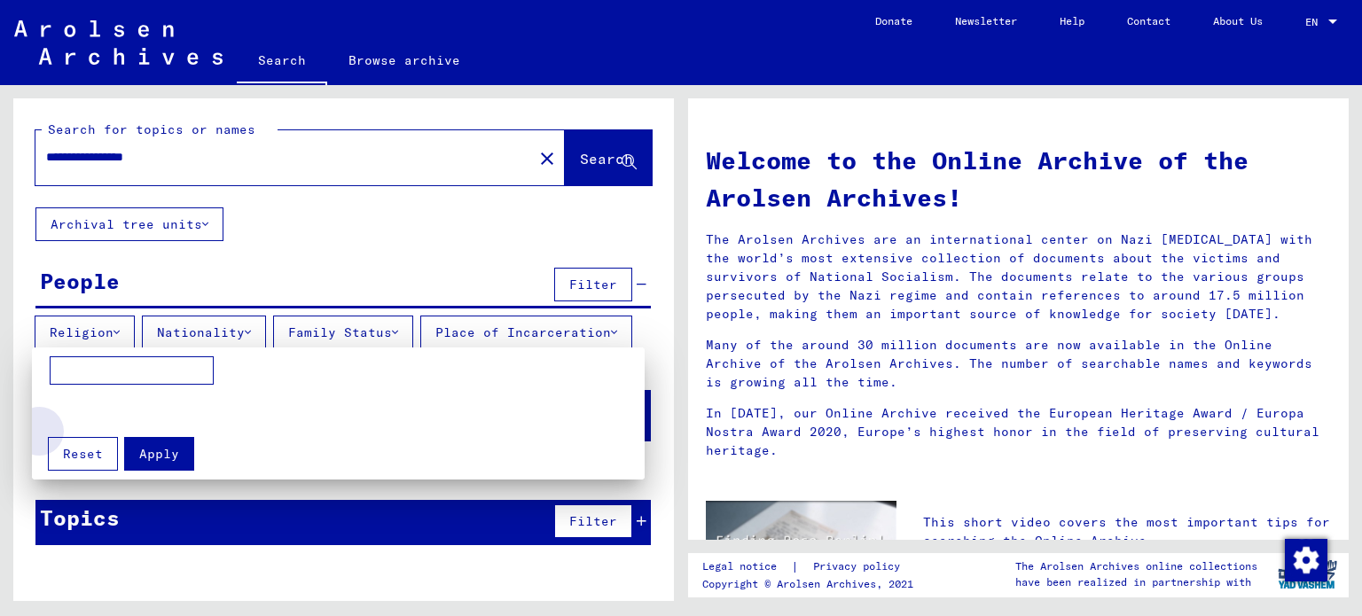
click at [92, 439] on button "Reset" at bounding box center [83, 454] width 70 height 34
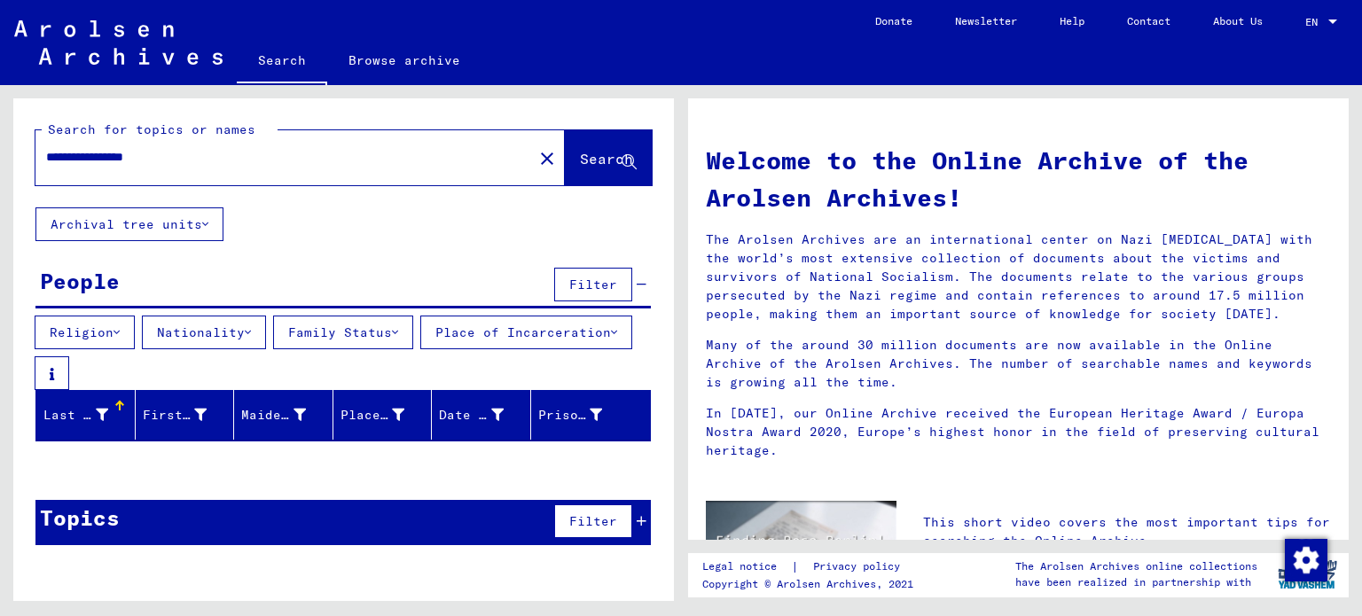
drag, startPoint x: 177, startPoint y: 162, endPoint x: 94, endPoint y: 175, distance: 84.3
click at [94, 175] on div "**********" at bounding box center [273, 157] width 476 height 40
type input "*"
click at [224, 316] on button "Nationality" at bounding box center [204, 333] width 124 height 34
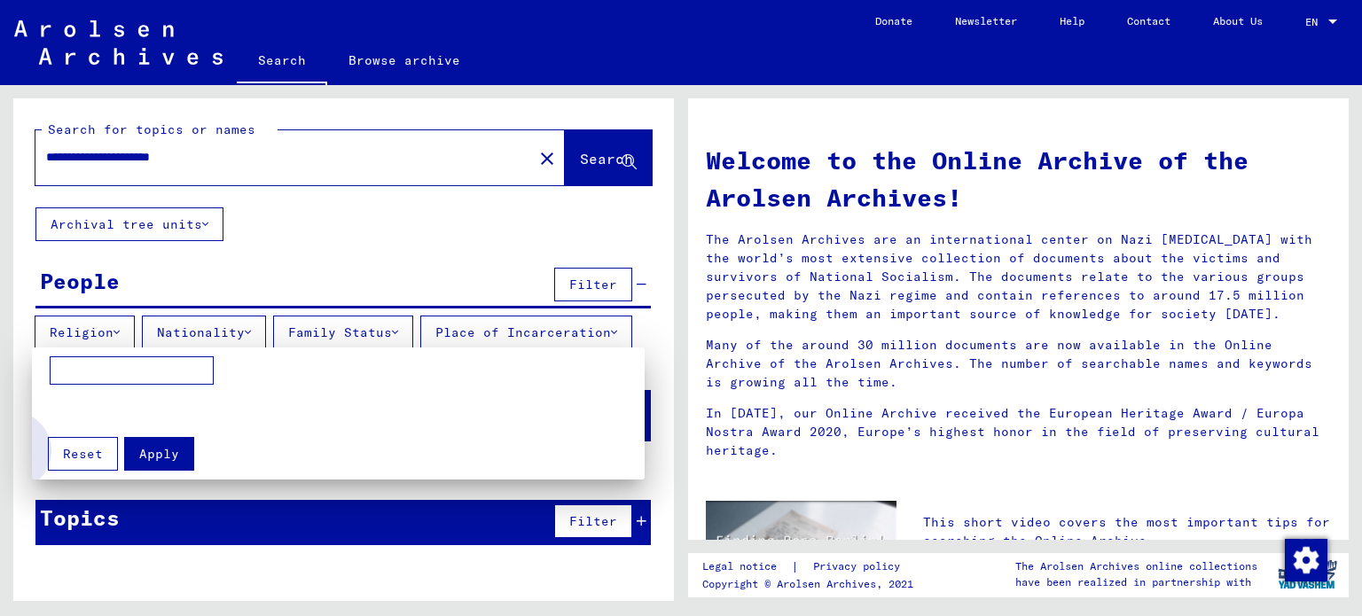
click at [64, 458] on span "Reset" at bounding box center [83, 454] width 40 height 16
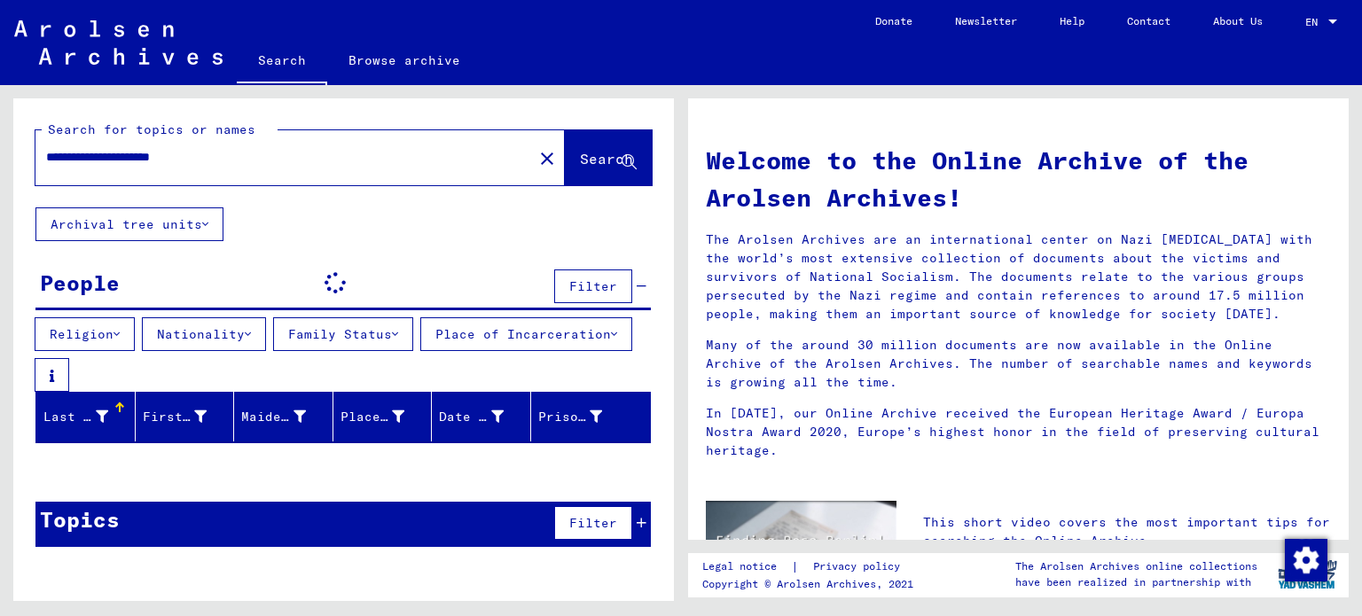
click at [266, 158] on input "**********" at bounding box center [278, 157] width 465 height 19
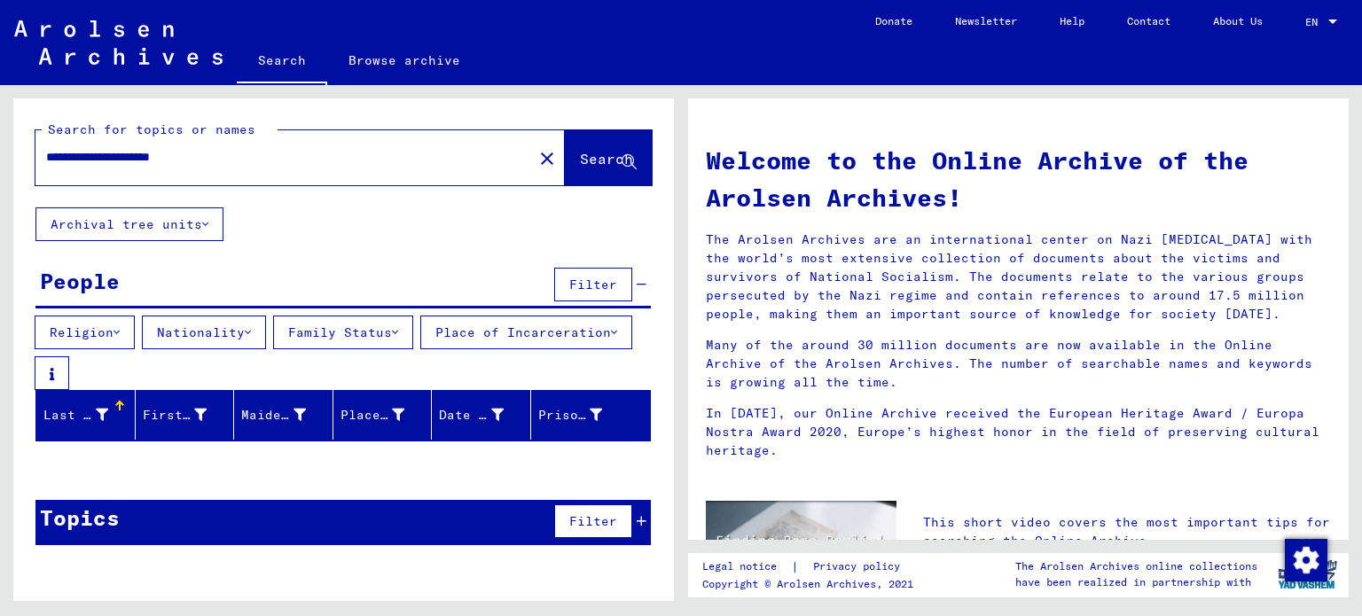
click at [181, 161] on input "**********" at bounding box center [278, 157] width 465 height 19
click at [183, 151] on input "**********" at bounding box center [278, 157] width 465 height 19
click at [190, 154] on input "**********" at bounding box center [278, 157] width 465 height 19
click at [319, 162] on input "**********" at bounding box center [278, 157] width 465 height 19
click at [234, 329] on button "Nationality" at bounding box center [204, 333] width 124 height 34
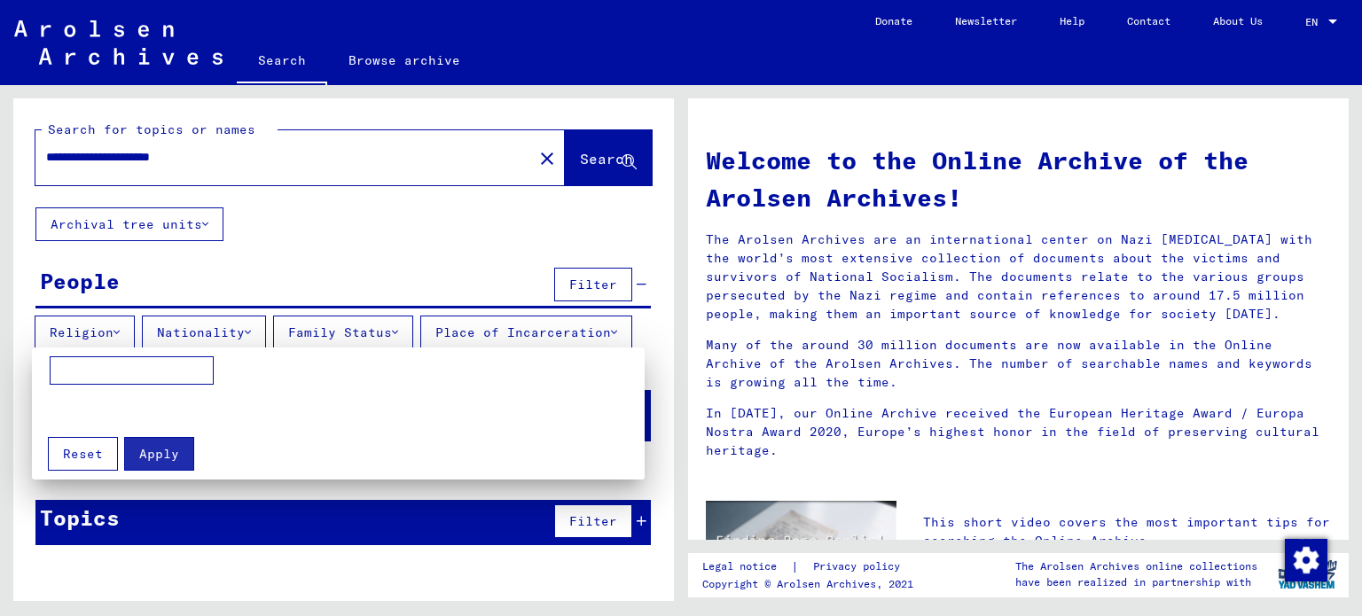
click at [82, 453] on span "Reset" at bounding box center [83, 454] width 40 height 16
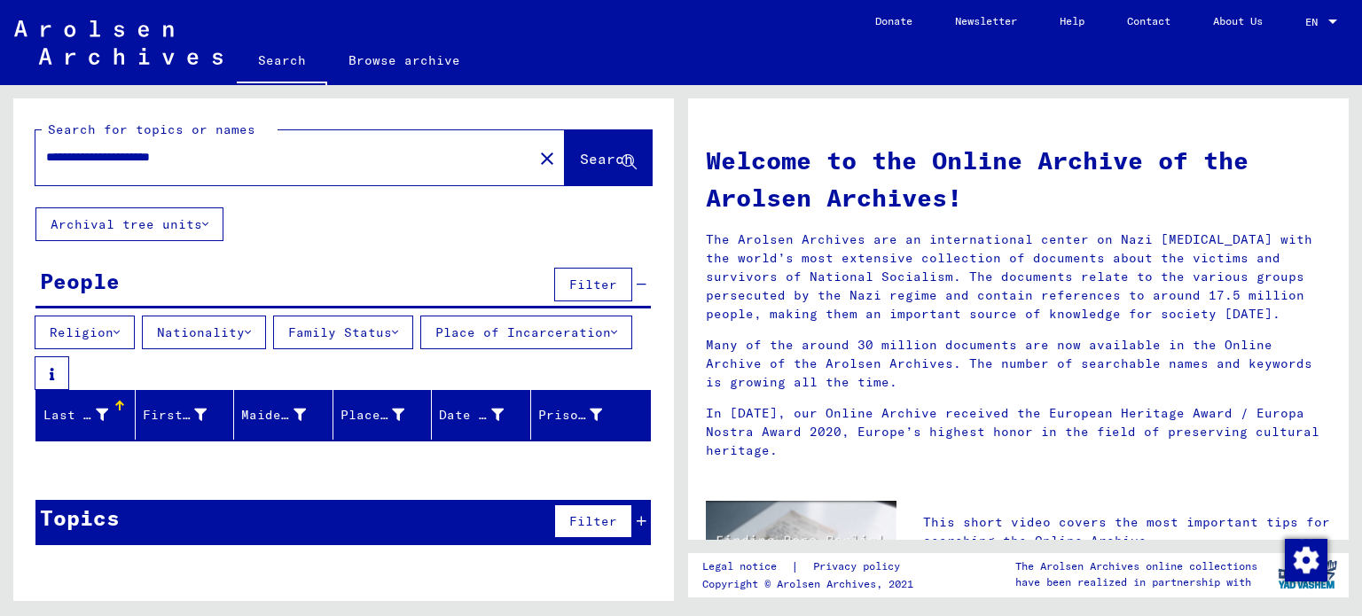
click at [645, 518] on div "Filter" at bounding box center [598, 521] width 97 height 43
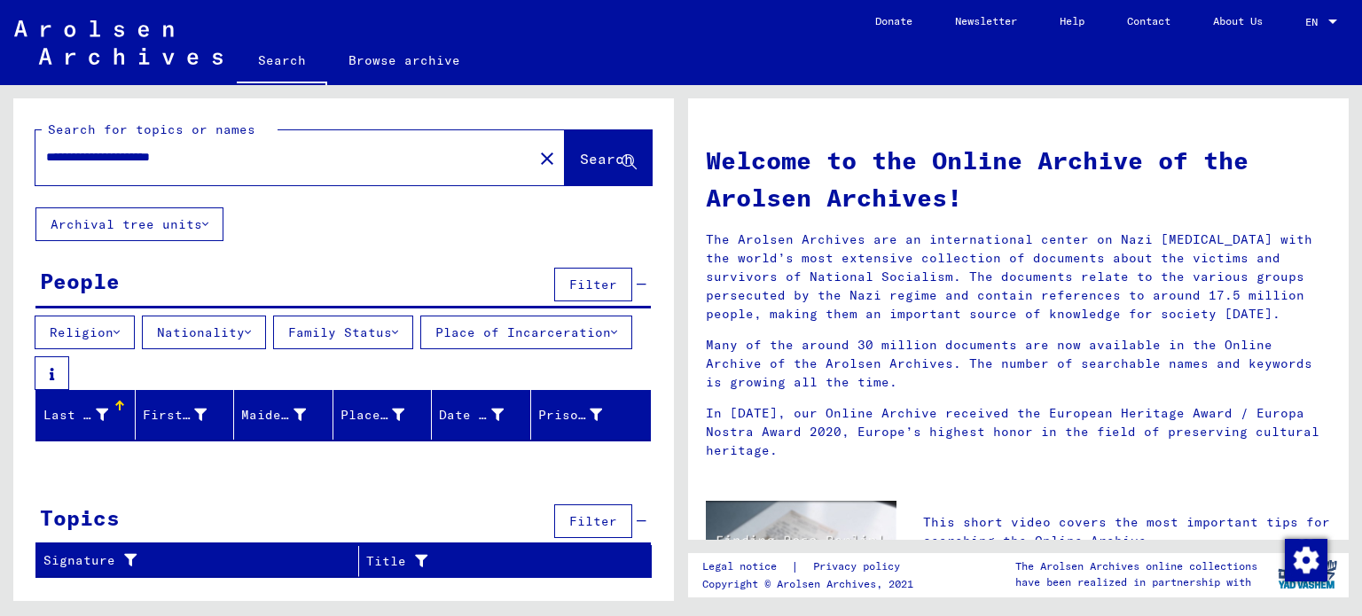
click at [642, 518] on div "Filter" at bounding box center [598, 521] width 97 height 43
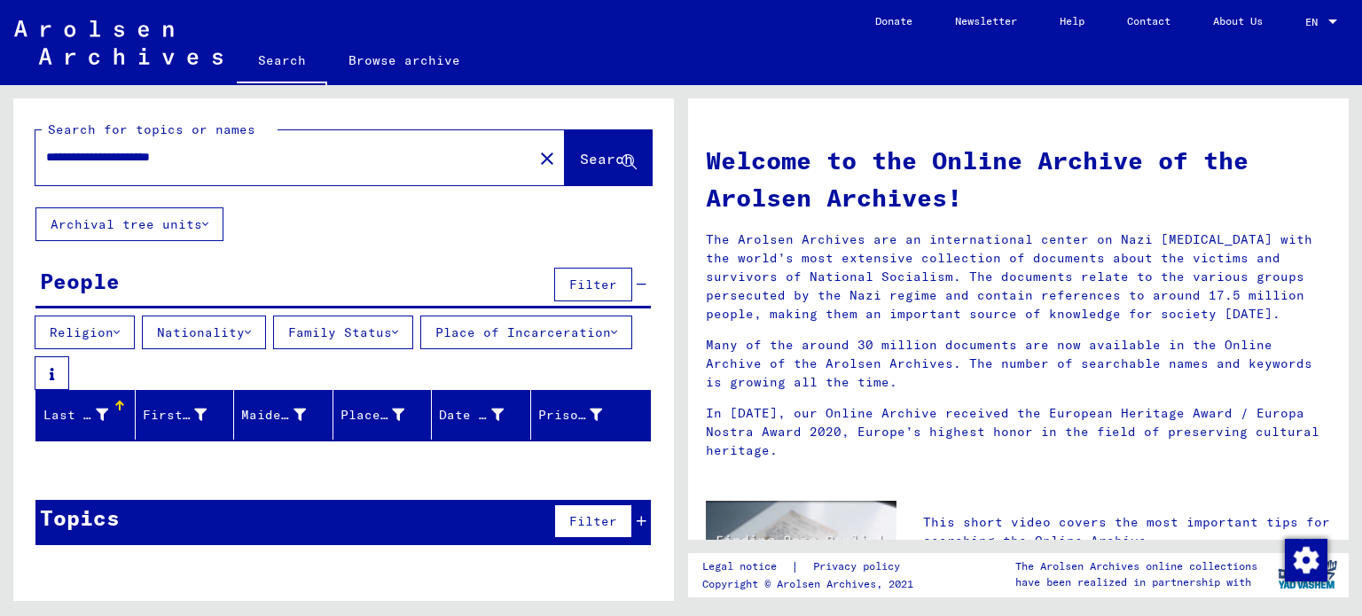
click at [254, 153] on input "**********" at bounding box center [278, 157] width 465 height 19
click at [184, 155] on input "**********" at bounding box center [278, 157] width 465 height 19
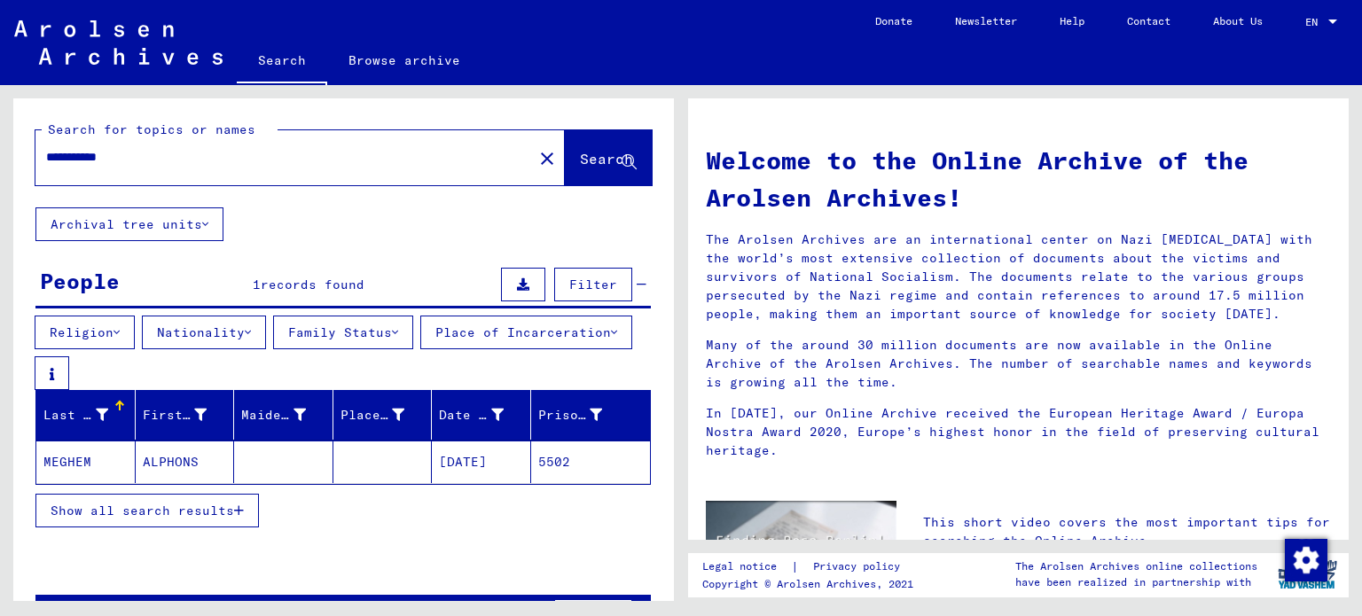
click at [207, 158] on input "**********" at bounding box center [278, 157] width 465 height 19
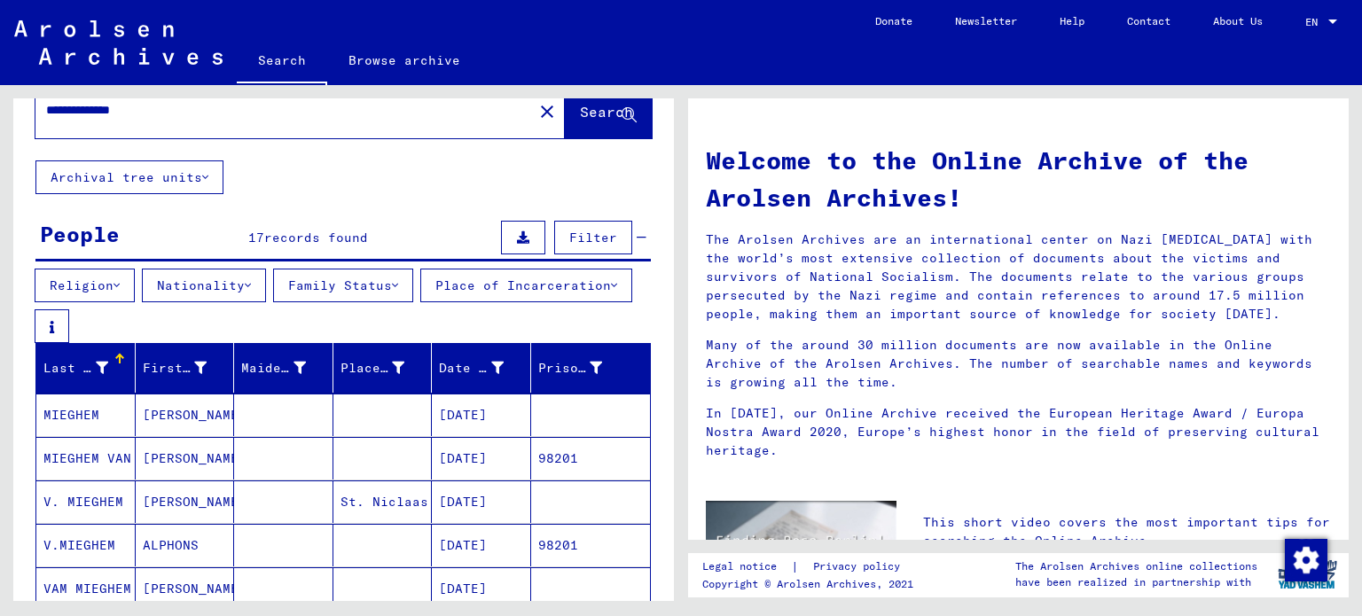
scroll to position [89, 0]
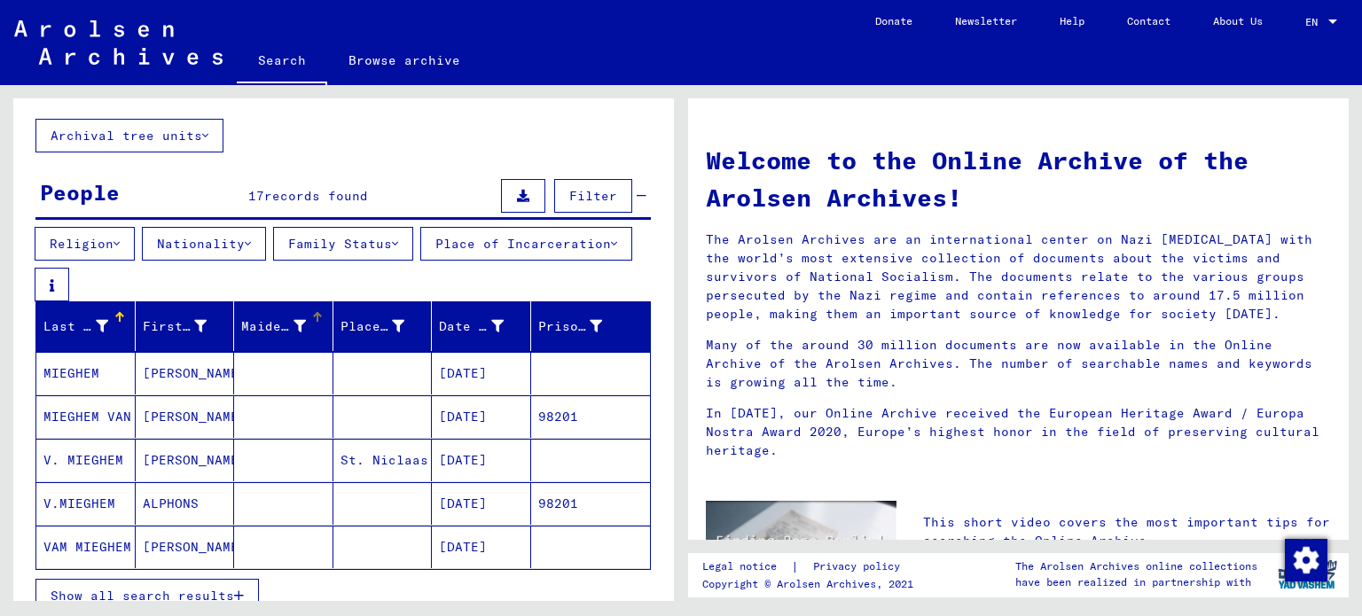
click at [298, 329] on icon at bounding box center [299, 326] width 12 height 12
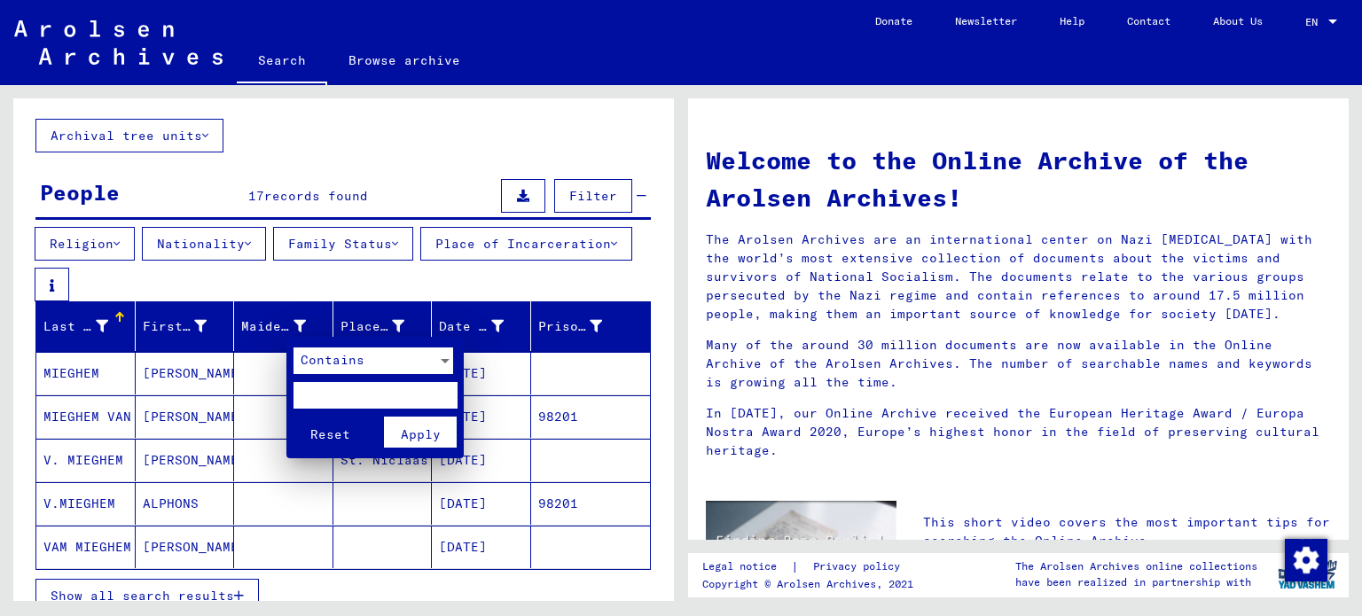
click at [386, 316] on div at bounding box center [681, 308] width 1362 height 616
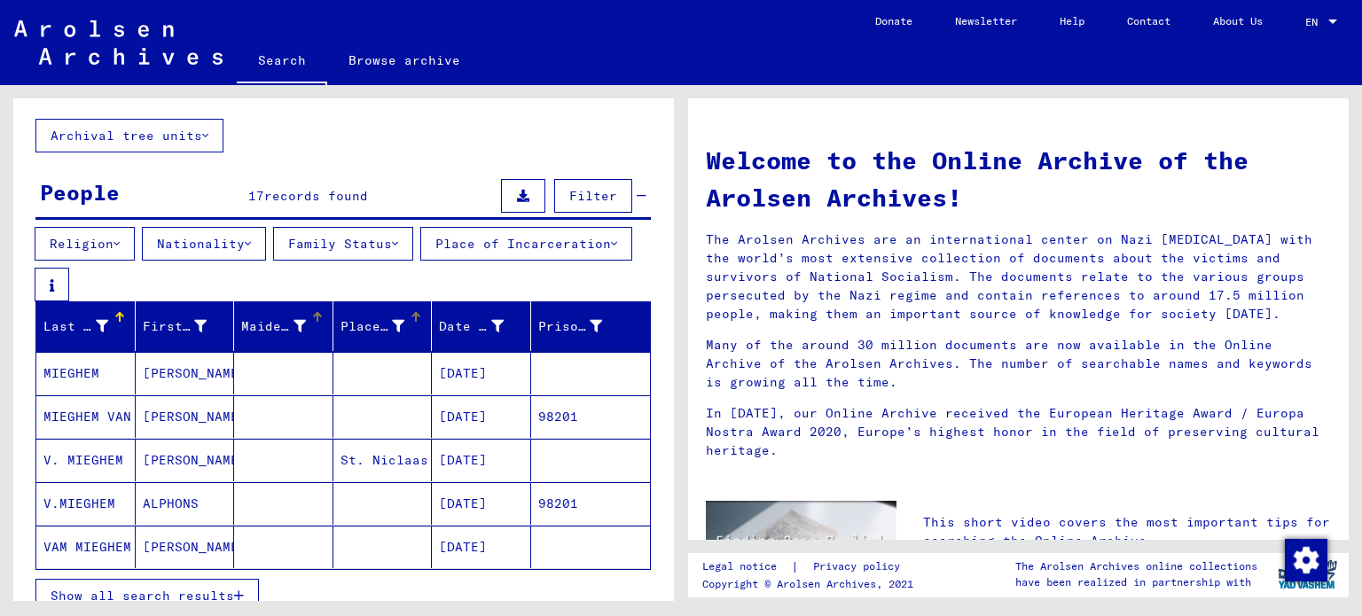
click at [401, 317] on div "Place of Birth" at bounding box center [385, 326] width 91 height 28
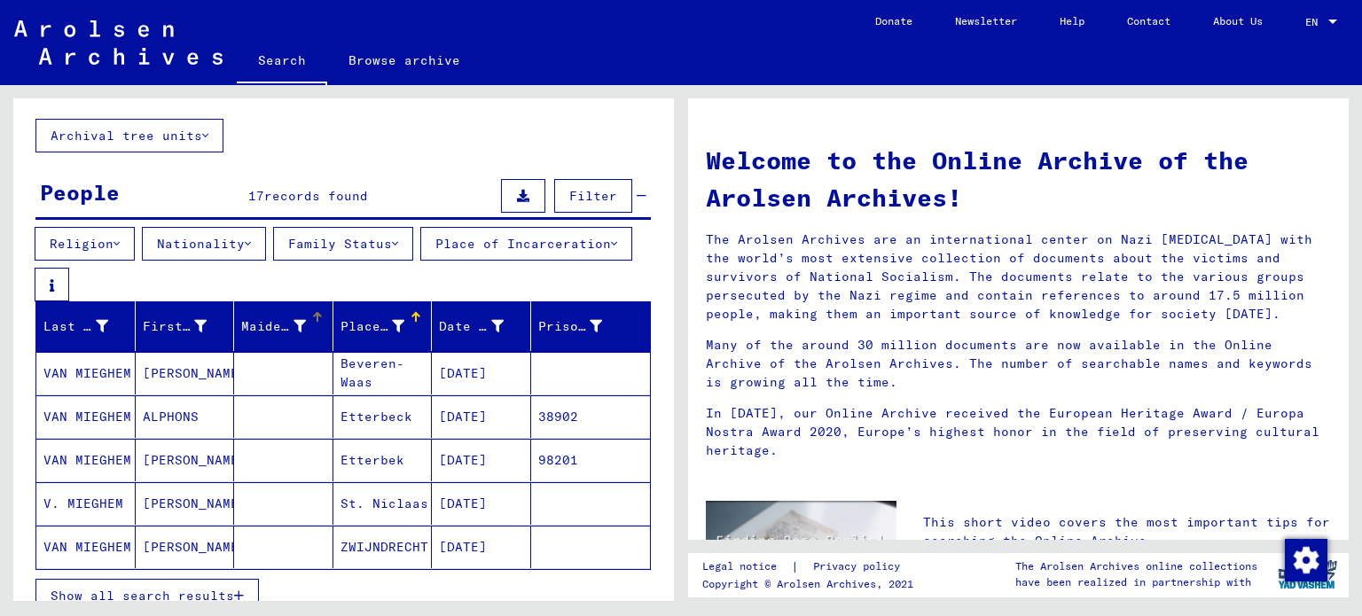
click at [295, 318] on div "Maiden Name" at bounding box center [286, 326] width 91 height 28
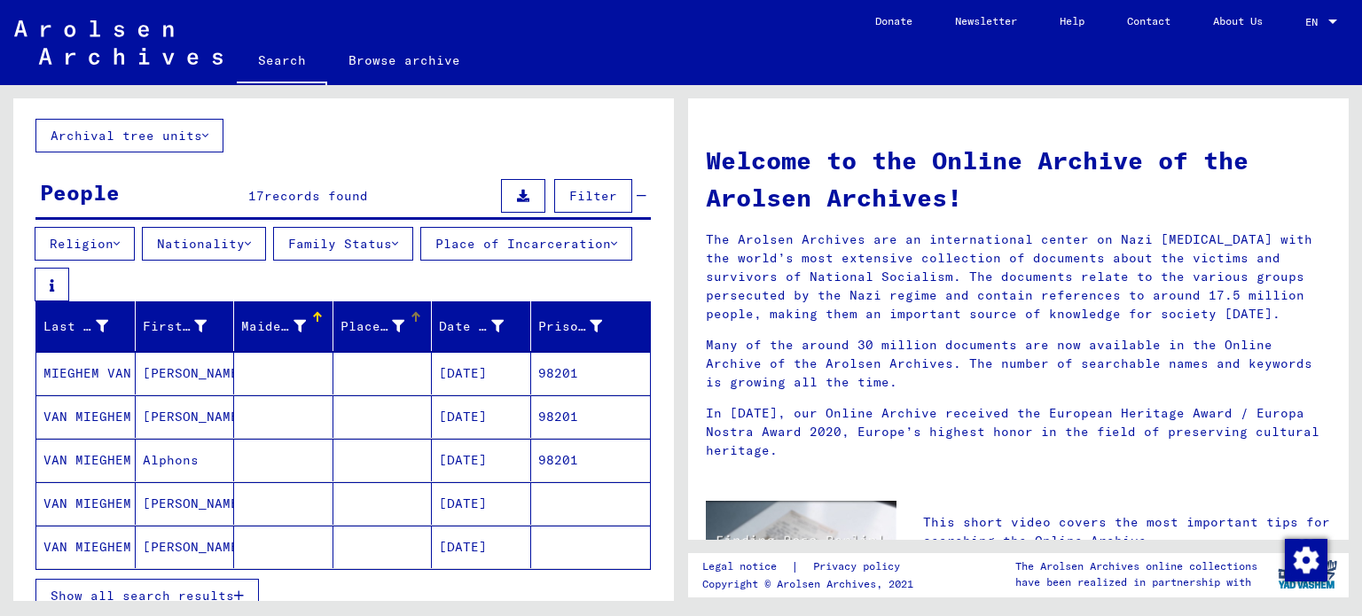
click at [402, 332] on div "Place of Birth" at bounding box center [385, 326] width 91 height 28
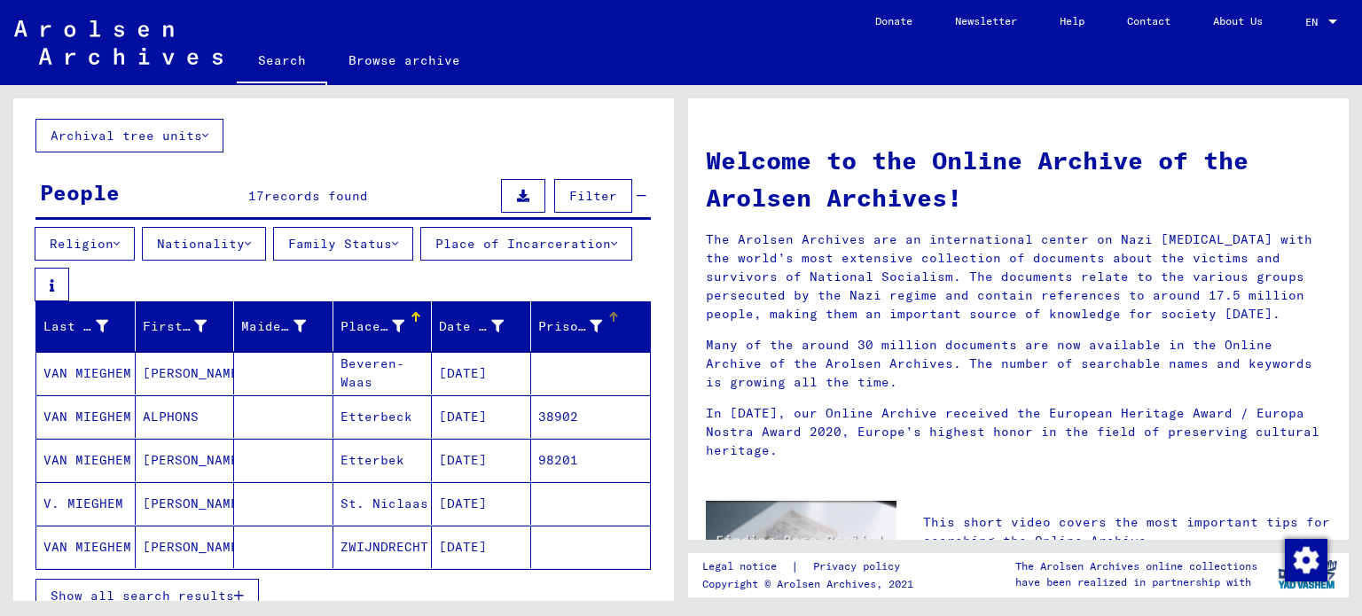
click at [590, 327] on icon at bounding box center [596, 326] width 12 height 12
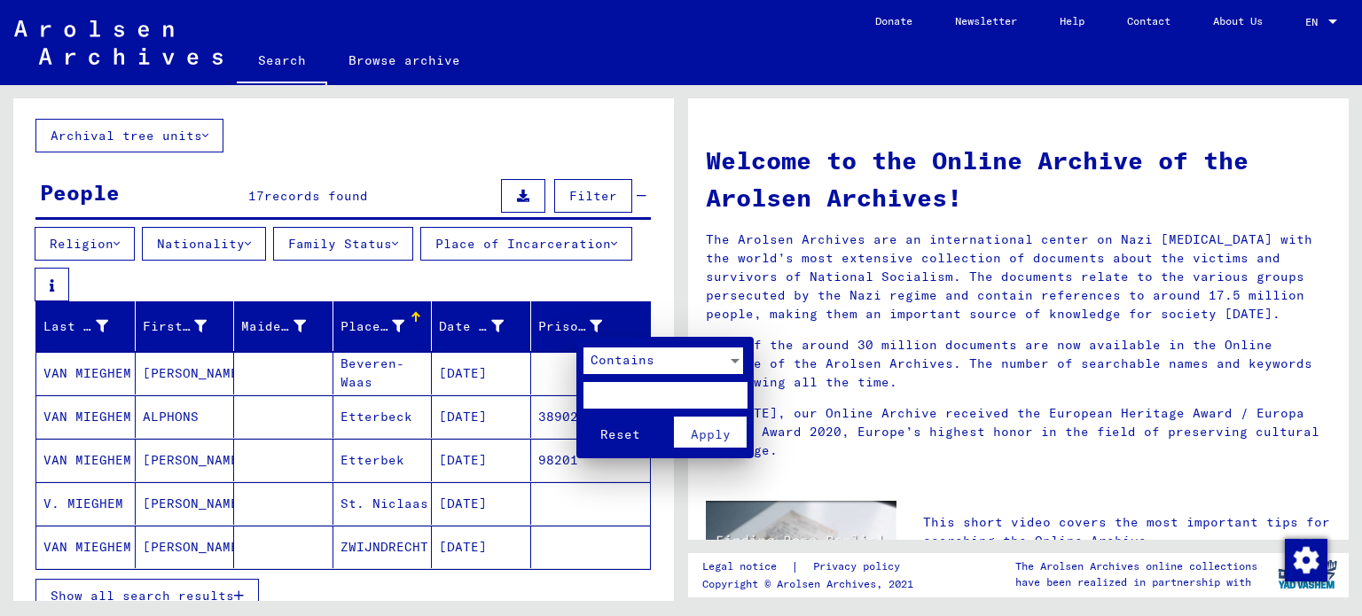
click at [544, 315] on div at bounding box center [681, 308] width 1362 height 616
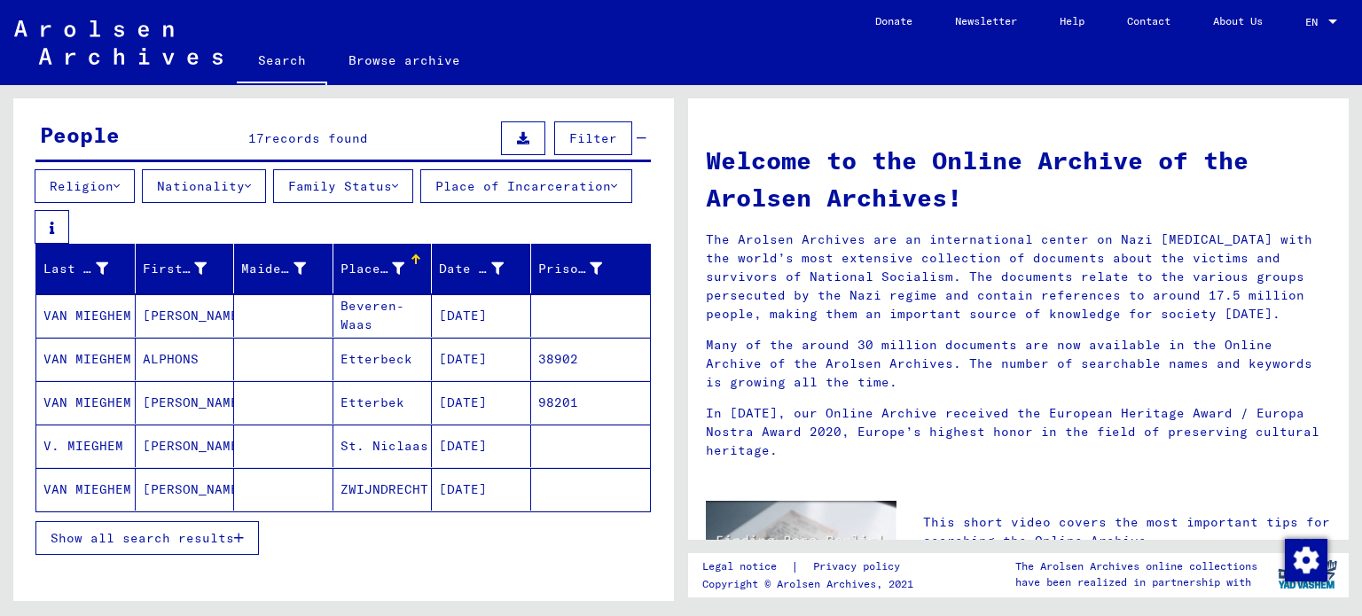
scroll to position [177, 0]
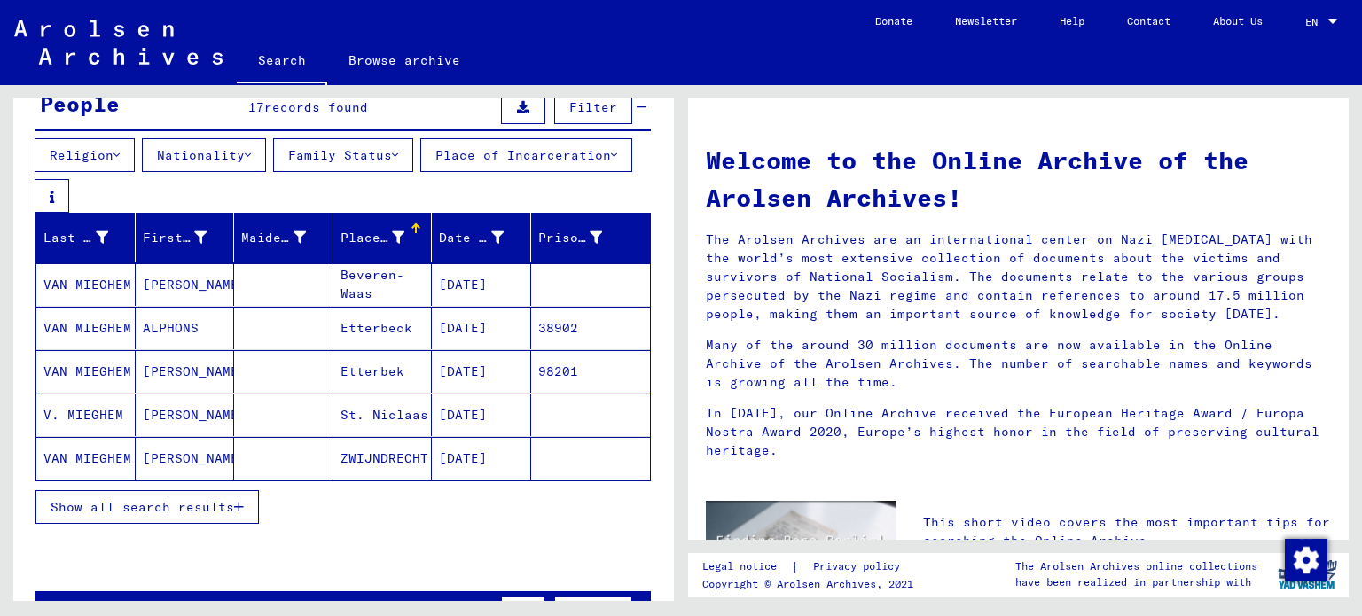
click at [234, 513] on span "Show all search results" at bounding box center [143, 507] width 184 height 16
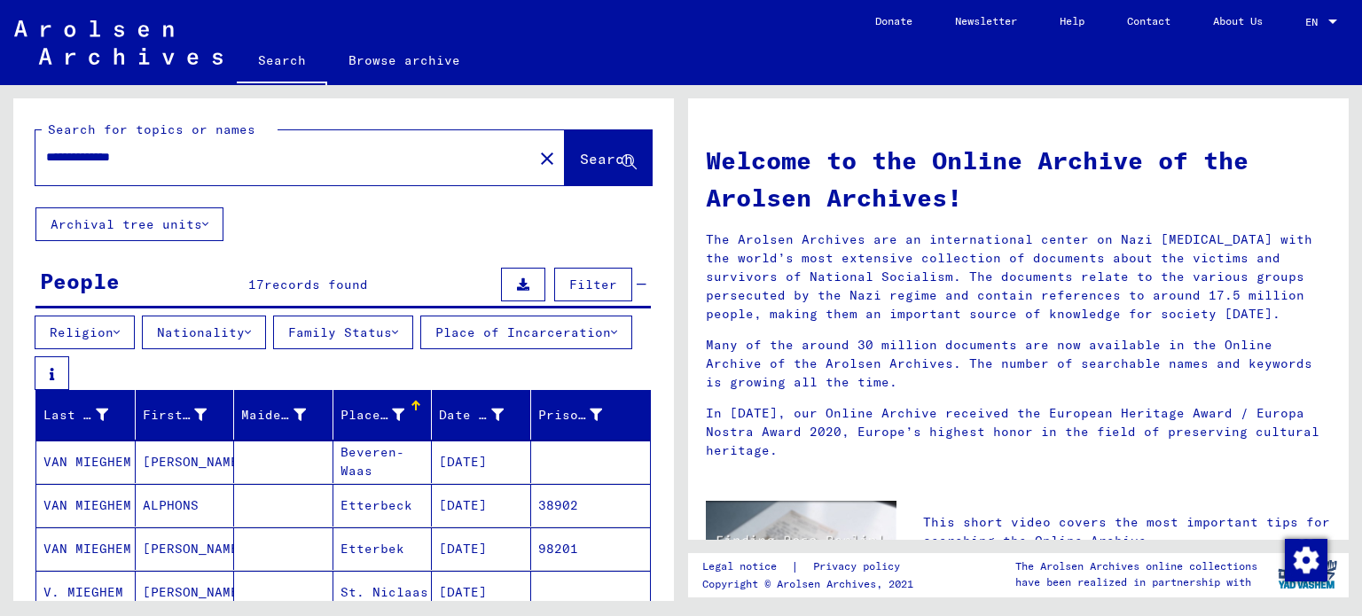
scroll to position [0, 0]
click at [209, 149] on input "**********" at bounding box center [278, 157] width 465 height 19
type input "*"
type input "**********"
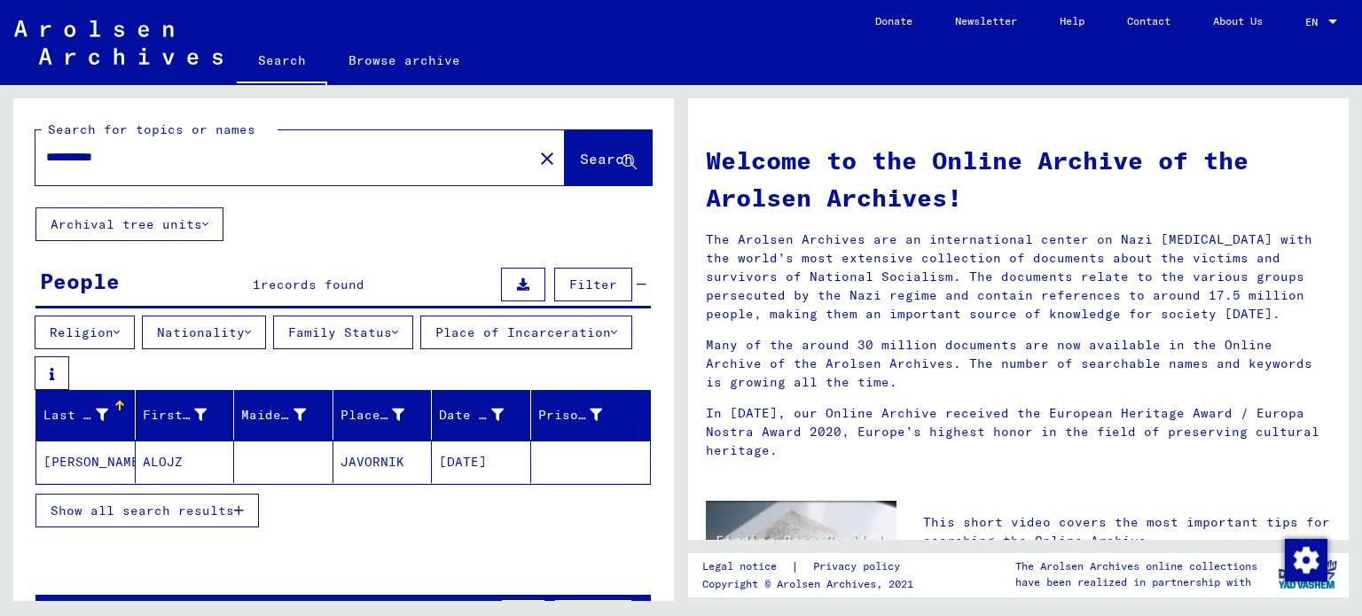
drag, startPoint x: 127, startPoint y: 152, endPoint x: 0, endPoint y: 152, distance: 126.8
click at [0, 152] on div "**********" at bounding box center [340, 343] width 681 height 516
click at [154, 159] on input "text" at bounding box center [278, 157] width 465 height 19
type input "**********"
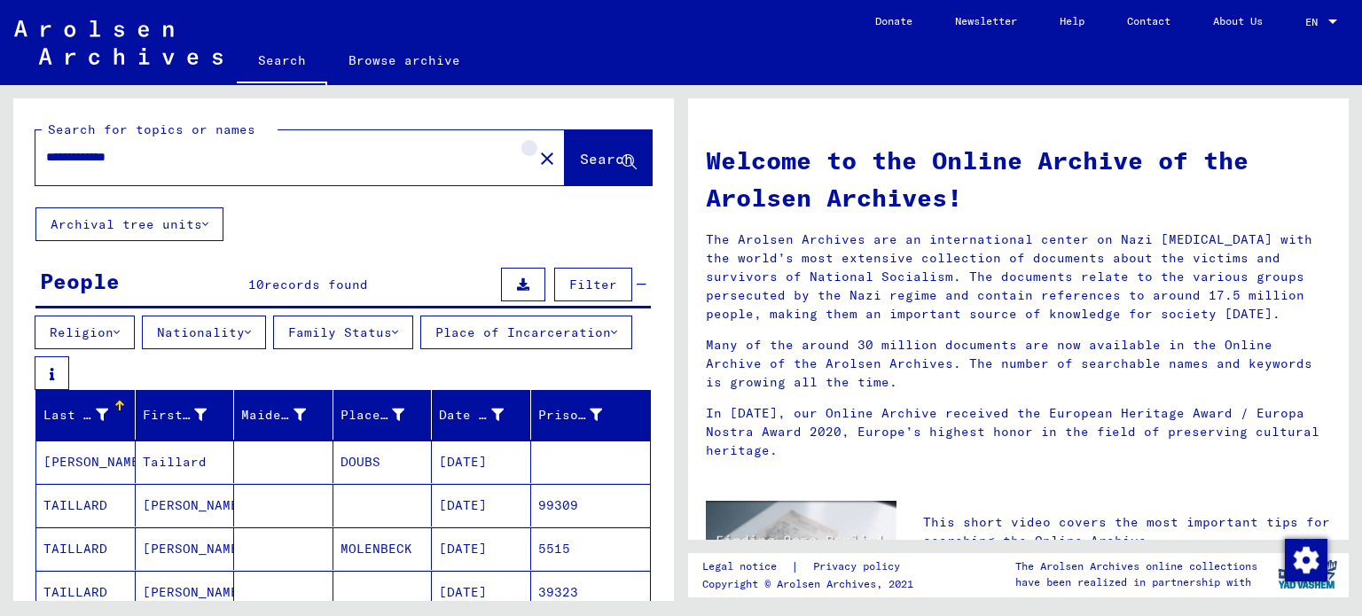
click at [536, 150] on mat-icon "close" at bounding box center [546, 158] width 21 height 21
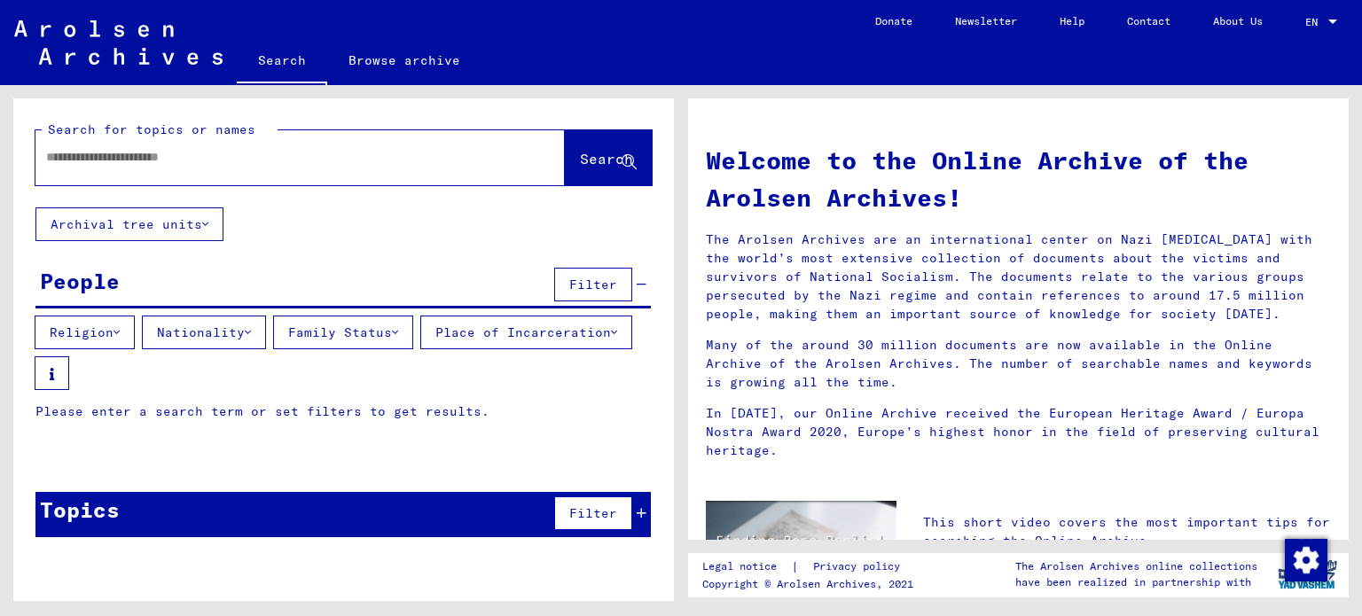
click at [216, 161] on input "text" at bounding box center [278, 157] width 465 height 19
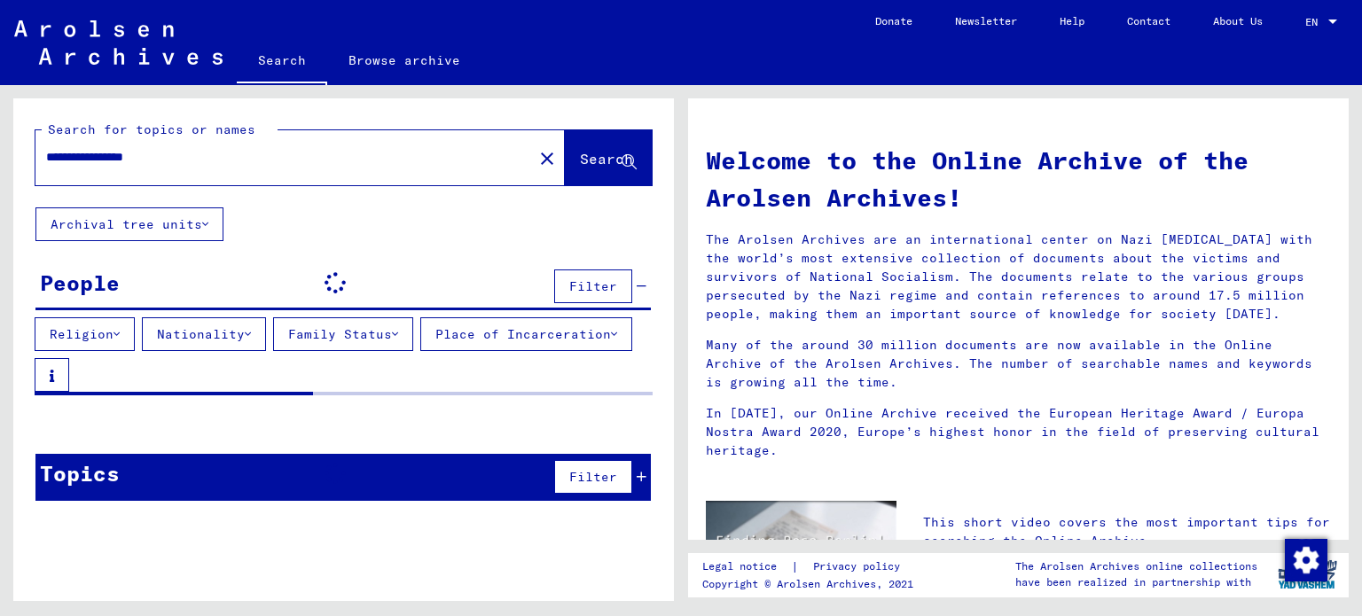
click at [251, 328] on icon at bounding box center [248, 334] width 6 height 12
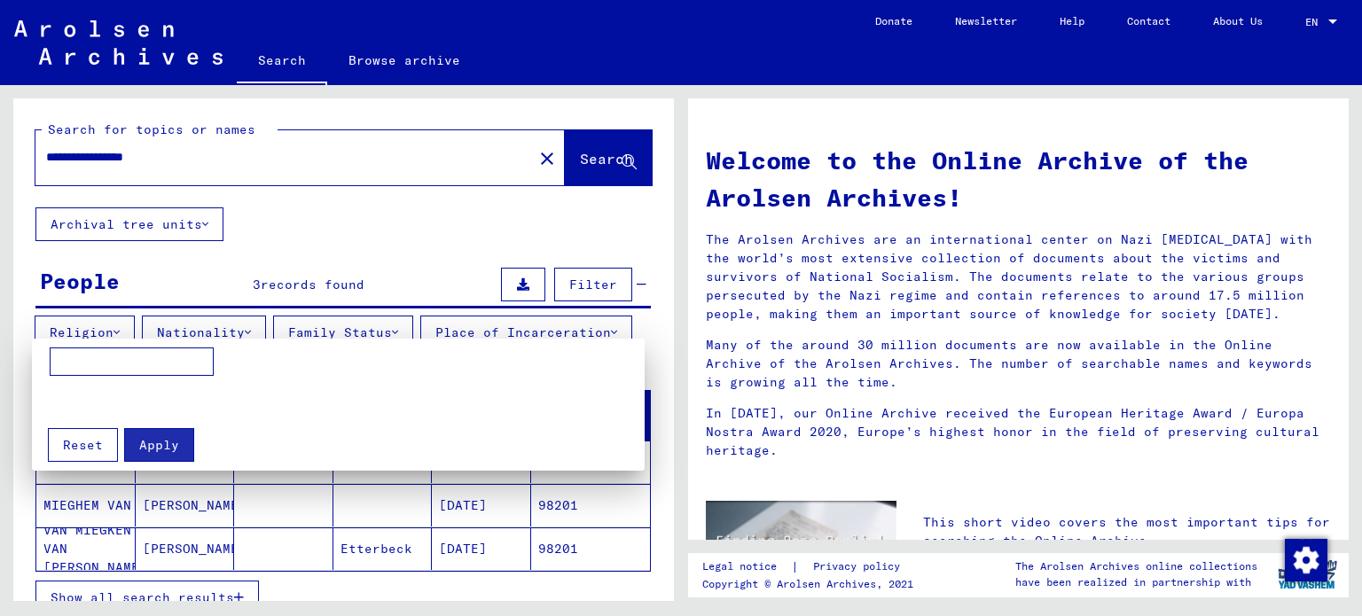
click at [344, 233] on div at bounding box center [681, 308] width 1362 height 616
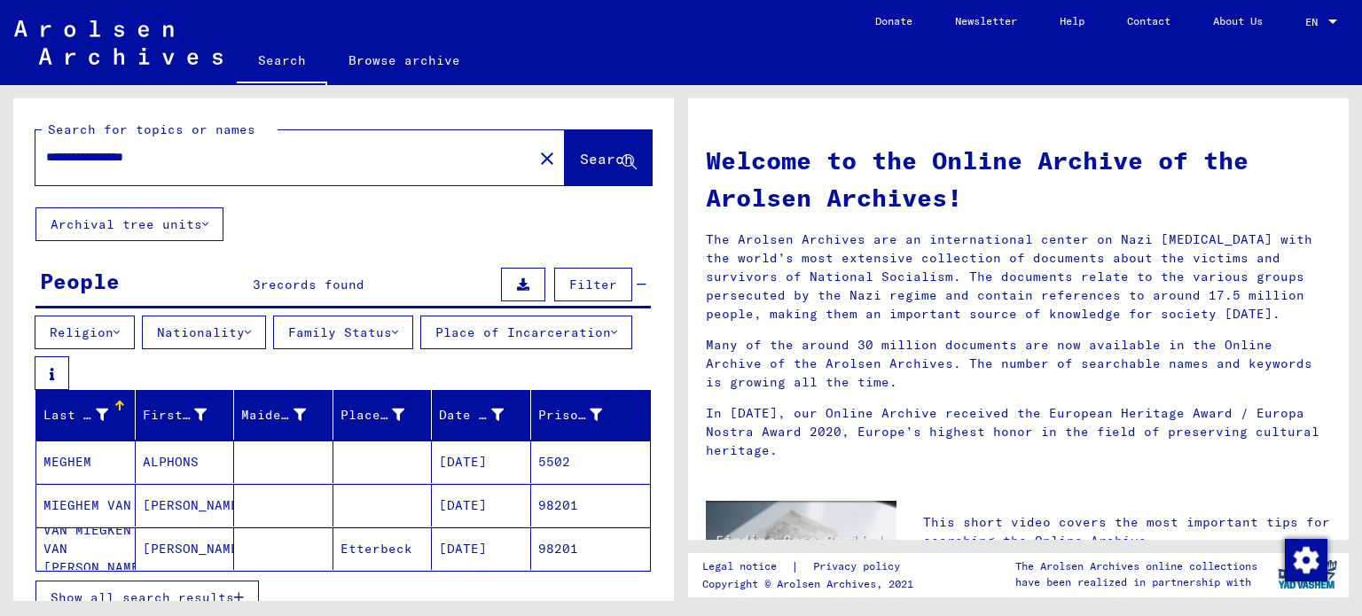
scroll to position [89, 0]
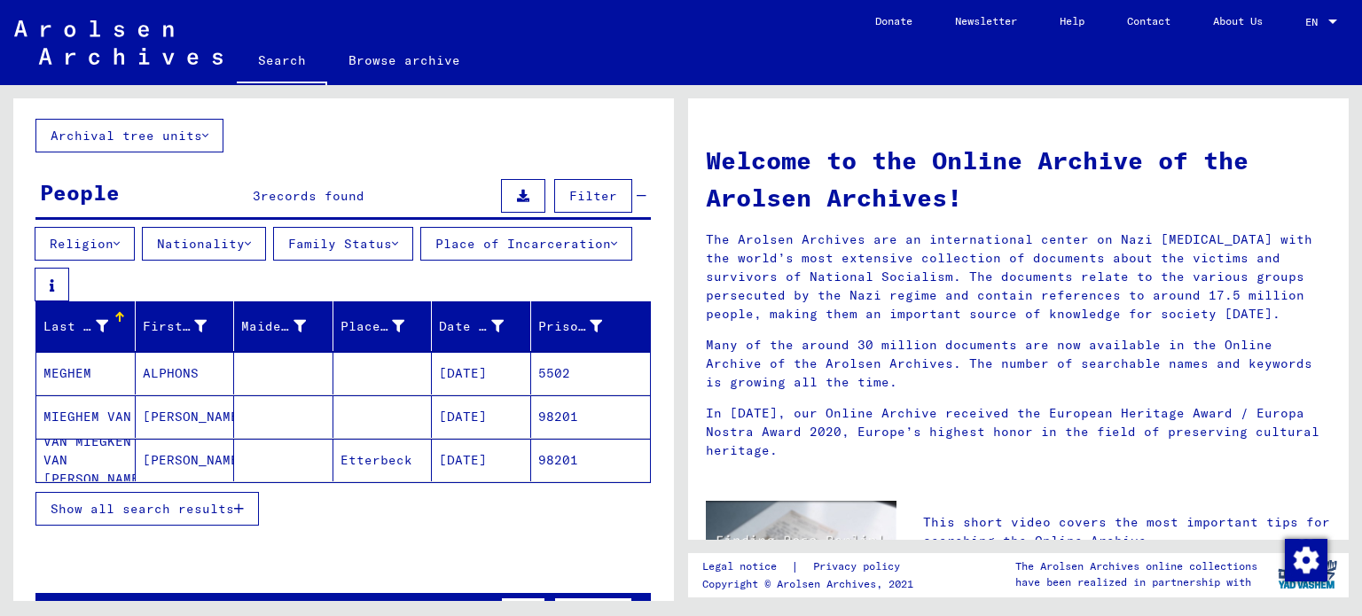
click at [192, 379] on mat-cell "ALPHONS" at bounding box center [185, 373] width 99 height 43
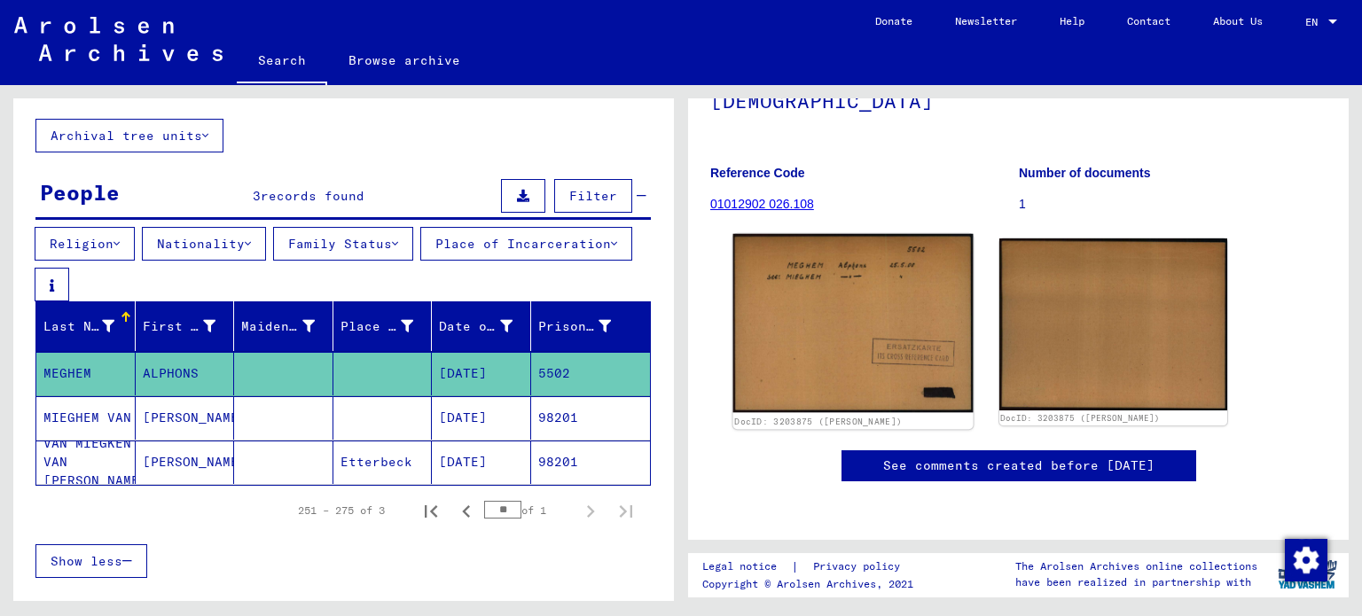
scroll to position [193, 0]
click at [831, 317] on img at bounding box center [852, 323] width 239 height 179
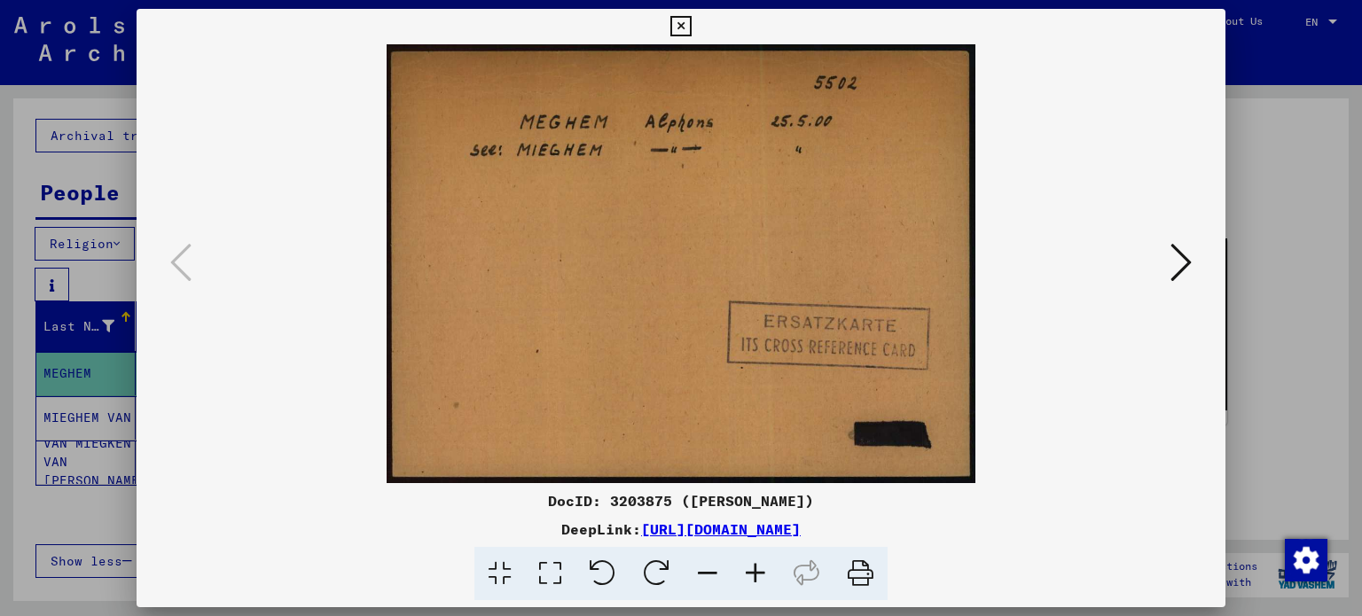
click at [1192, 269] on button at bounding box center [1181, 263] width 32 height 51
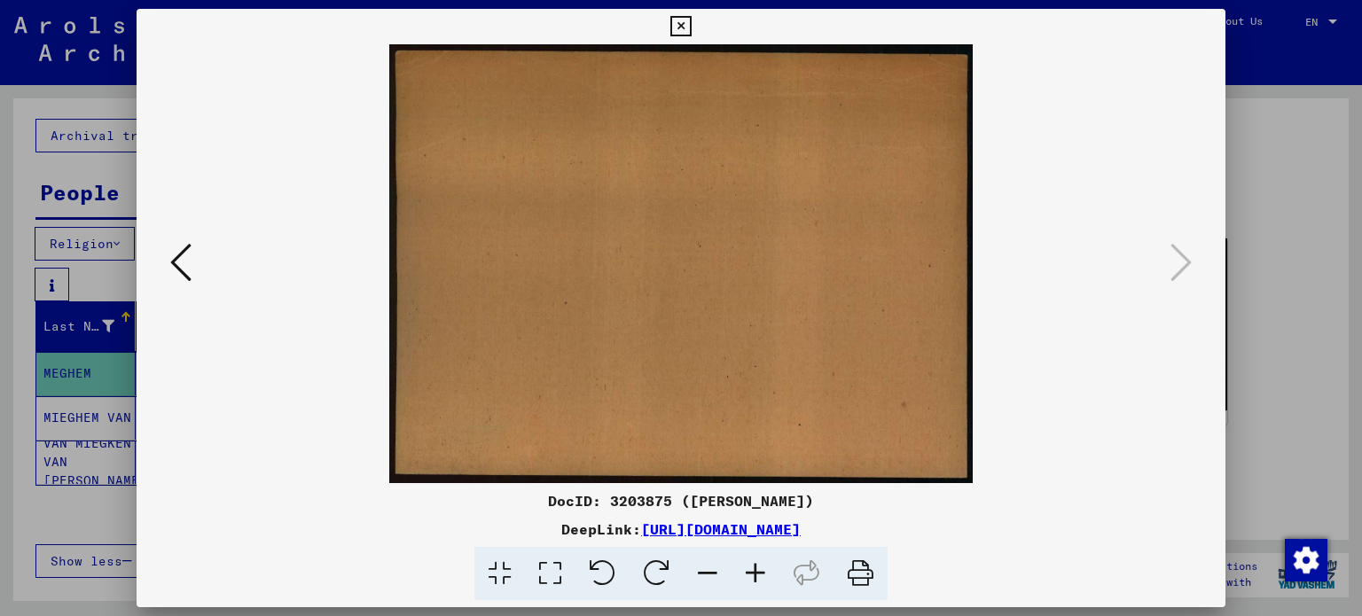
click at [182, 275] on icon at bounding box center [180, 262] width 21 height 43
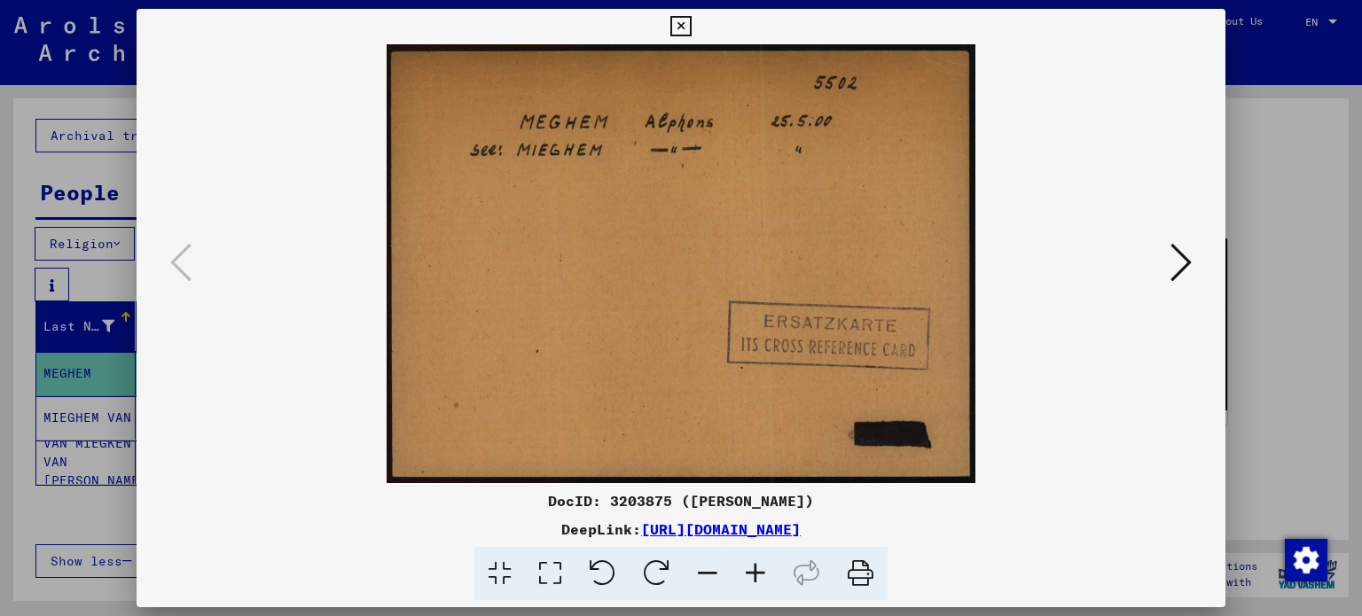
click at [677, 20] on icon at bounding box center [680, 26] width 20 height 21
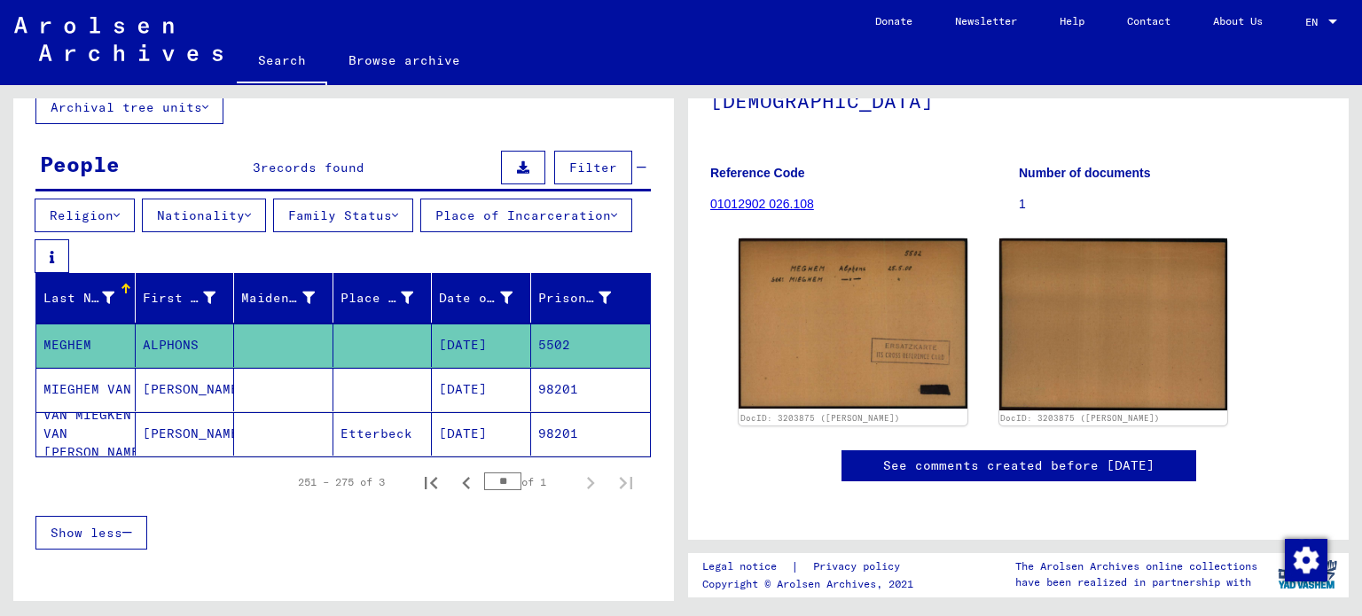
scroll to position [177, 0]
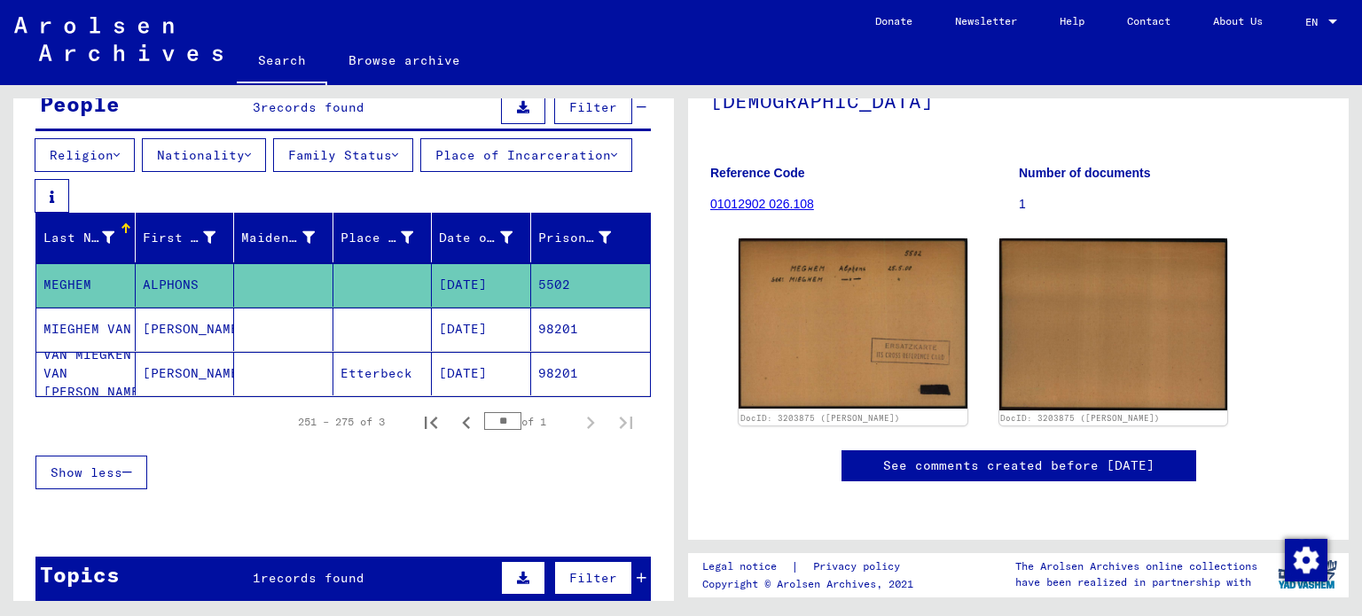
drag, startPoint x: 1018, startPoint y: 173, endPoint x: 986, endPoint y: 176, distance: 32.1
click at [986, 152] on div "Reference Code 01012902 026.108 Number of documents 1" at bounding box center [1018, 152] width 616 height 0
click at [961, 192] on figure "Reference Code 01012902 026.108" at bounding box center [864, 192] width 308 height 80
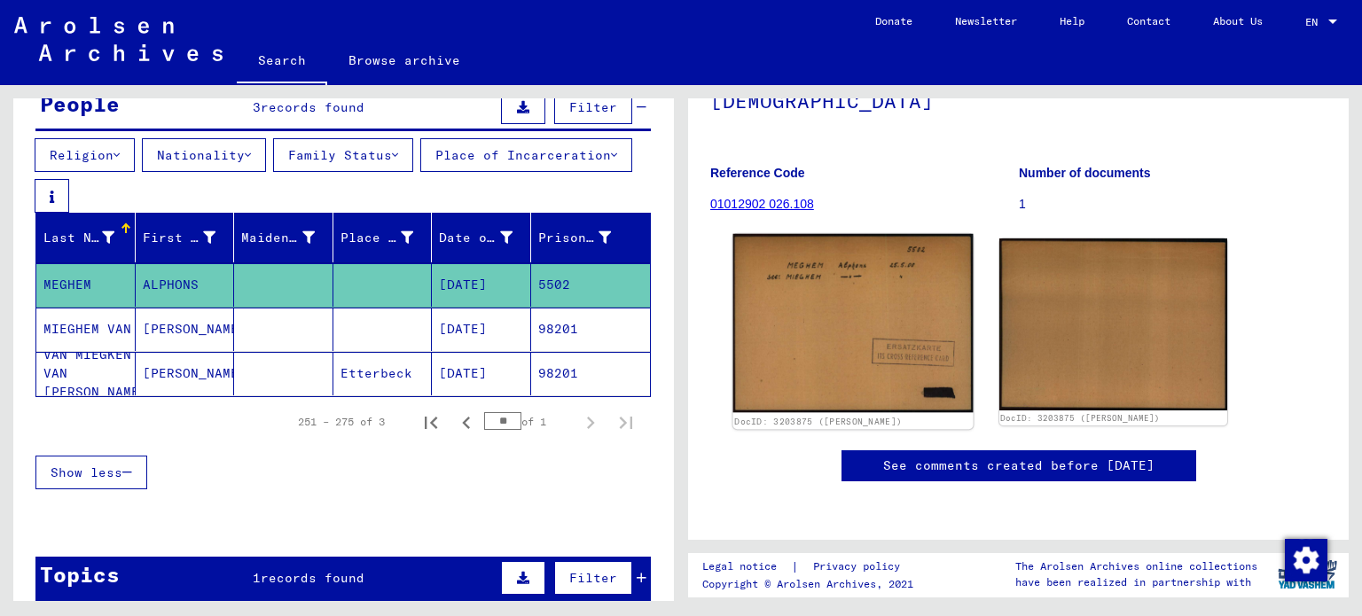
click at [887, 293] on img at bounding box center [852, 323] width 239 height 179
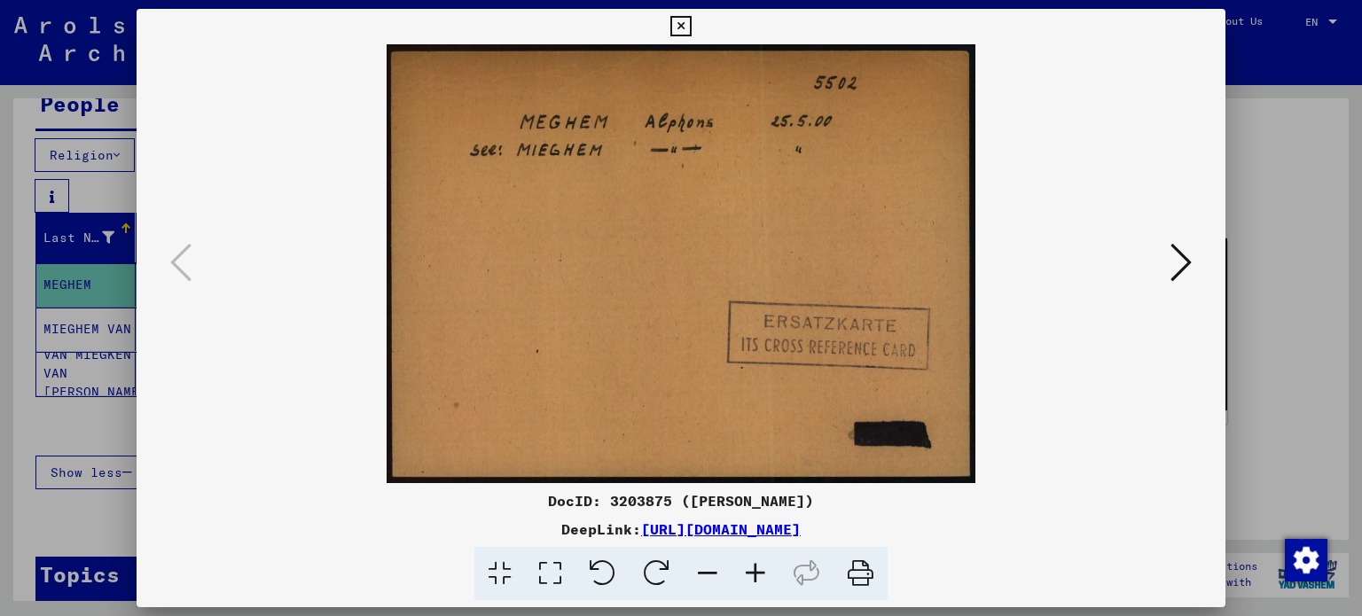
click at [1178, 258] on icon at bounding box center [1180, 262] width 21 height 43
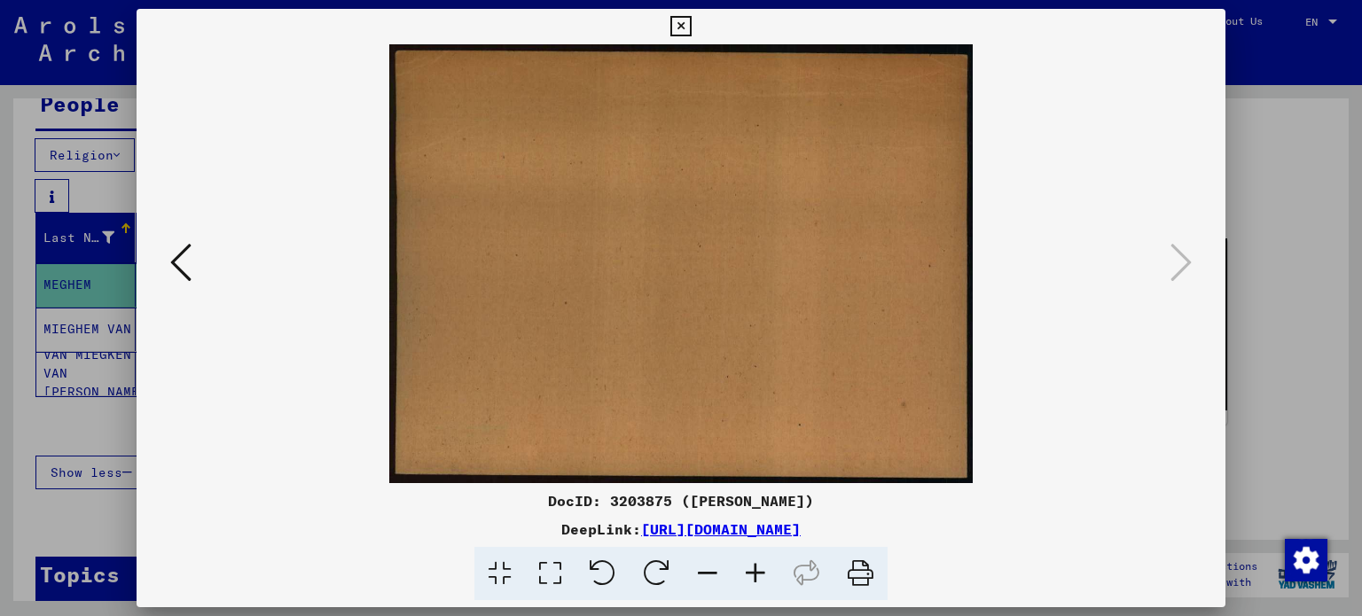
click at [683, 20] on icon at bounding box center [680, 26] width 20 height 21
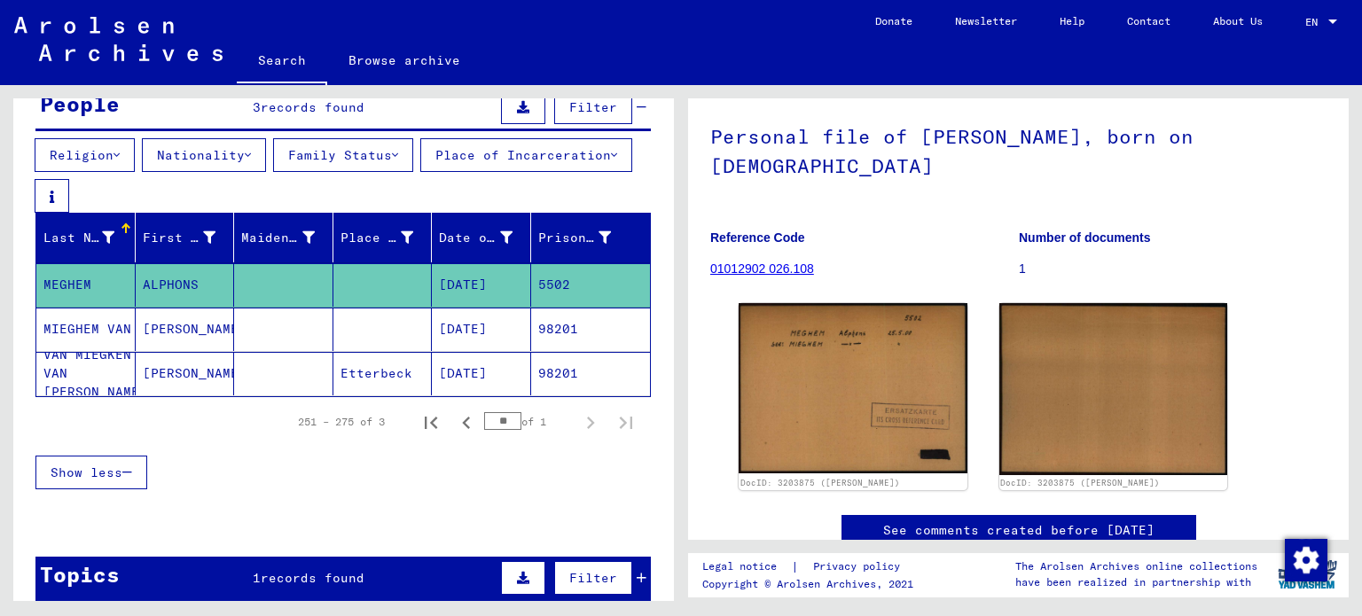
scroll to position [0, 0]
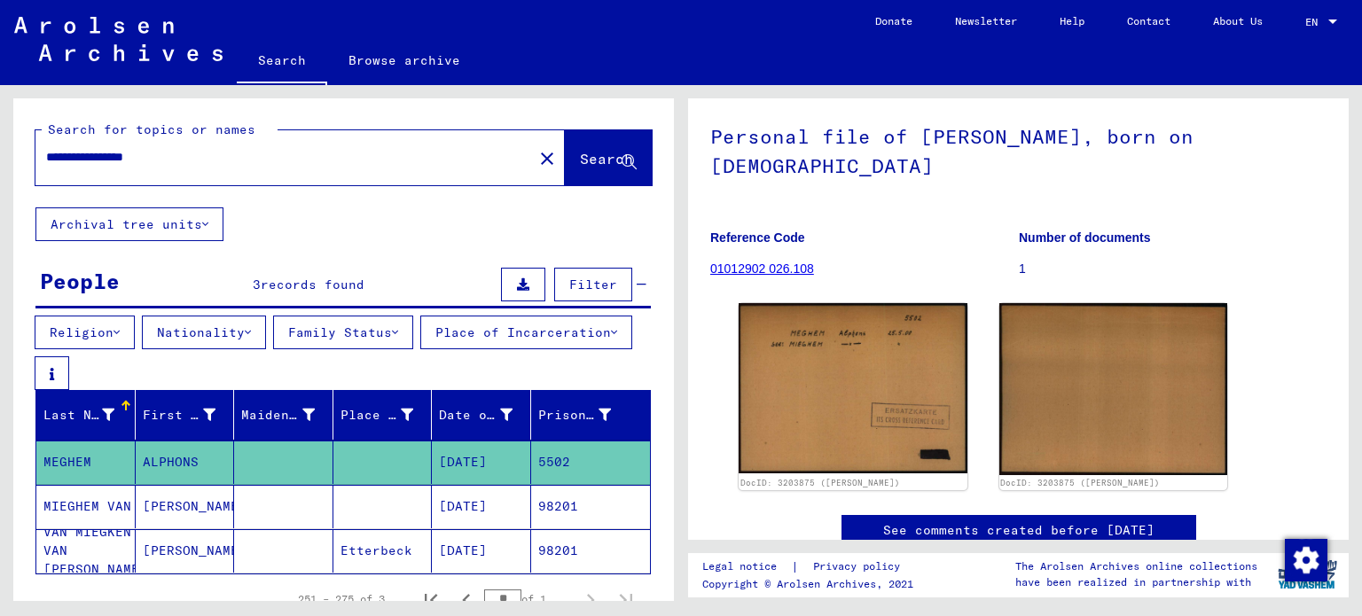
click at [239, 160] on input "**********" at bounding box center [284, 157] width 476 height 19
type input "******"
click at [254, 322] on button "Nationality" at bounding box center [204, 333] width 124 height 34
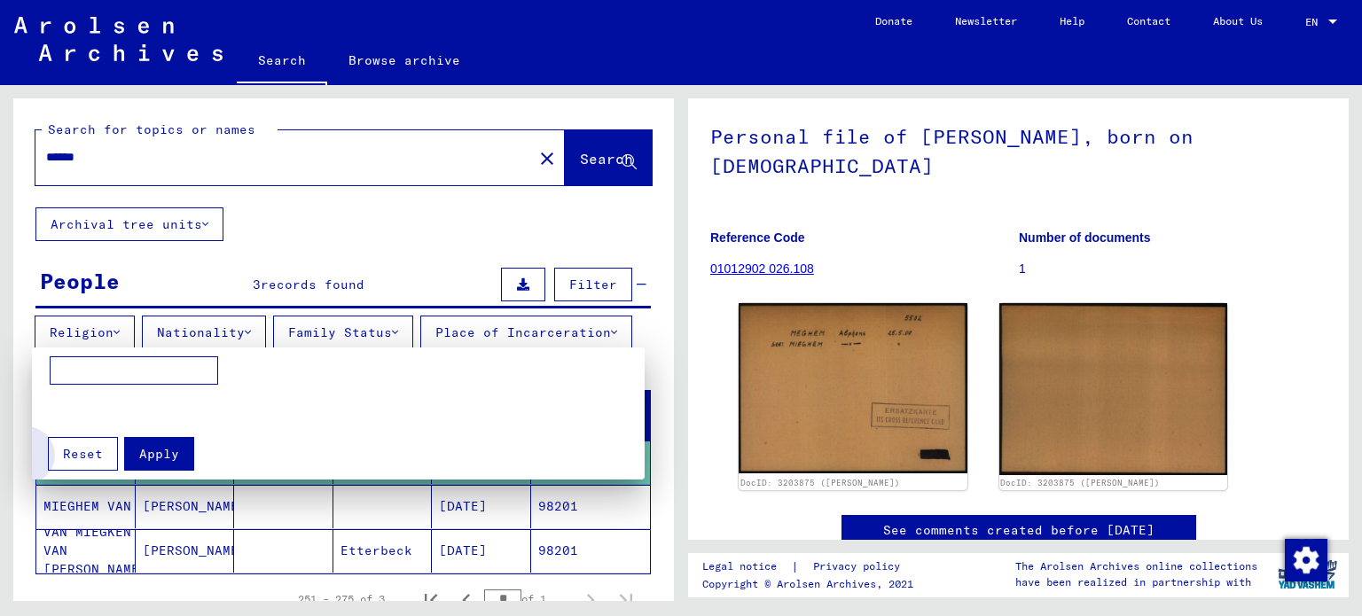
click at [78, 463] on button "Reset" at bounding box center [83, 454] width 70 height 34
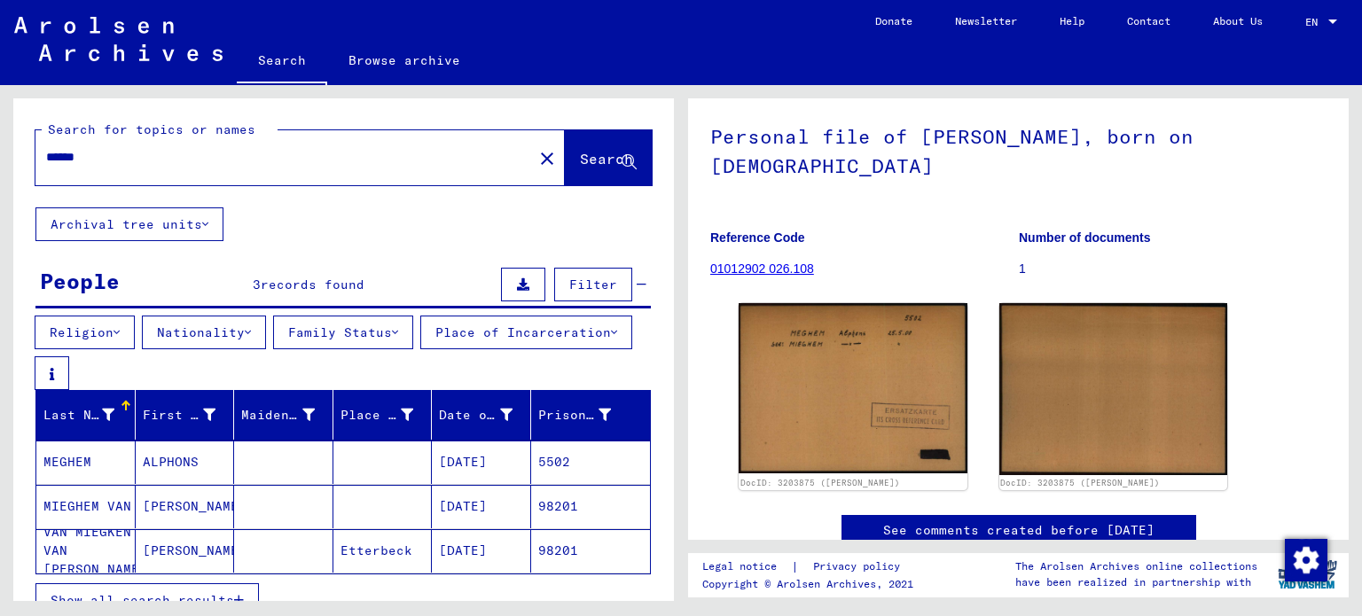
click at [248, 328] on button "Nationality" at bounding box center [204, 333] width 124 height 34
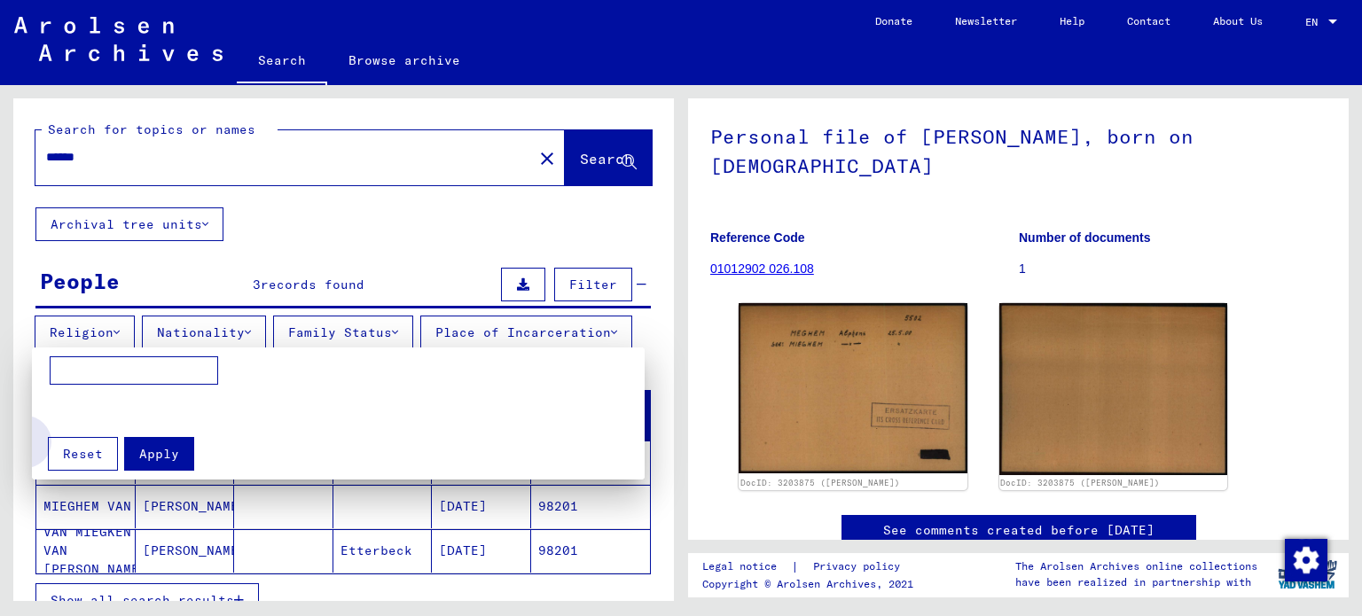
click at [78, 449] on span "Reset" at bounding box center [83, 454] width 40 height 16
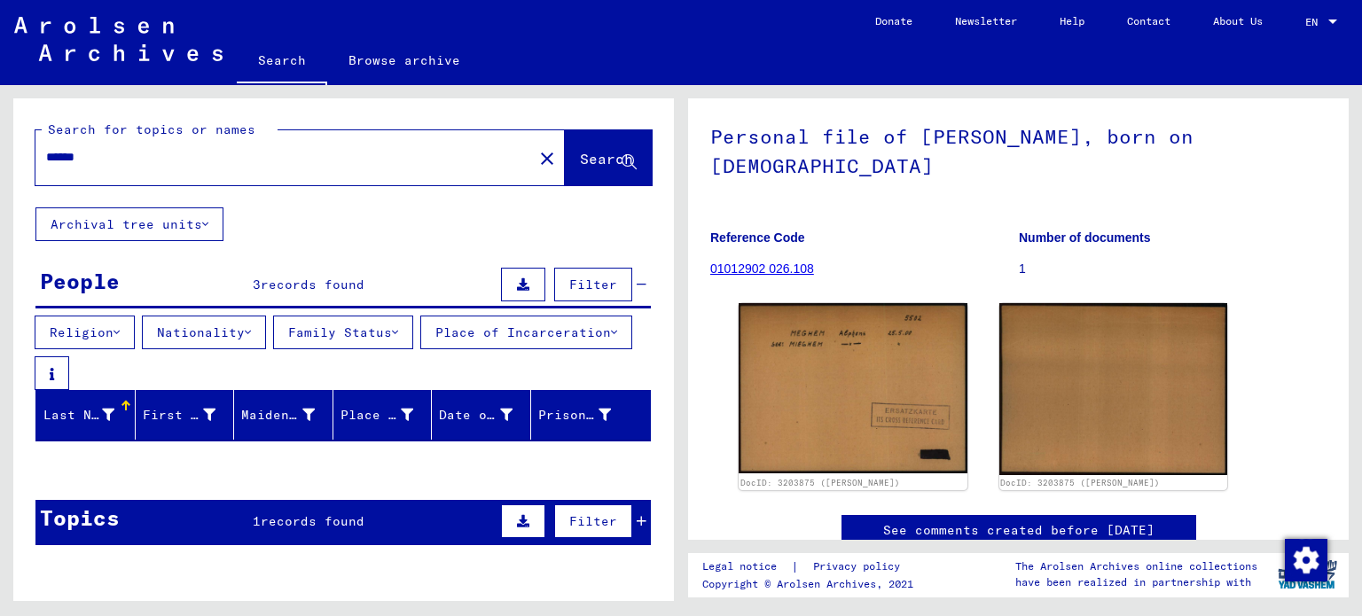
click at [196, 152] on input "******" at bounding box center [284, 157] width 476 height 19
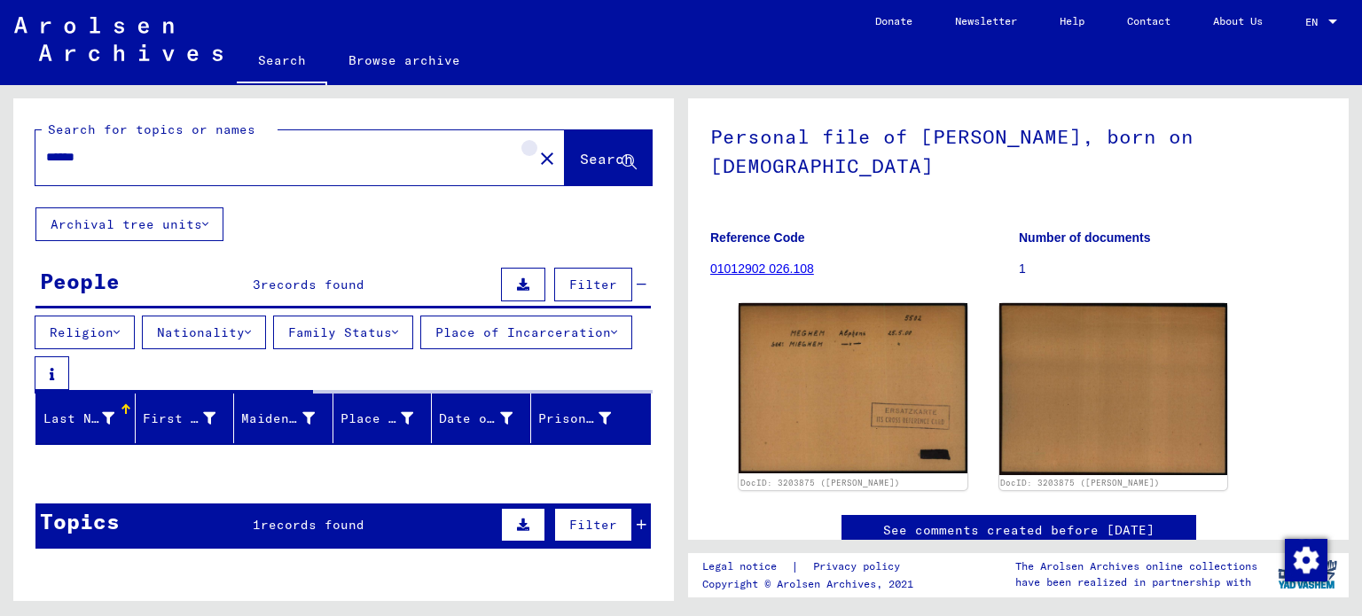
click at [536, 157] on mat-icon "close" at bounding box center [546, 158] width 21 height 21
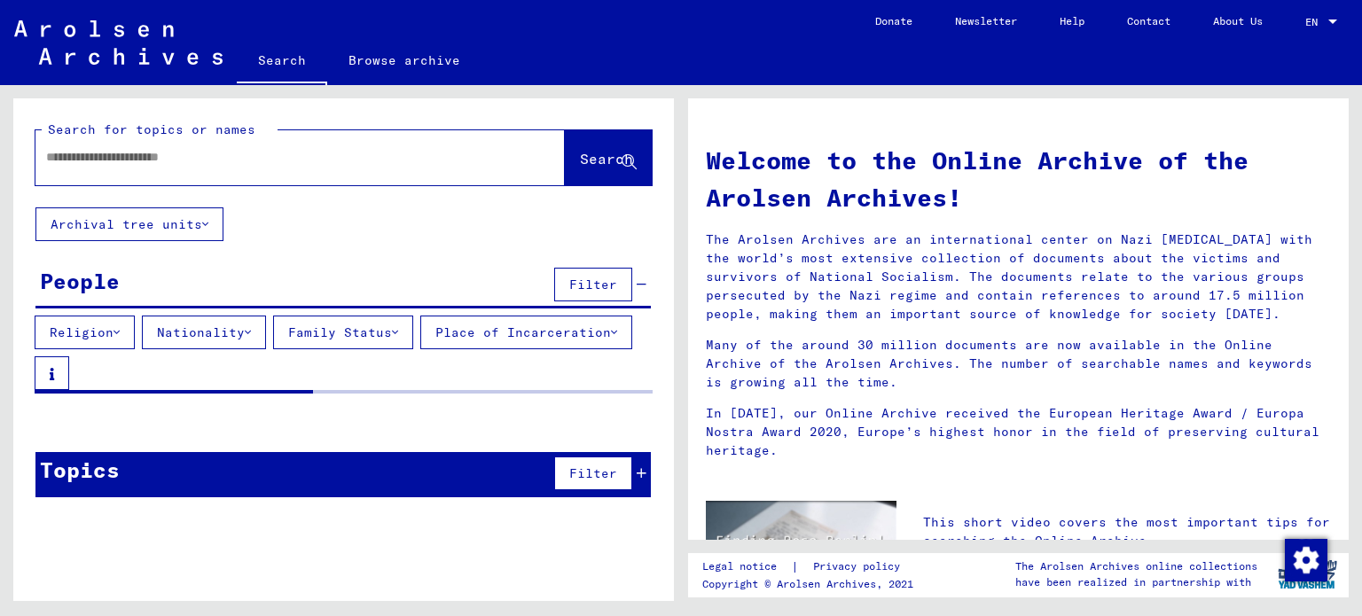
click at [395, 172] on div at bounding box center [273, 157] width 476 height 40
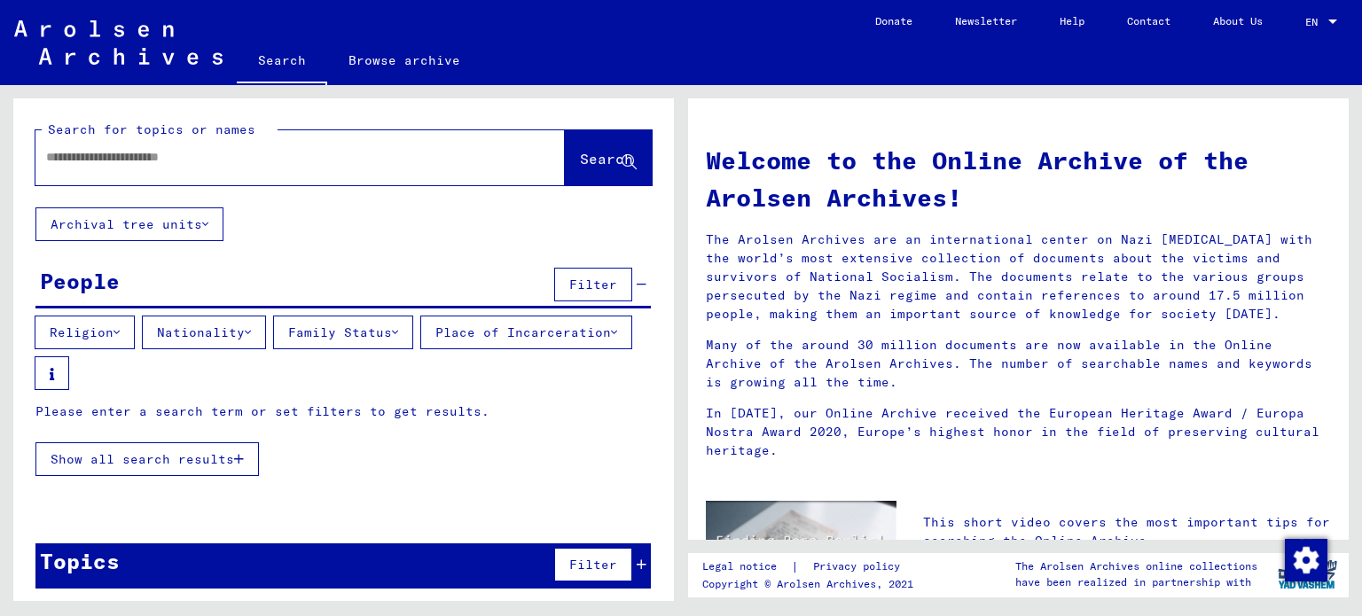
click at [210, 146] on div at bounding box center [273, 157] width 476 height 40
click at [209, 166] on input "text" at bounding box center [278, 157] width 465 height 19
type input "**********"
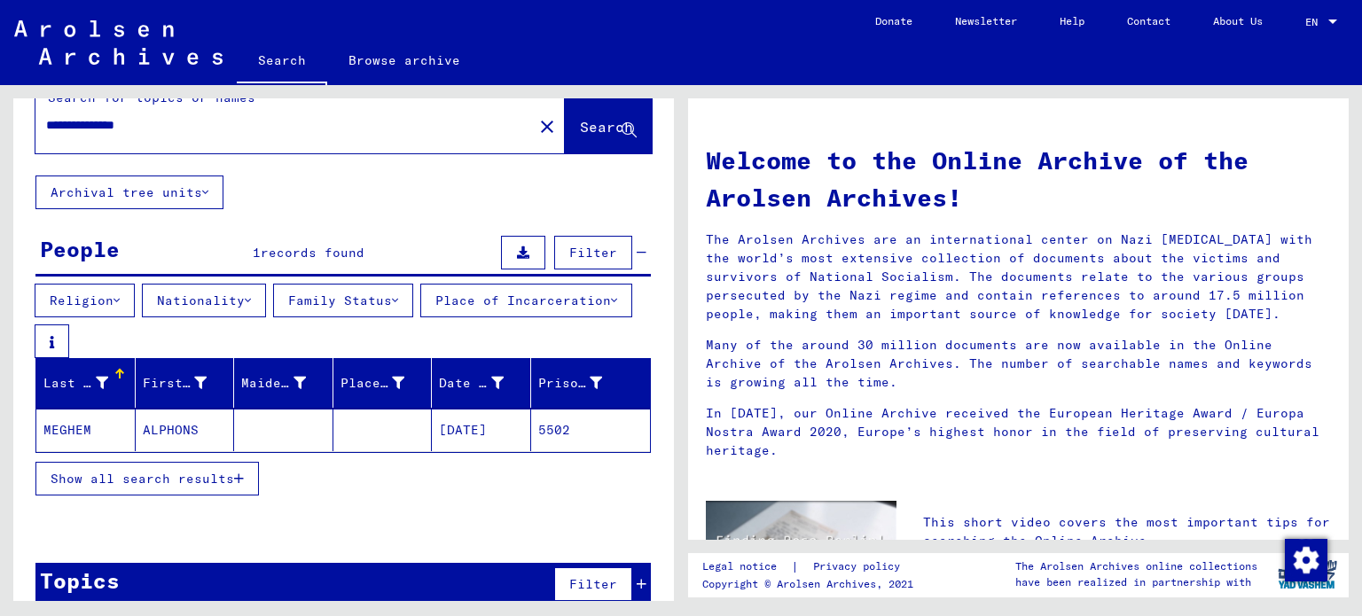
scroll to position [60, 0]
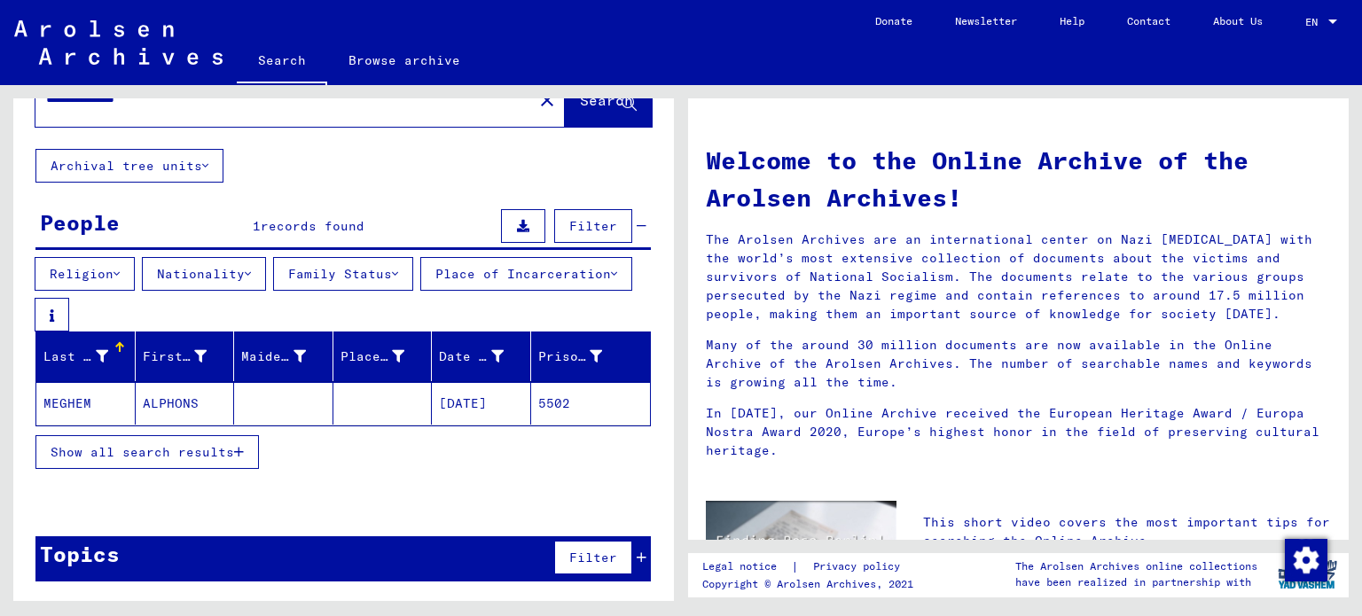
click at [241, 453] on icon "button" at bounding box center [239, 452] width 10 height 12
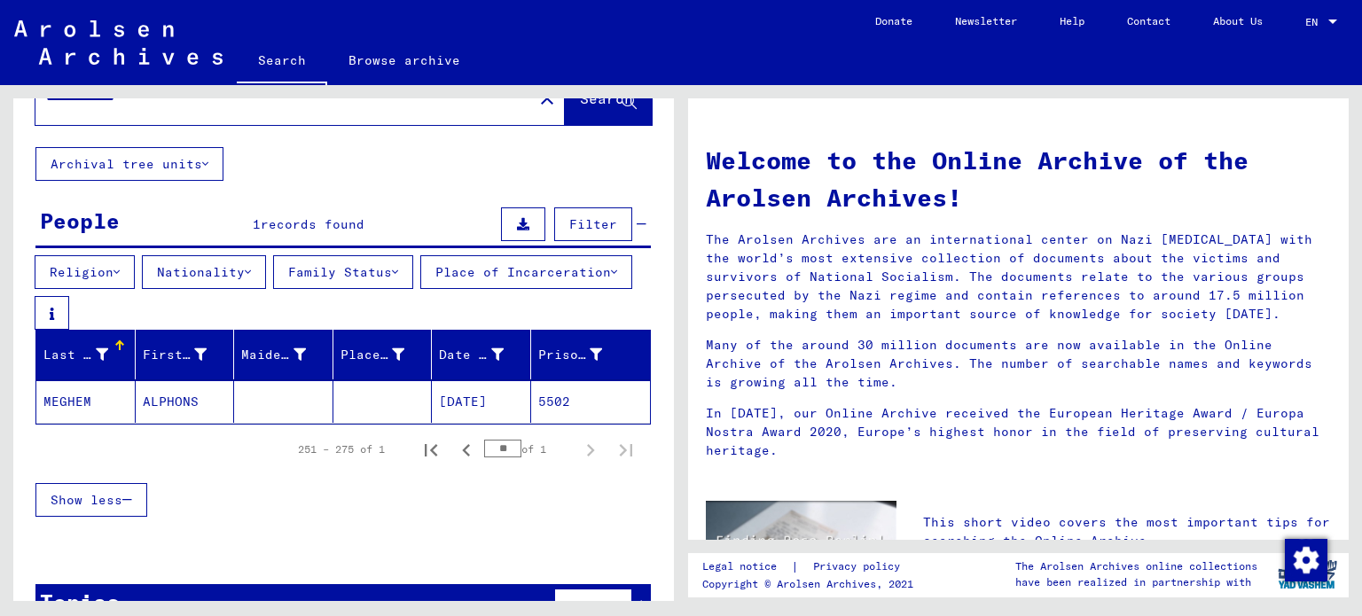
drag, startPoint x: 499, startPoint y: 451, endPoint x: 480, endPoint y: 452, distance: 19.5
click at [484, 452] on input "**" at bounding box center [502, 449] width 37 height 18
click at [475, 496] on div "Show less" at bounding box center [342, 499] width 615 height 51
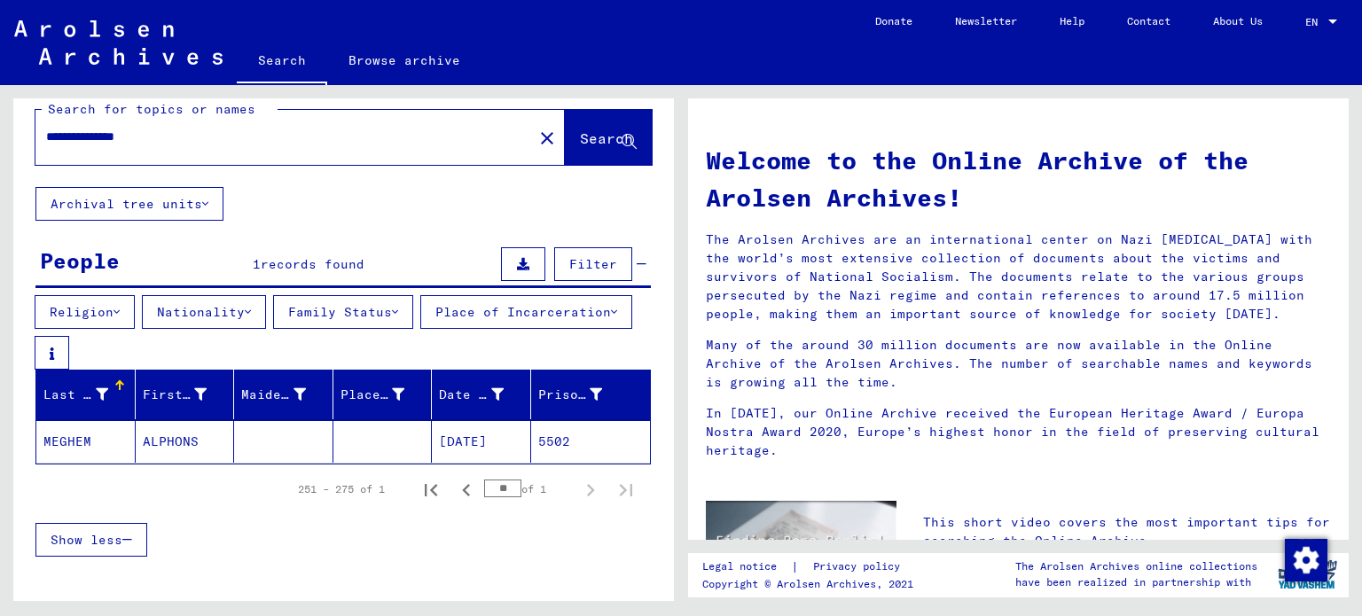
scroll to position [0, 0]
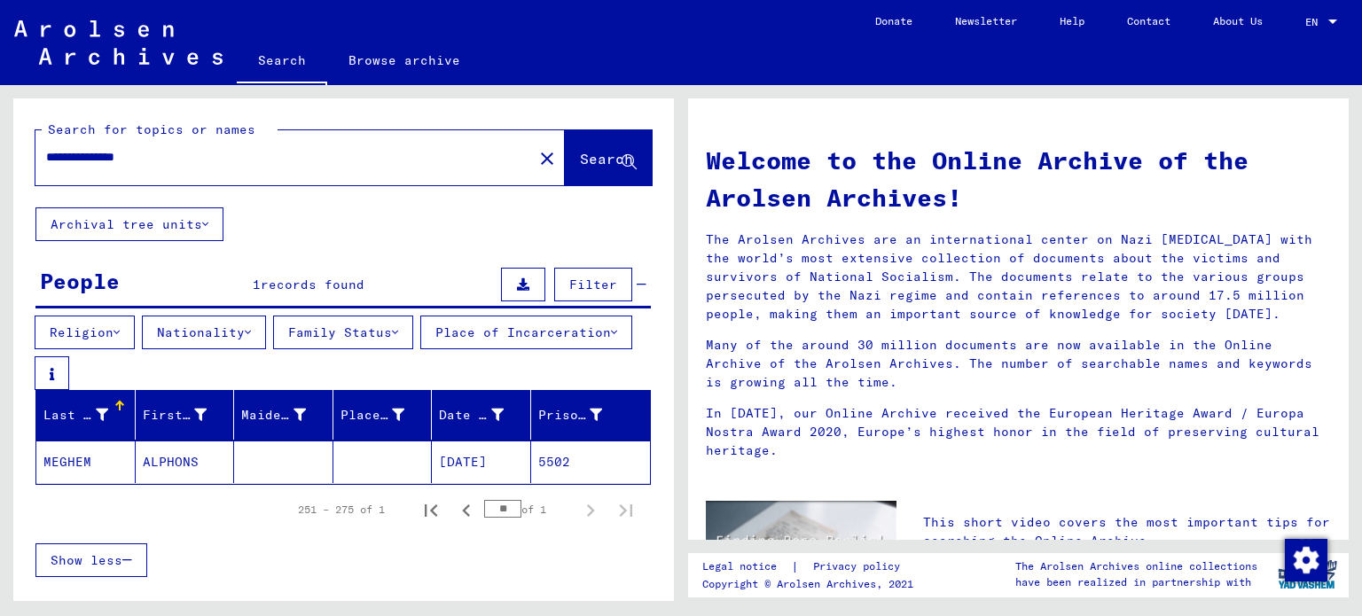
click at [184, 467] on mat-cell "ALPHONS" at bounding box center [185, 462] width 99 height 43
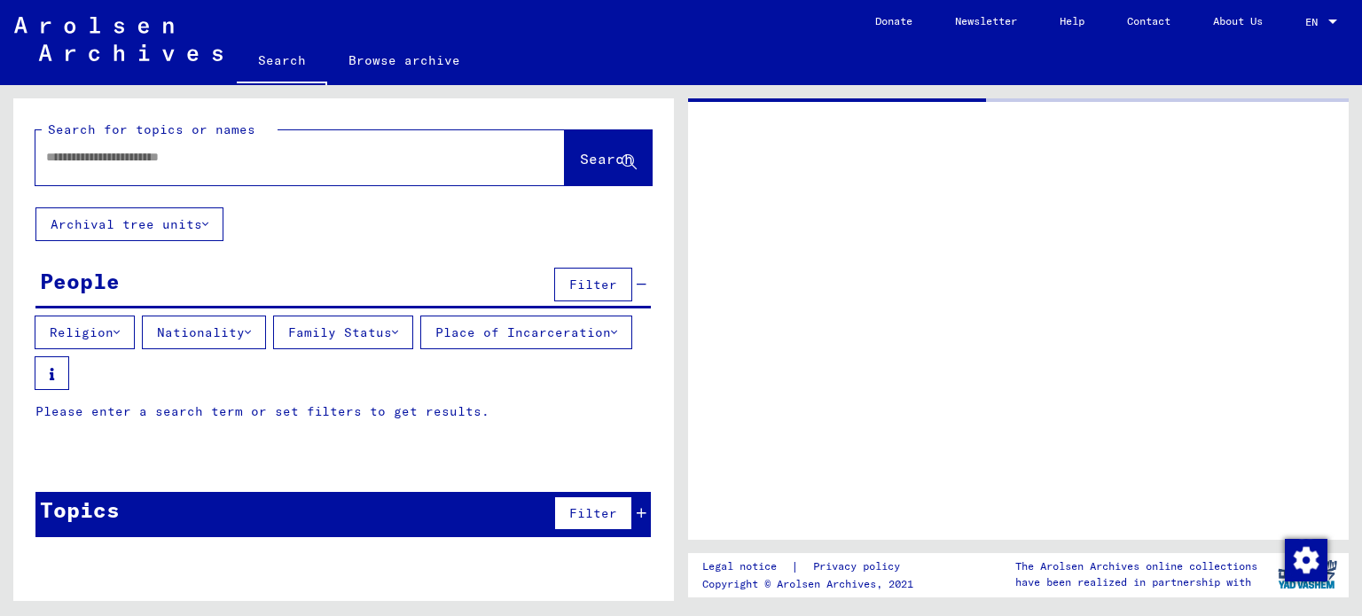
type input "**********"
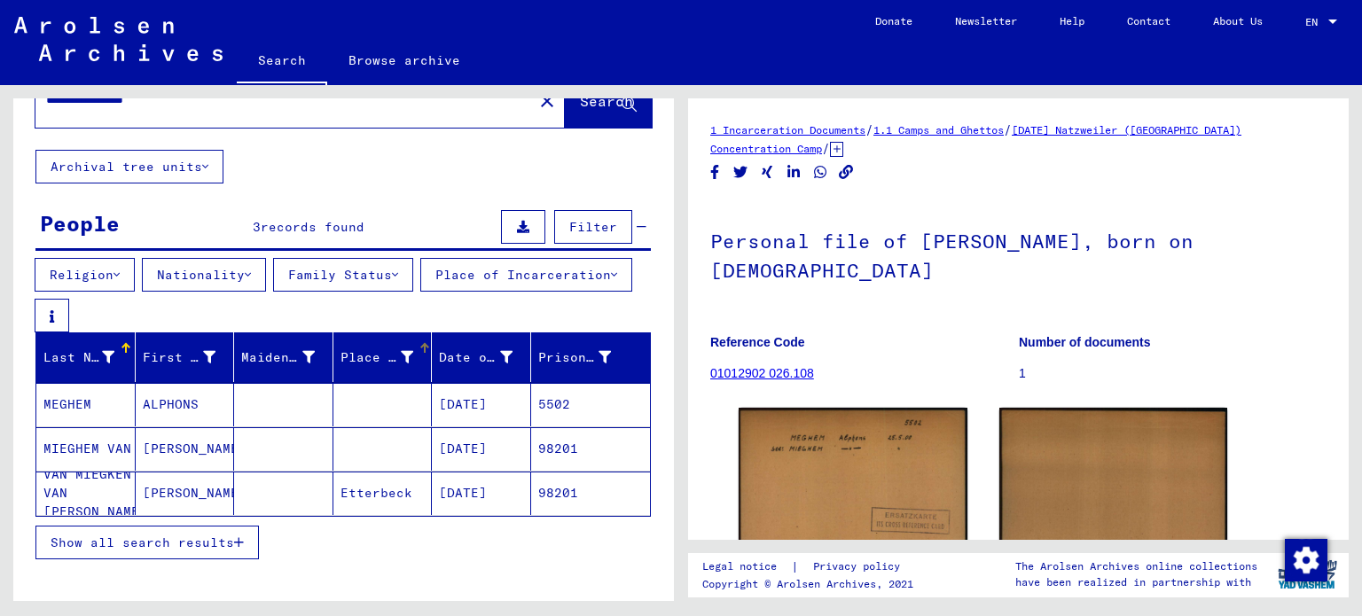
scroll to position [89, 0]
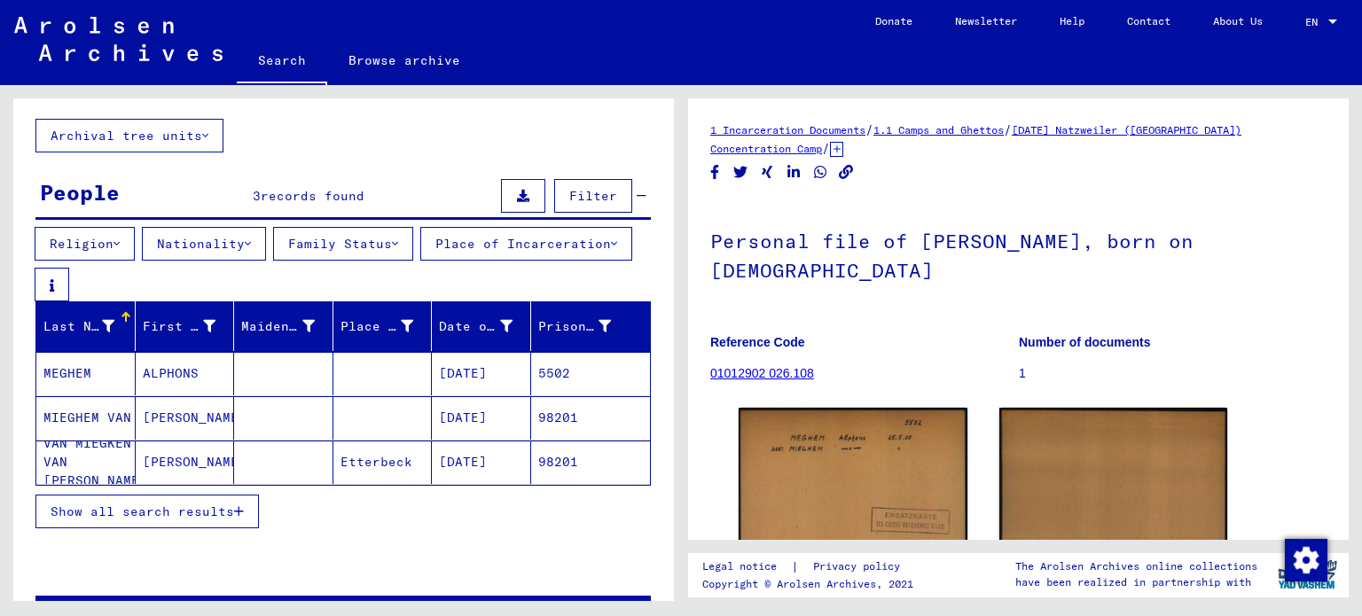
click at [195, 416] on mat-cell "[PERSON_NAME]" at bounding box center [185, 417] width 99 height 43
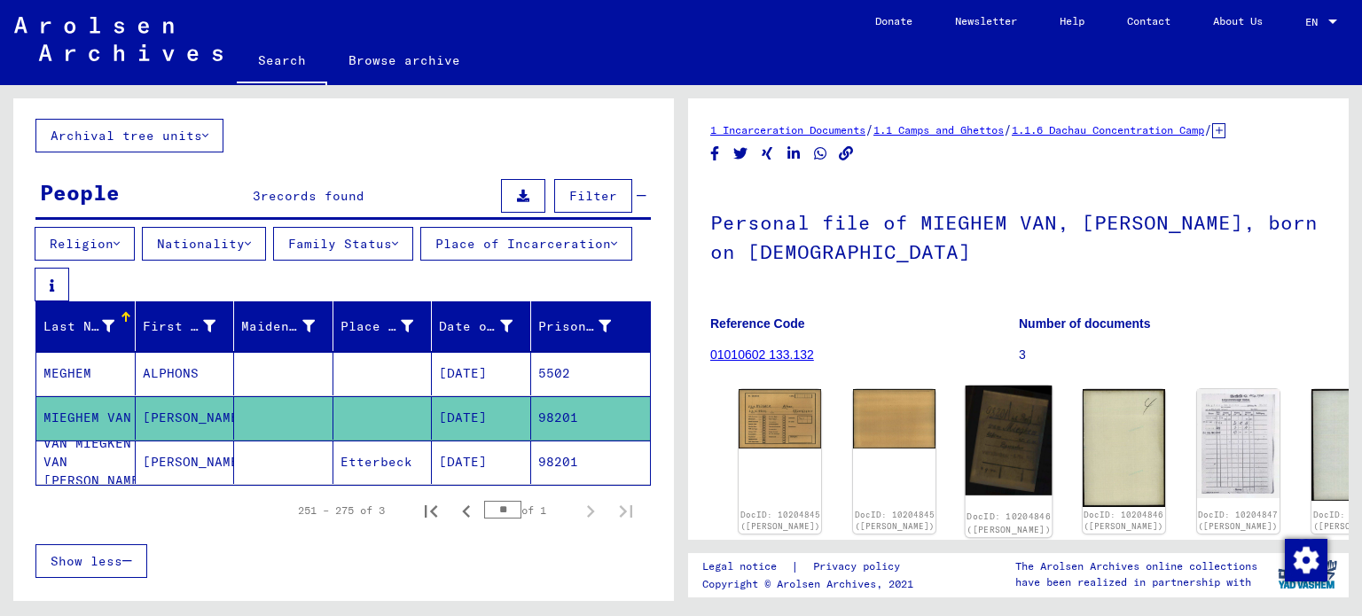
scroll to position [89, 0]
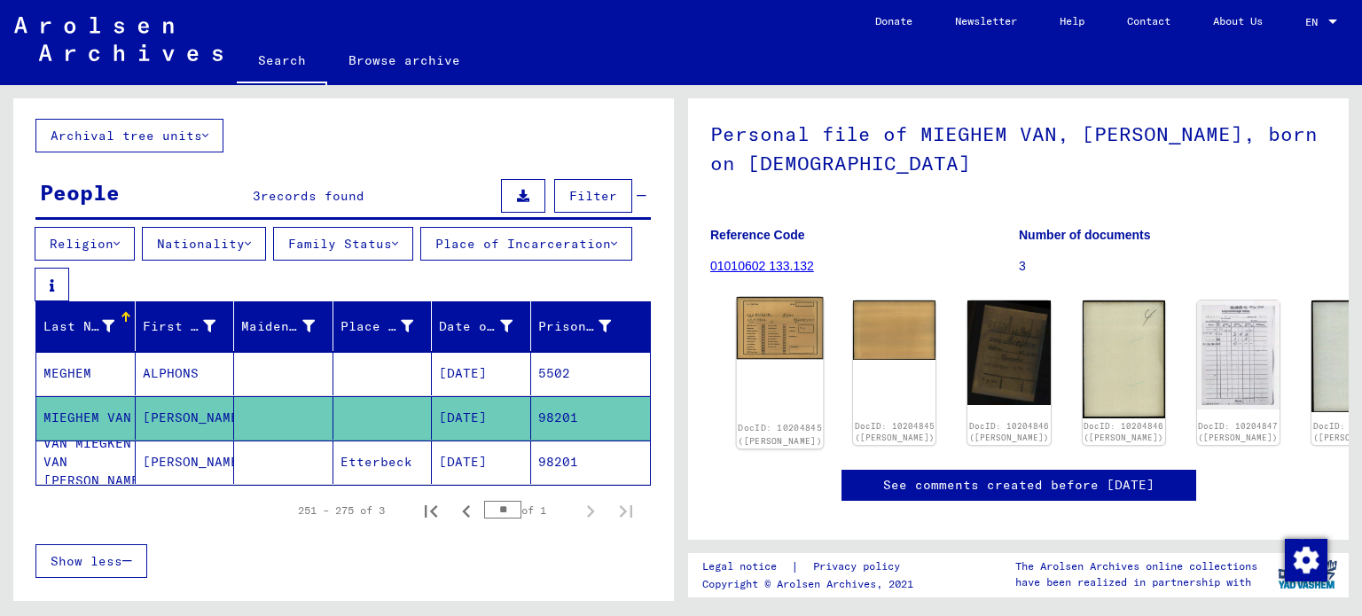
click at [753, 337] on img at bounding box center [780, 328] width 87 height 62
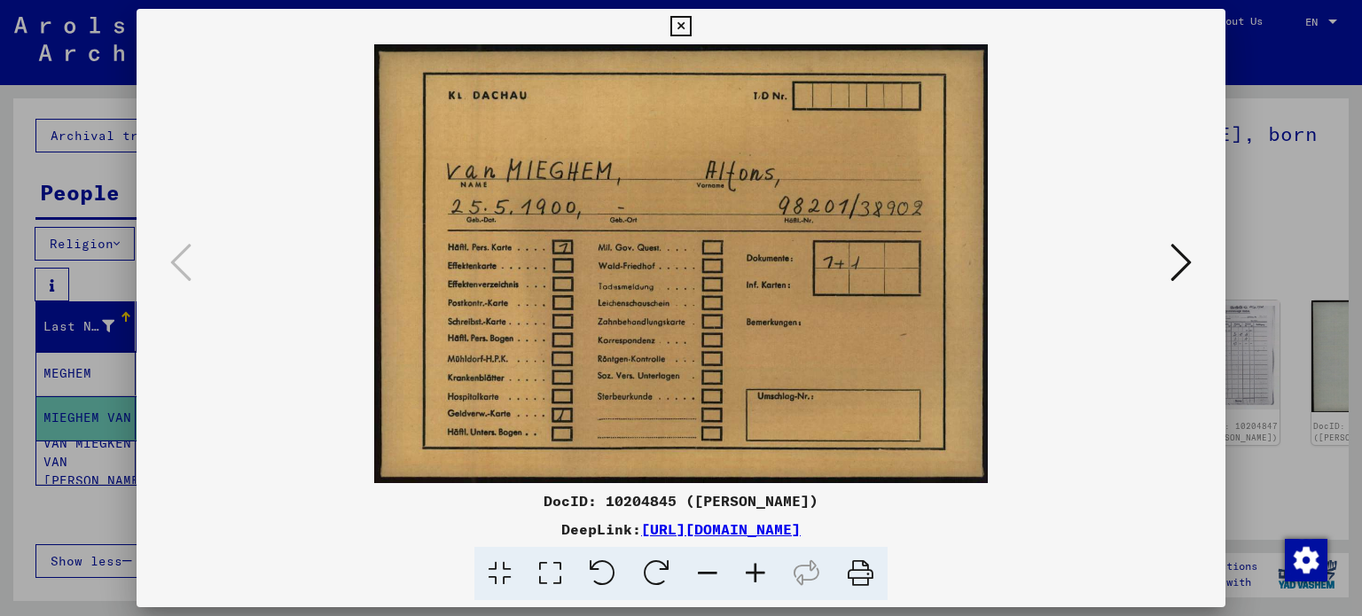
click at [1180, 268] on icon at bounding box center [1180, 262] width 21 height 43
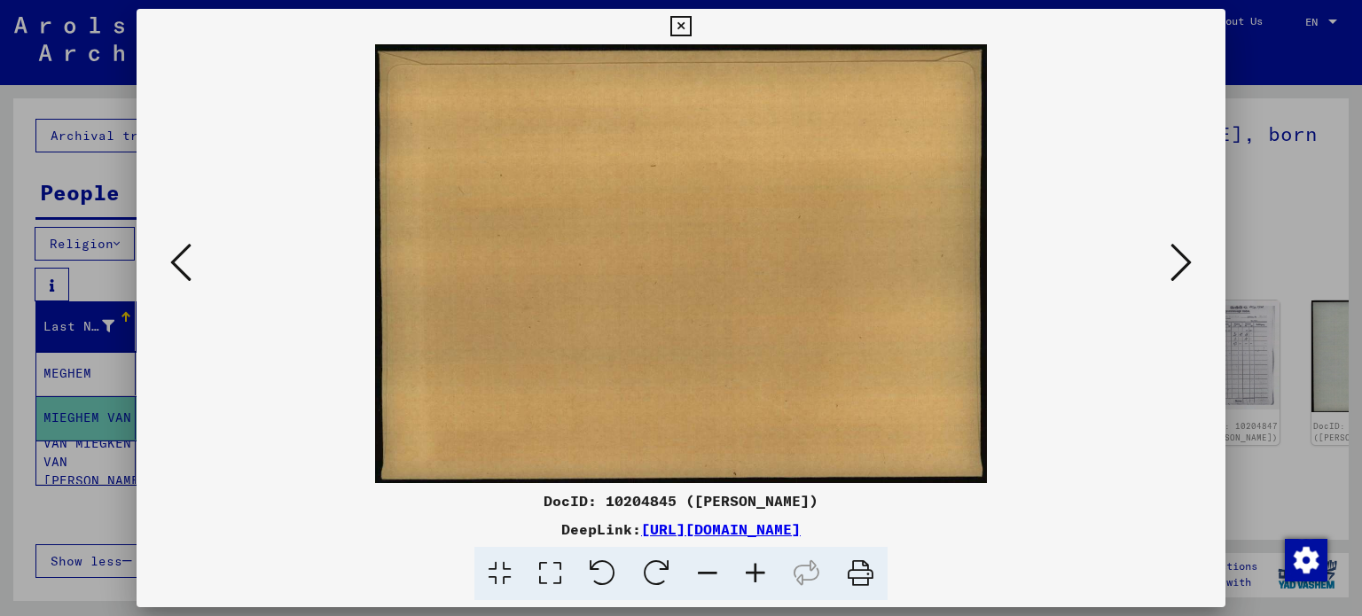
click at [1180, 267] on icon at bounding box center [1180, 262] width 21 height 43
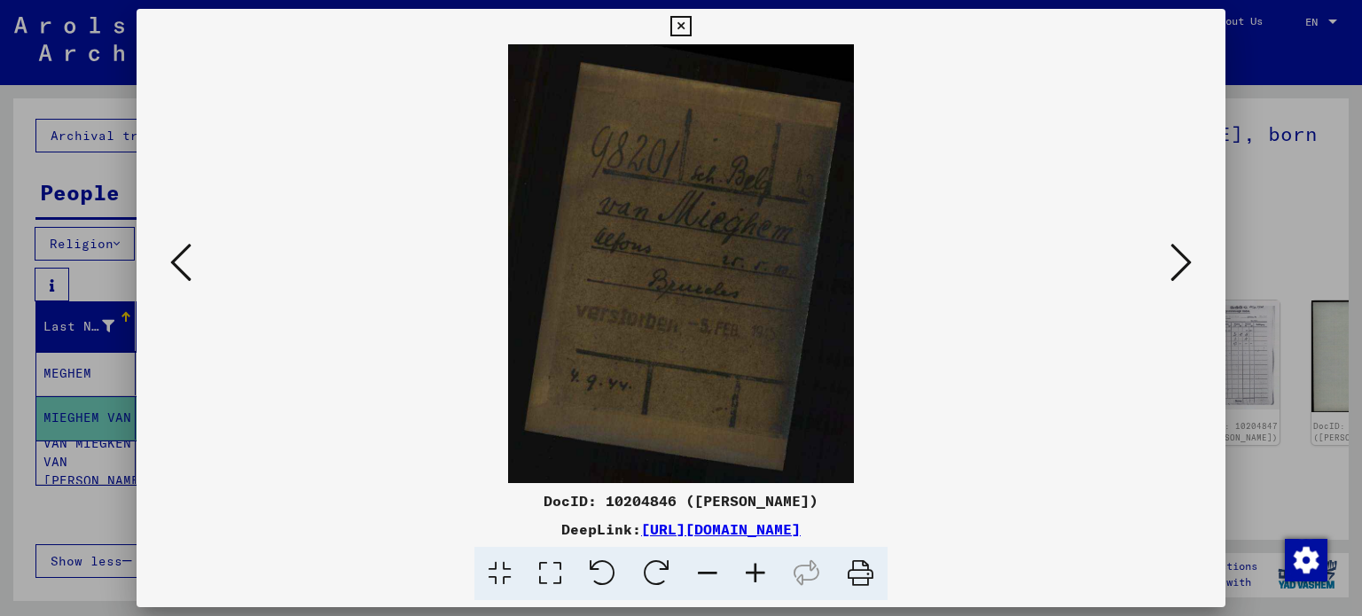
click at [1173, 261] on icon at bounding box center [1180, 262] width 21 height 43
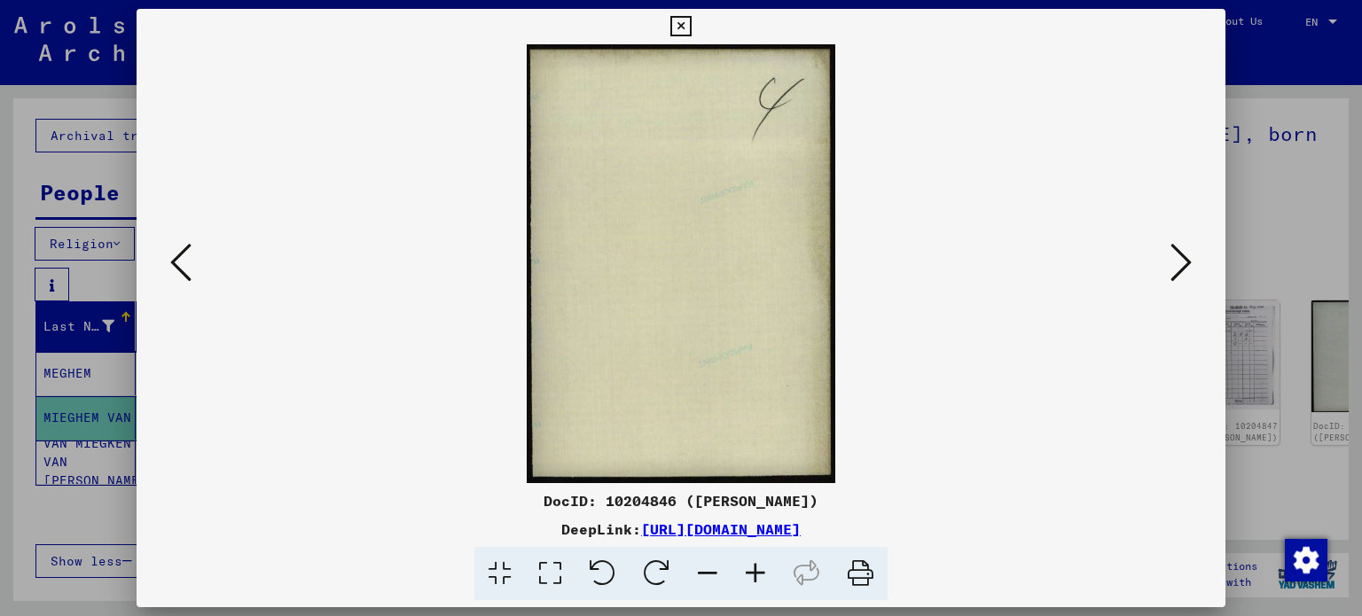
click at [1173, 261] on icon at bounding box center [1180, 262] width 21 height 43
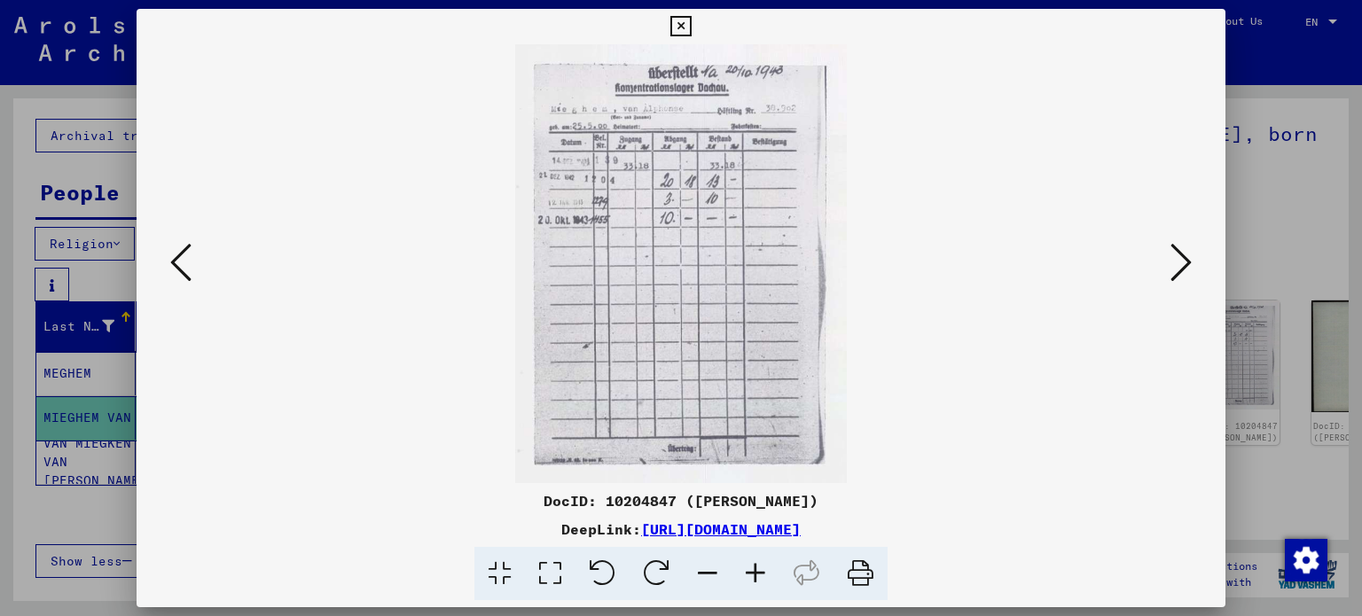
click at [1173, 261] on icon at bounding box center [1180, 262] width 21 height 43
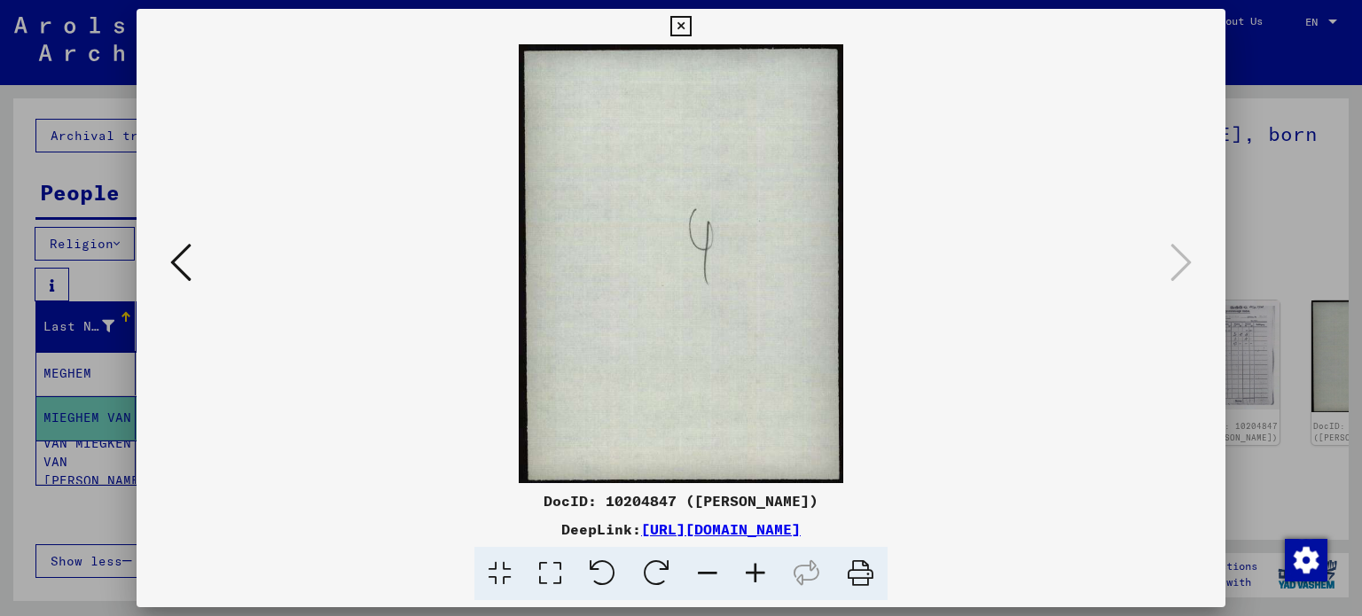
click at [684, 20] on icon at bounding box center [680, 26] width 20 height 21
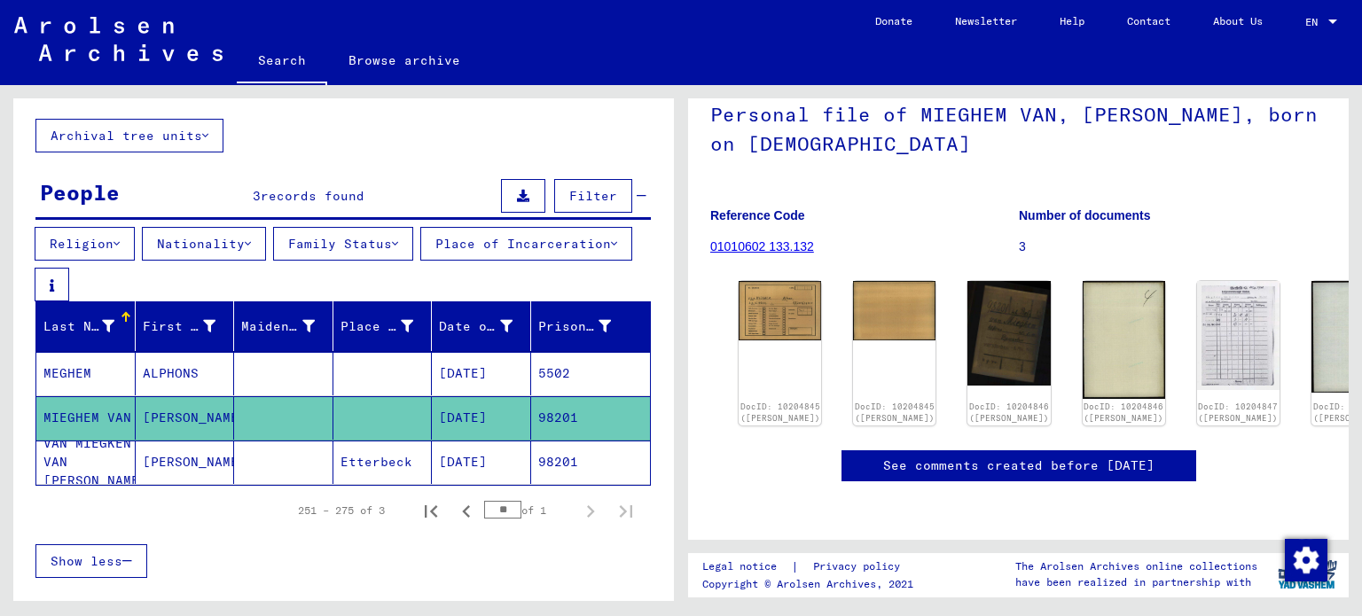
scroll to position [177, 0]
click at [1060, 457] on link "See comments created before [DATE]" at bounding box center [1018, 466] width 271 height 19
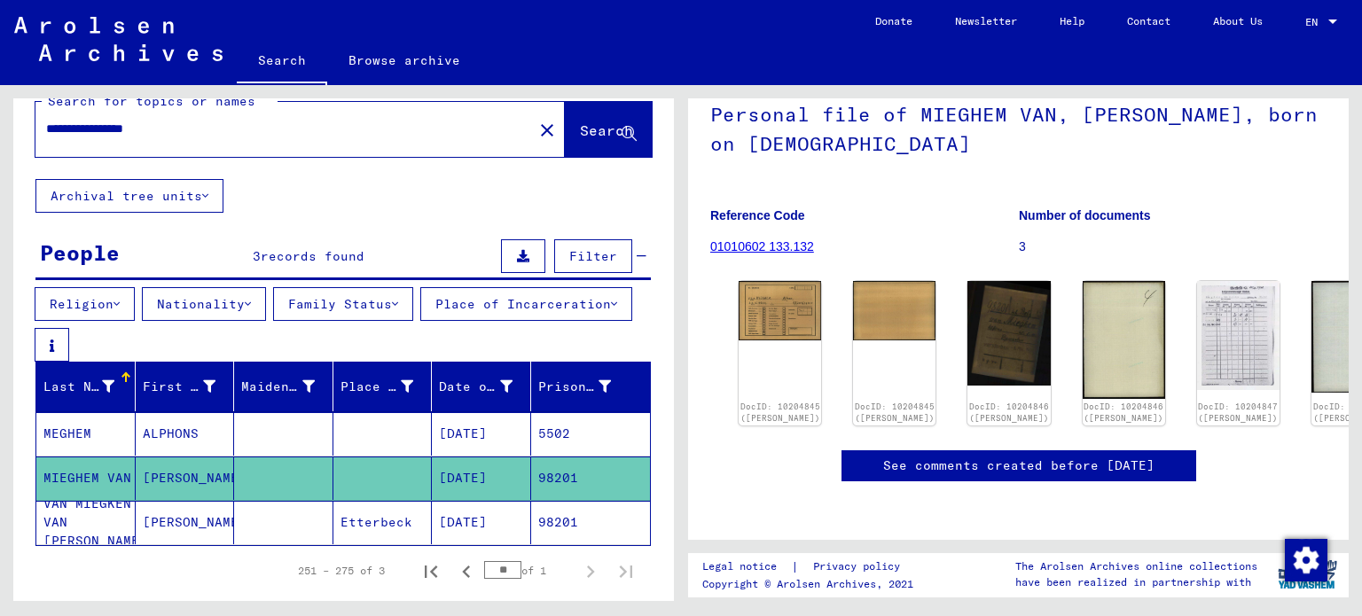
scroll to position [0, 0]
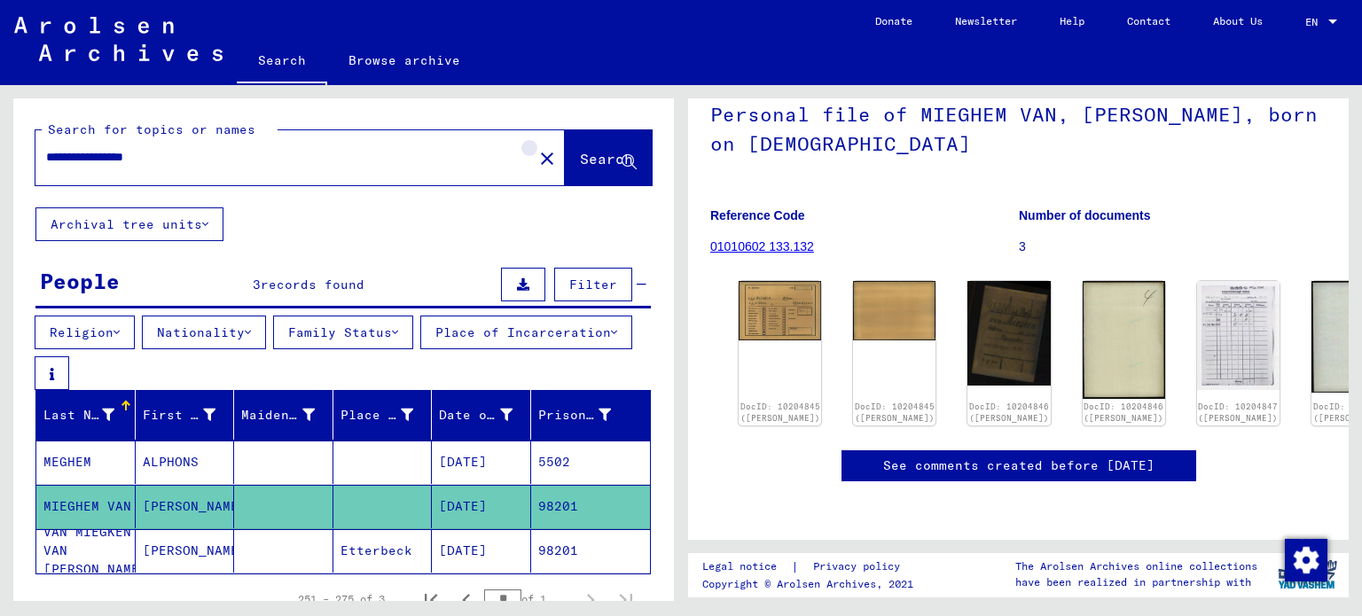
click at [536, 155] on mat-icon "close" at bounding box center [546, 158] width 21 height 21
